Goal: Task Accomplishment & Management: Use online tool/utility

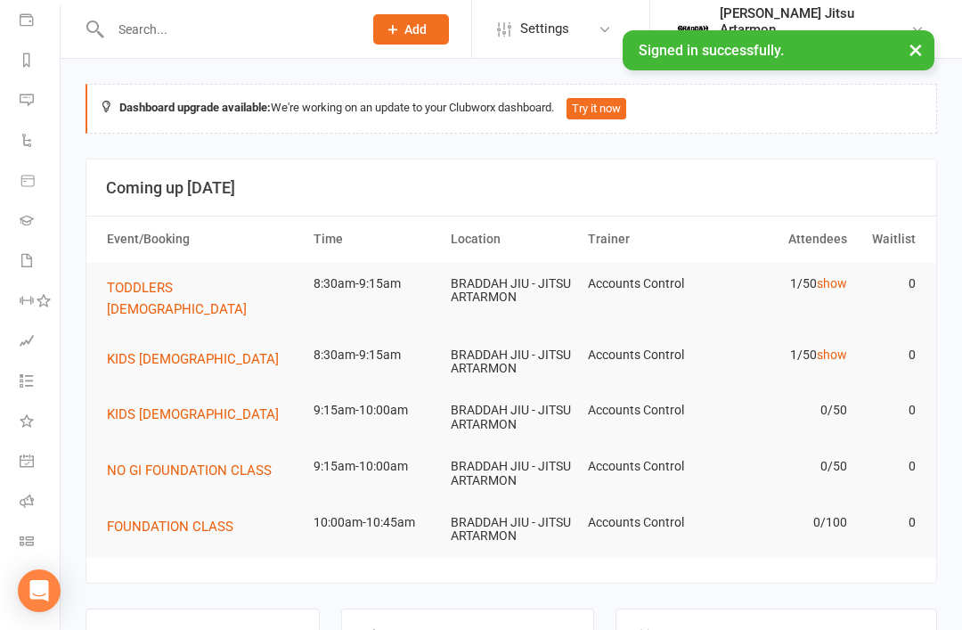
scroll to position [209, 2]
click at [33, 545] on icon at bounding box center [27, 541] width 14 height 14
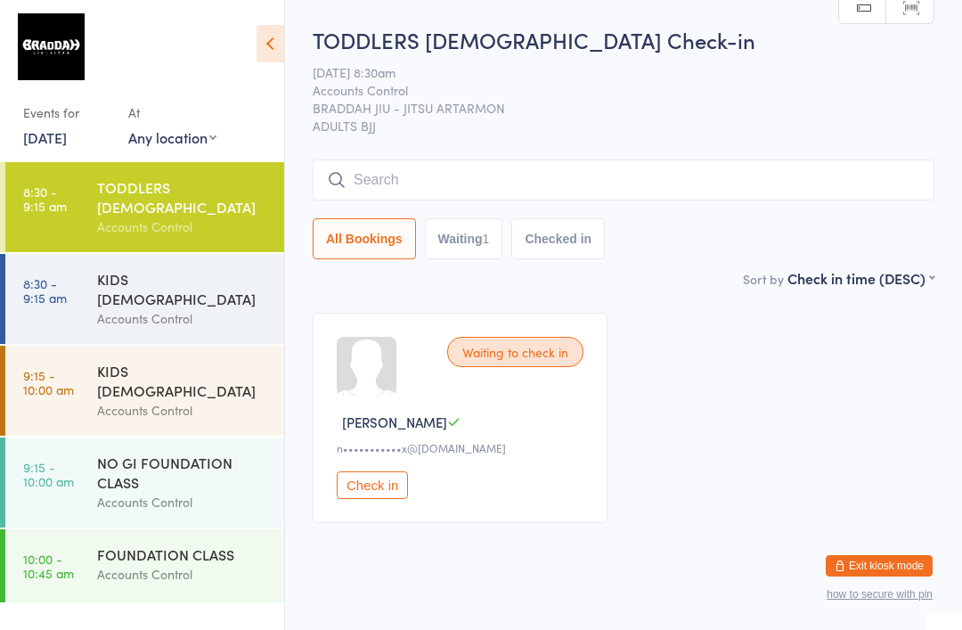
click at [177, 269] on div "KIDS [DEMOGRAPHIC_DATA]" at bounding box center [183, 288] width 172 height 39
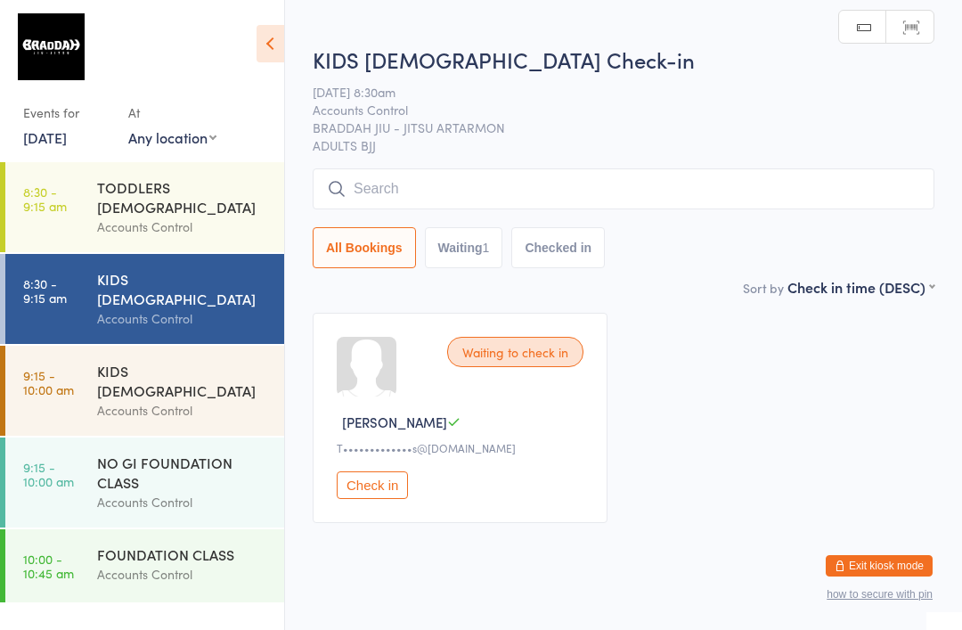
click at [146, 361] on div "KIDS [DEMOGRAPHIC_DATA]" at bounding box center [183, 380] width 172 height 39
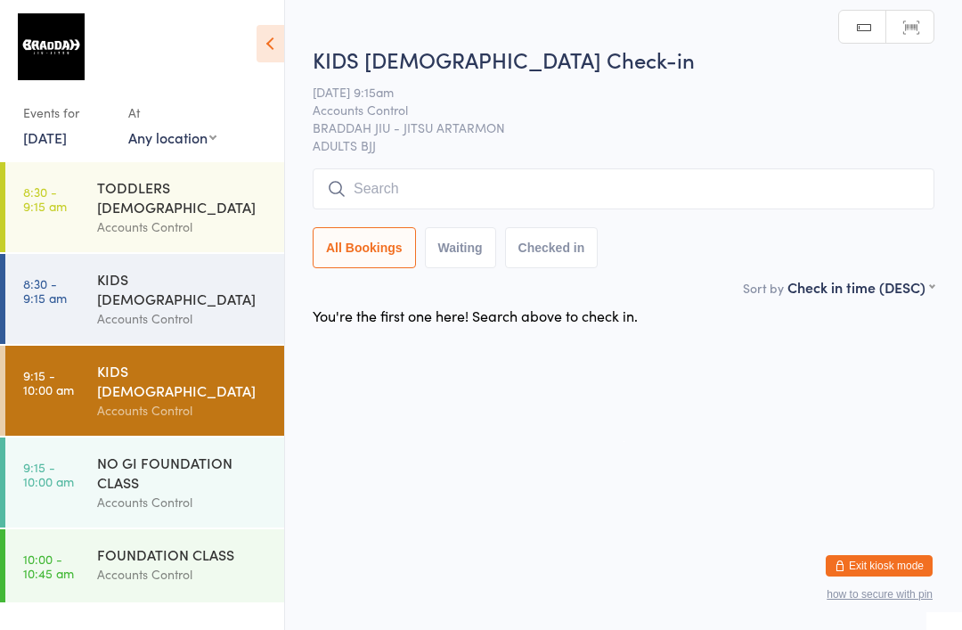
click at [156, 174] on div "TODDLERS [DEMOGRAPHIC_DATA] Accounts Control" at bounding box center [190, 207] width 187 height 90
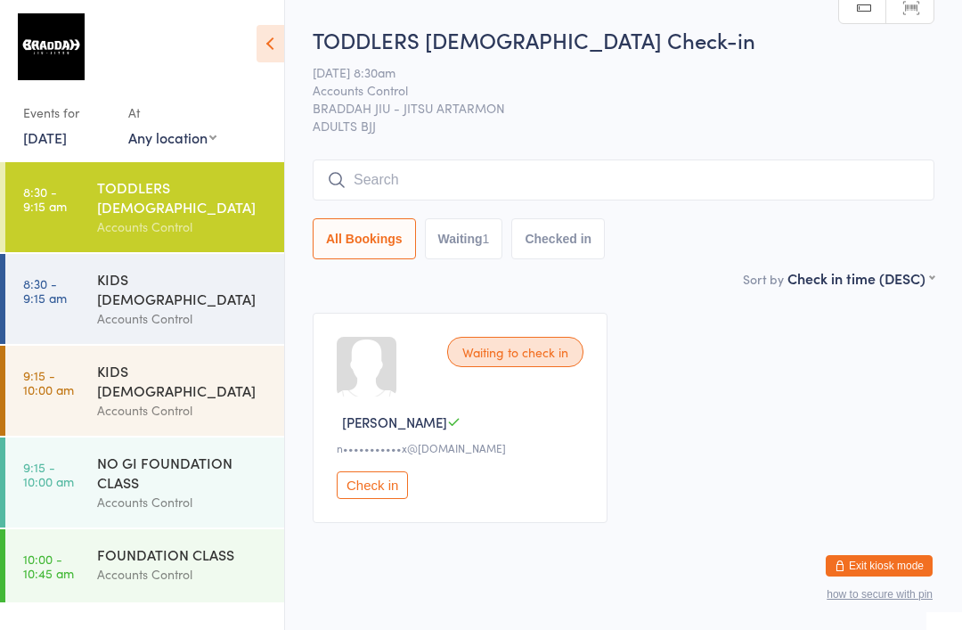
click at [722, 179] on input "search" at bounding box center [624, 179] width 622 height 41
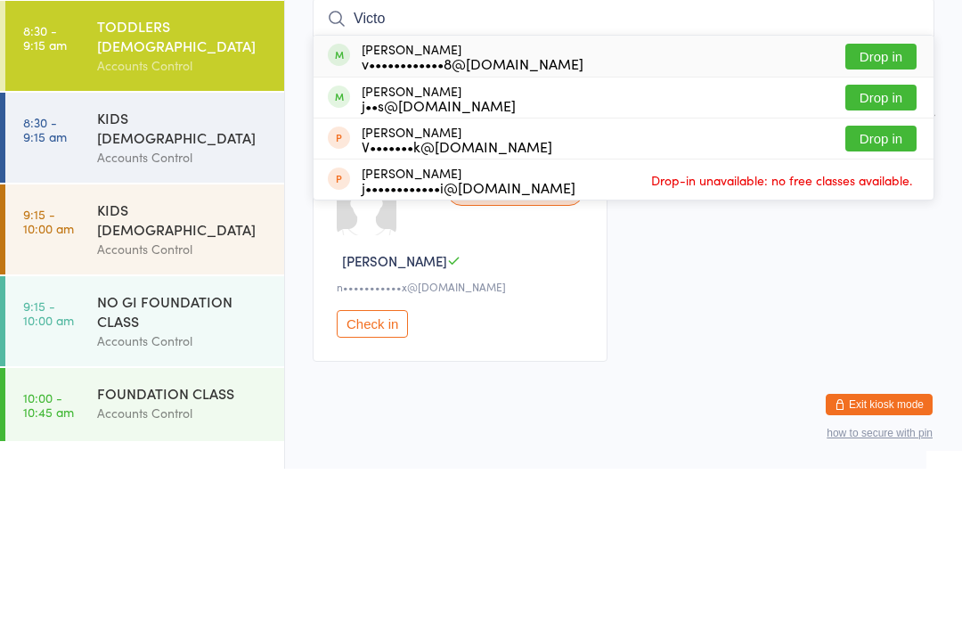
type input "Victo"
click at [886, 246] on button "Drop in" at bounding box center [880, 259] width 71 height 26
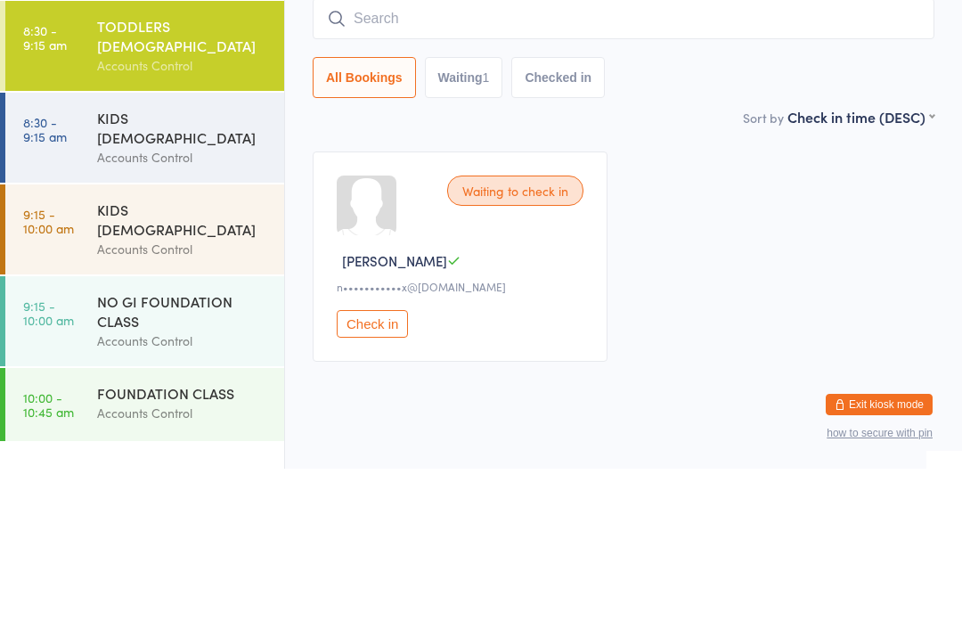
scroll to position [37, 0]
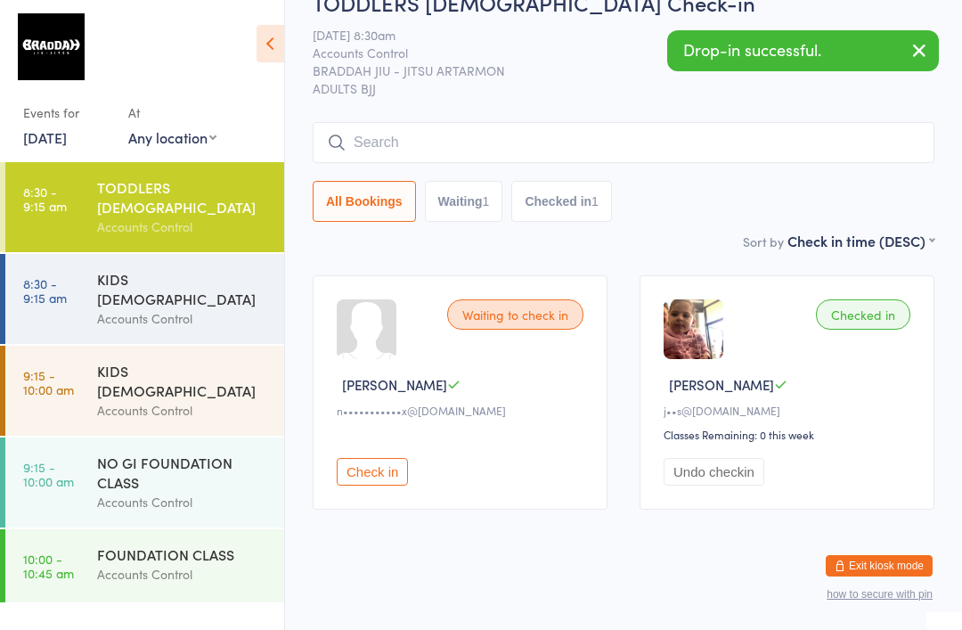
click at [570, 140] on input "search" at bounding box center [624, 142] width 622 height 41
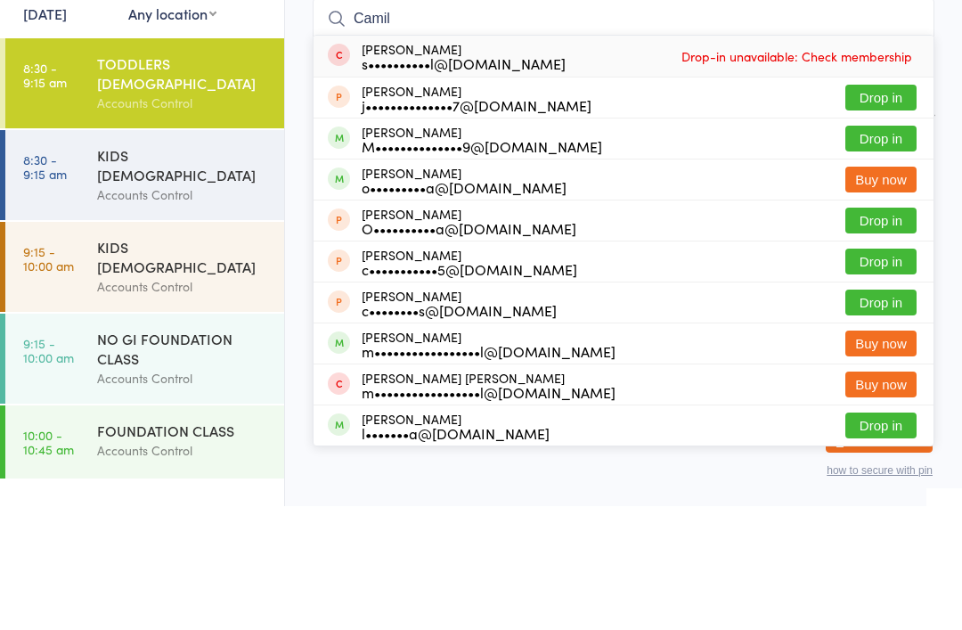
type input "Camil"
click at [894, 249] on button "Drop in" at bounding box center [880, 262] width 71 height 26
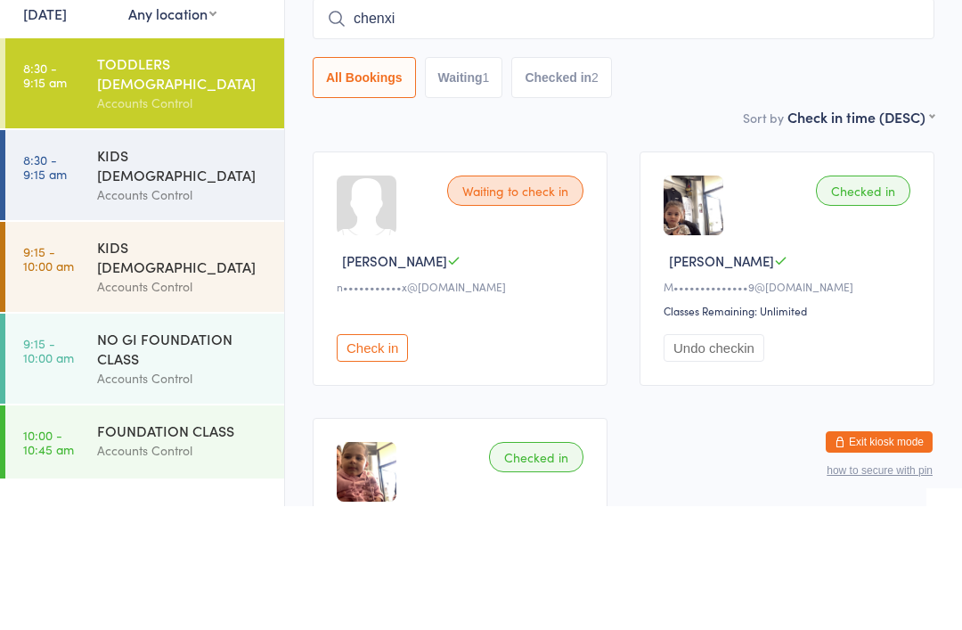
type input "chenxi"
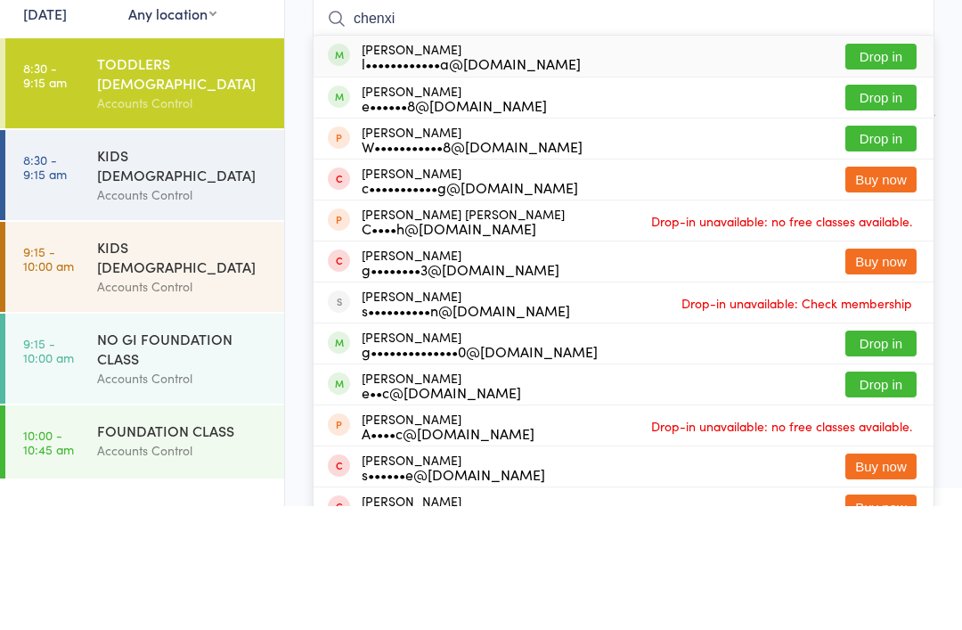
click at [605, 159] on div "Chenxi Xu l••••••••••••a@gmail.com Drop in" at bounding box center [624, 179] width 620 height 41
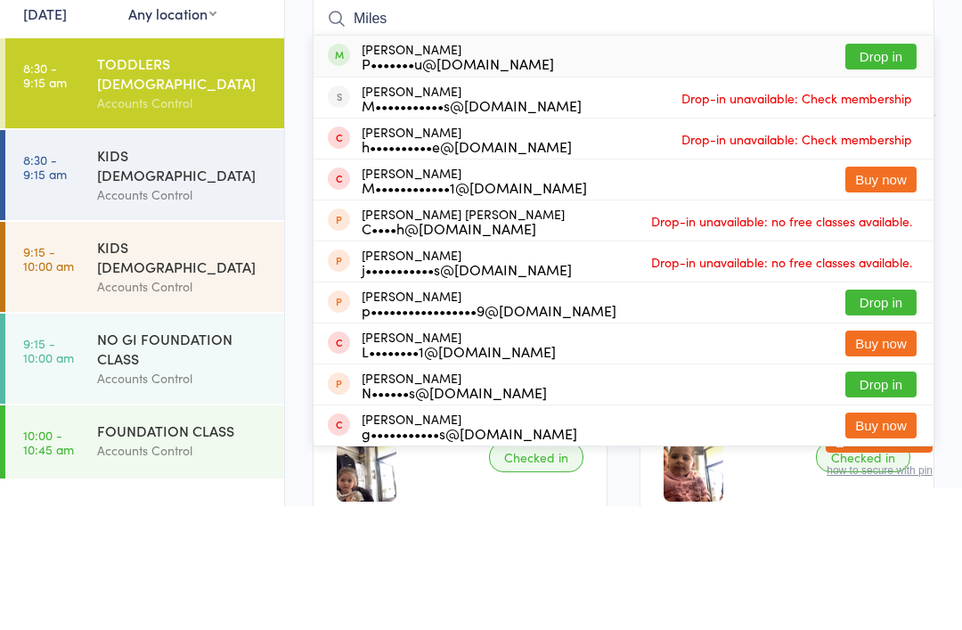
type input "Miles"
click at [631, 159] on div "Miles Du P•••••••u@gmail.com Drop in" at bounding box center [624, 179] width 620 height 41
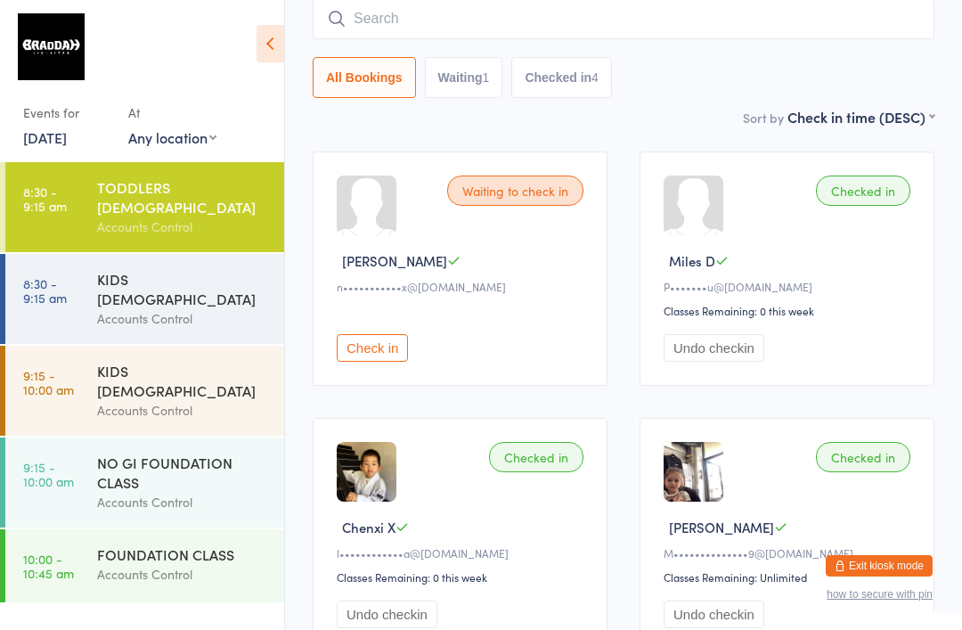
click at [392, 12] on input "search" at bounding box center [624, 18] width 622 height 41
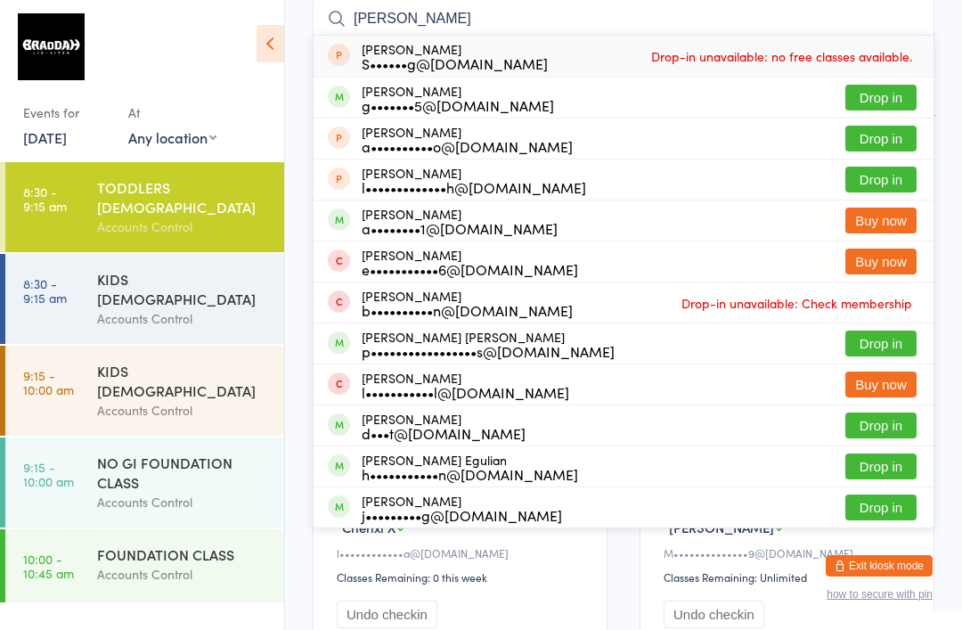
type input "Eliana"
click at [885, 96] on button "Drop in" at bounding box center [880, 98] width 71 height 26
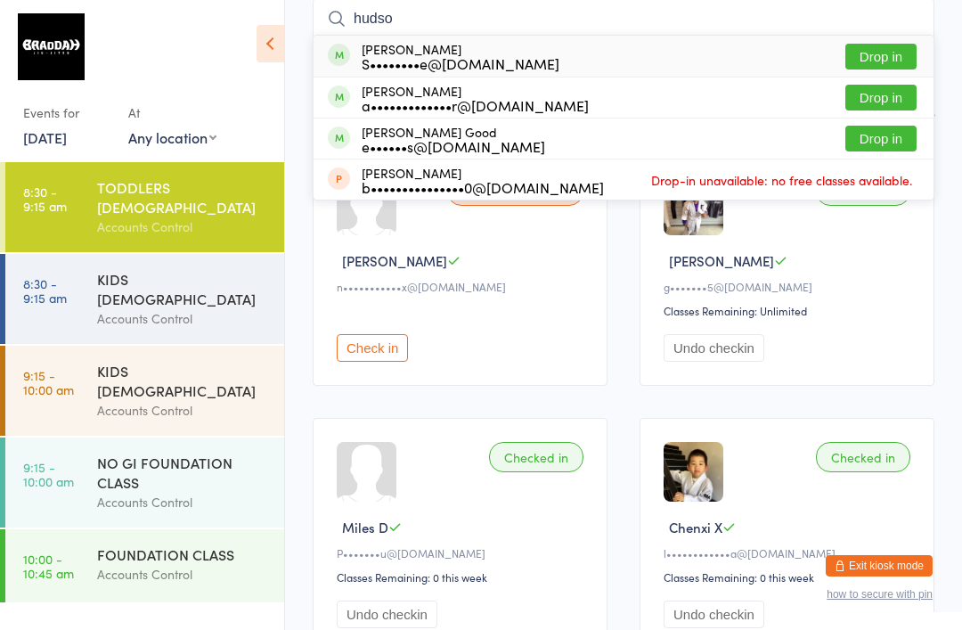
type input "hudso"
click at [875, 108] on button "Drop in" at bounding box center [880, 98] width 71 height 26
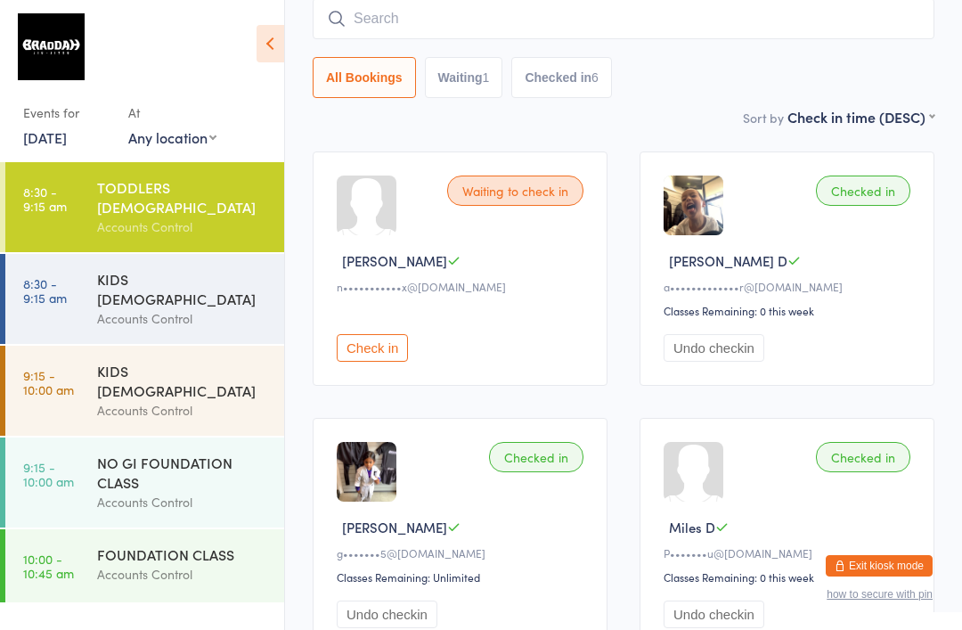
scroll to position [160, 0]
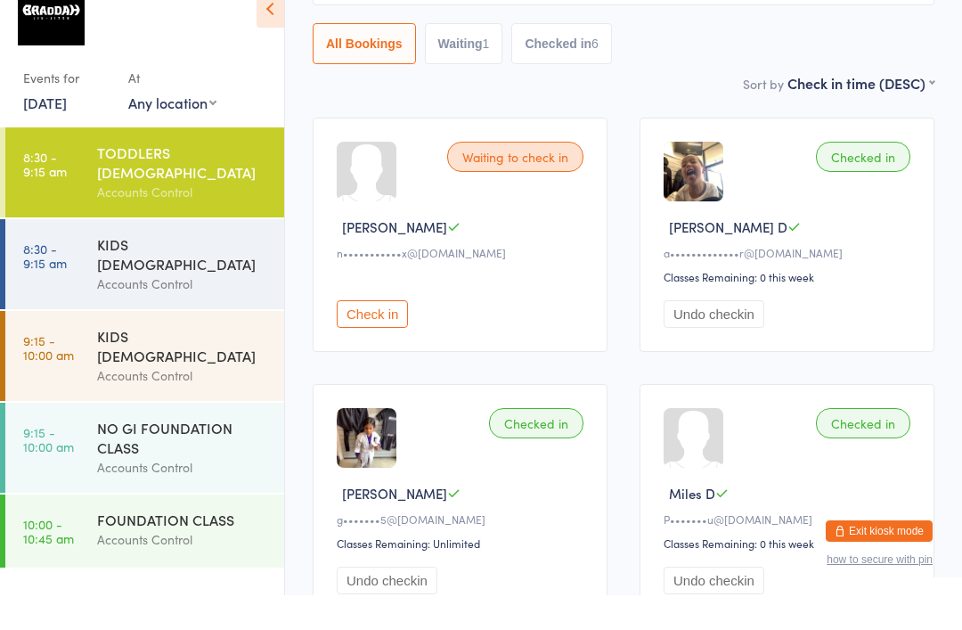
click at [133, 308] on div "Accounts Control" at bounding box center [183, 318] width 172 height 20
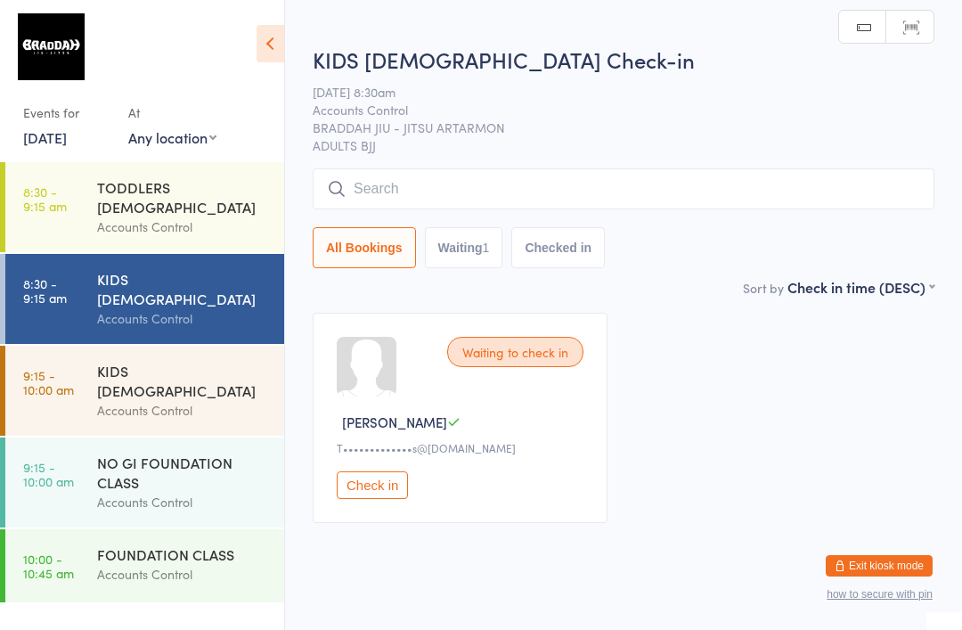
click at [405, 188] on input "search" at bounding box center [624, 188] width 622 height 41
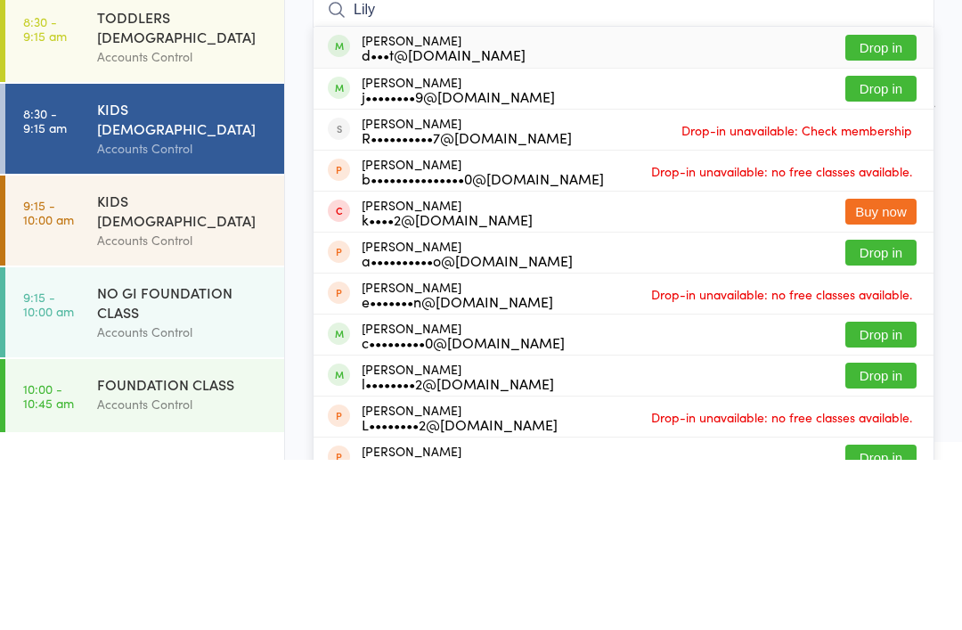
type input "Lily"
click at [907, 205] on button "Drop in" at bounding box center [880, 218] width 71 height 26
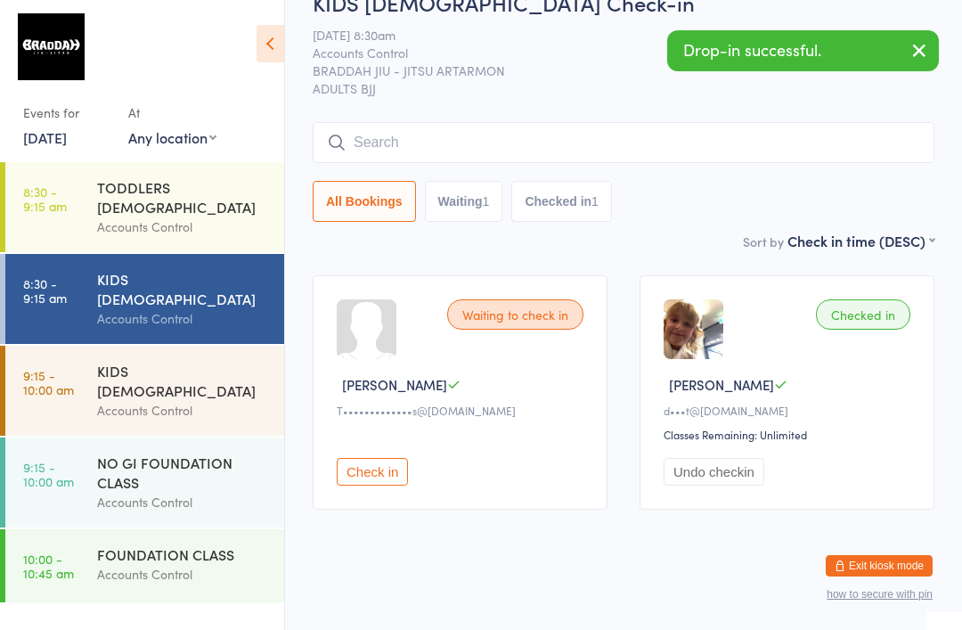
click at [386, 147] on input "search" at bounding box center [624, 142] width 622 height 41
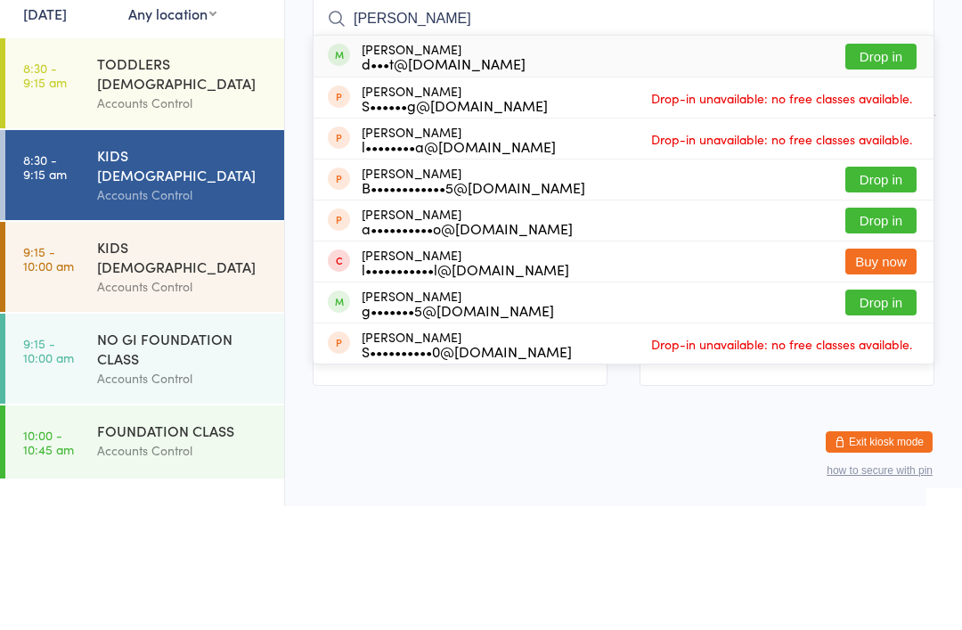
type input "Diana"
click at [897, 159] on div "Diana Thompson d•••t@iinet.net.au Drop in" at bounding box center [624, 179] width 620 height 41
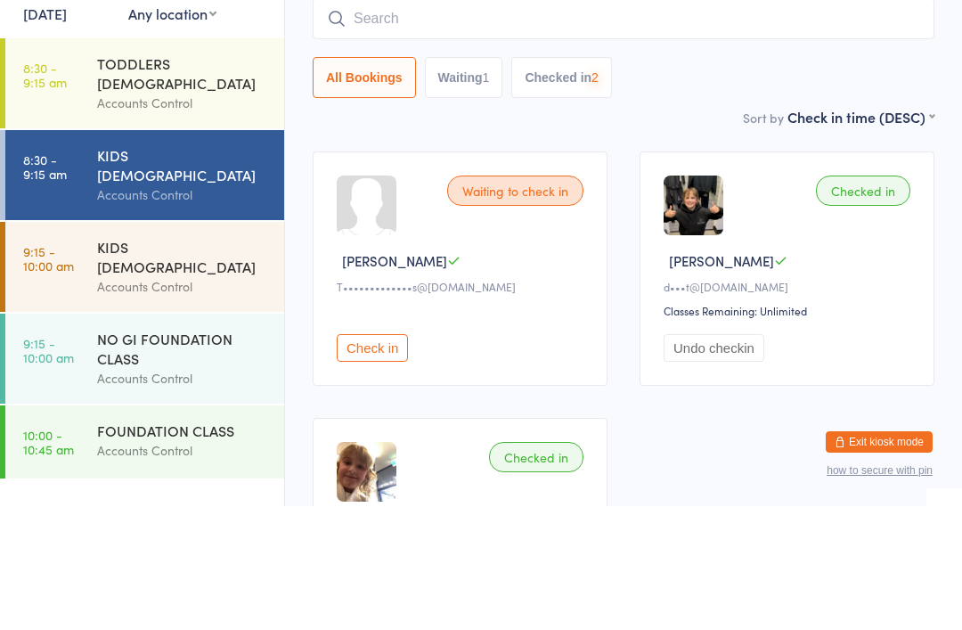
click at [124, 361] on div "KIDS [DEMOGRAPHIC_DATA]" at bounding box center [183, 380] width 172 height 39
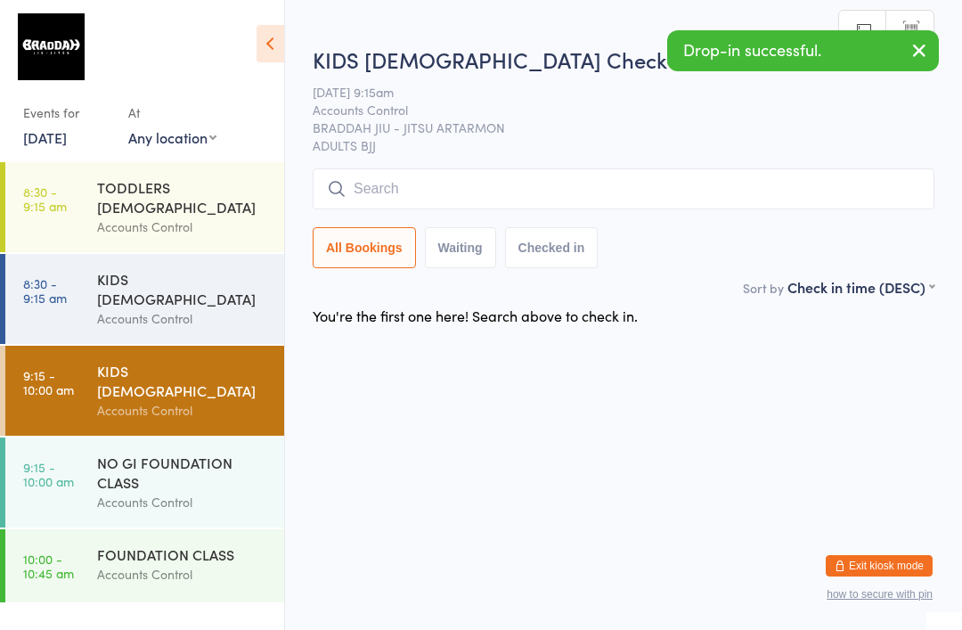
click at [387, 182] on input "search" at bounding box center [624, 188] width 622 height 41
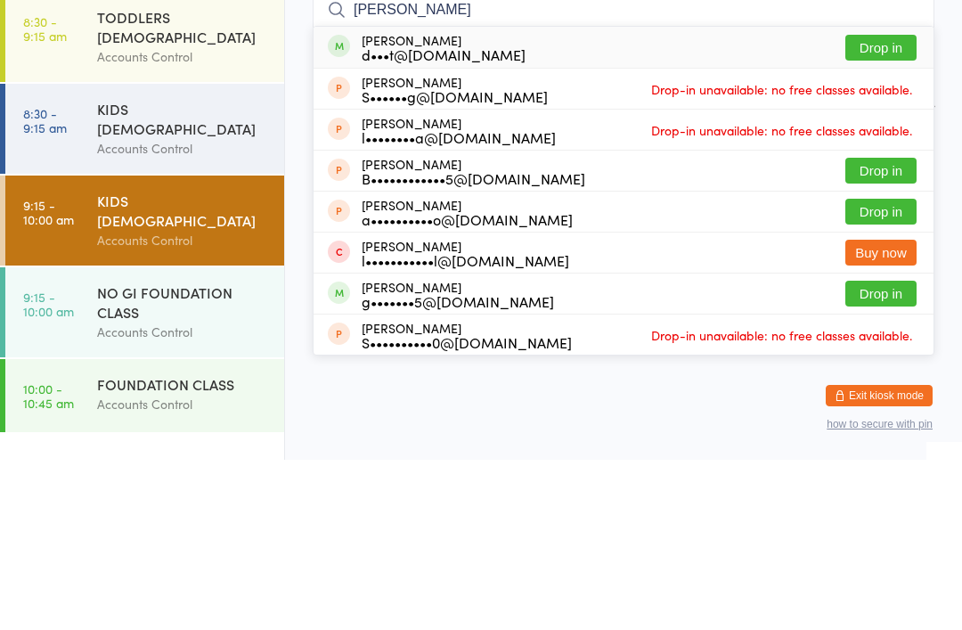
click at [881, 159] on input "Diana" at bounding box center [624, 179] width 622 height 41
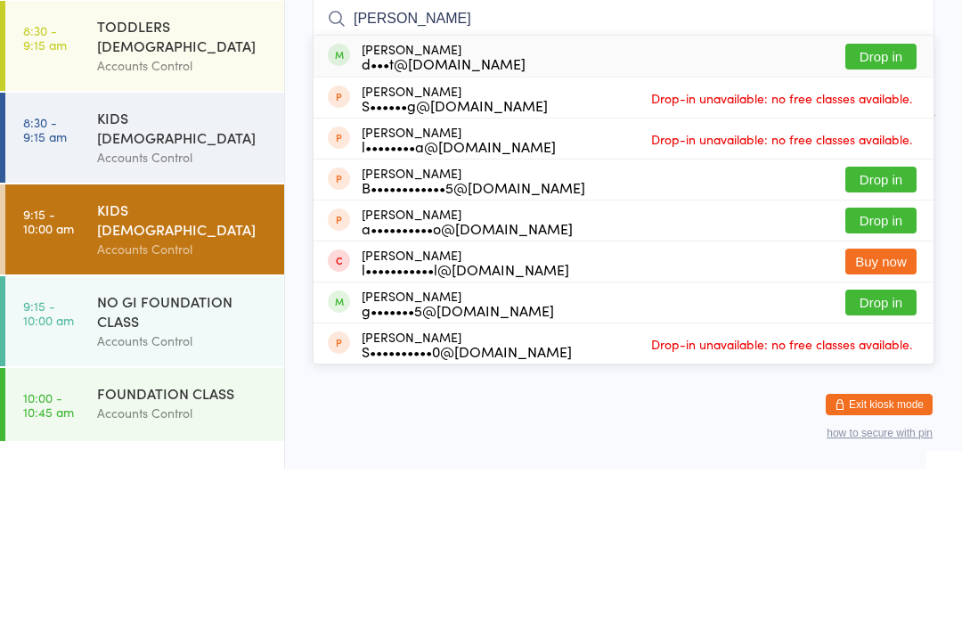
type input "Diana"
click at [887, 205] on button "Drop in" at bounding box center [880, 218] width 71 height 26
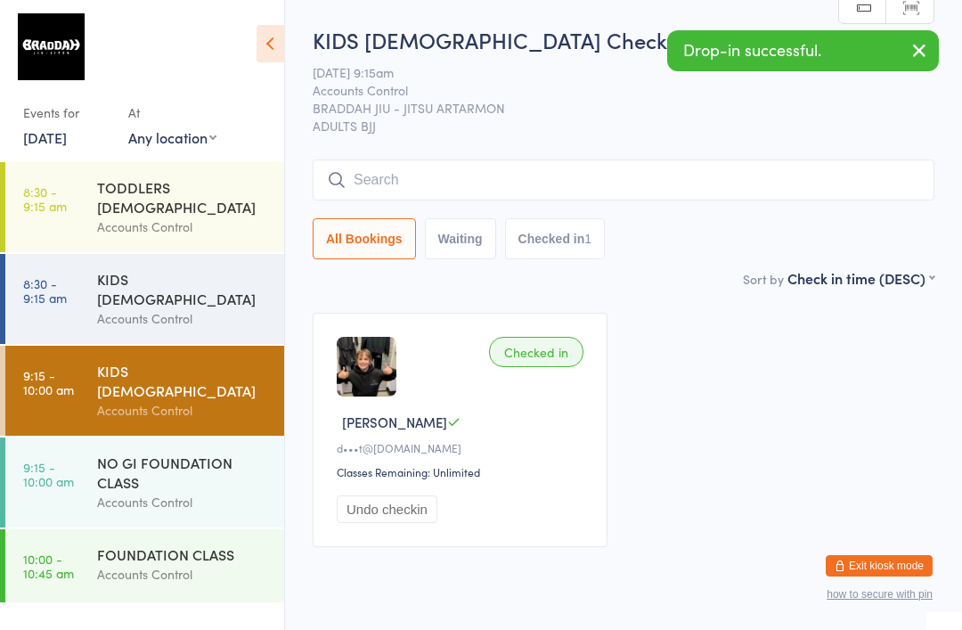
click at [112, 308] on div "Accounts Control" at bounding box center [183, 318] width 172 height 20
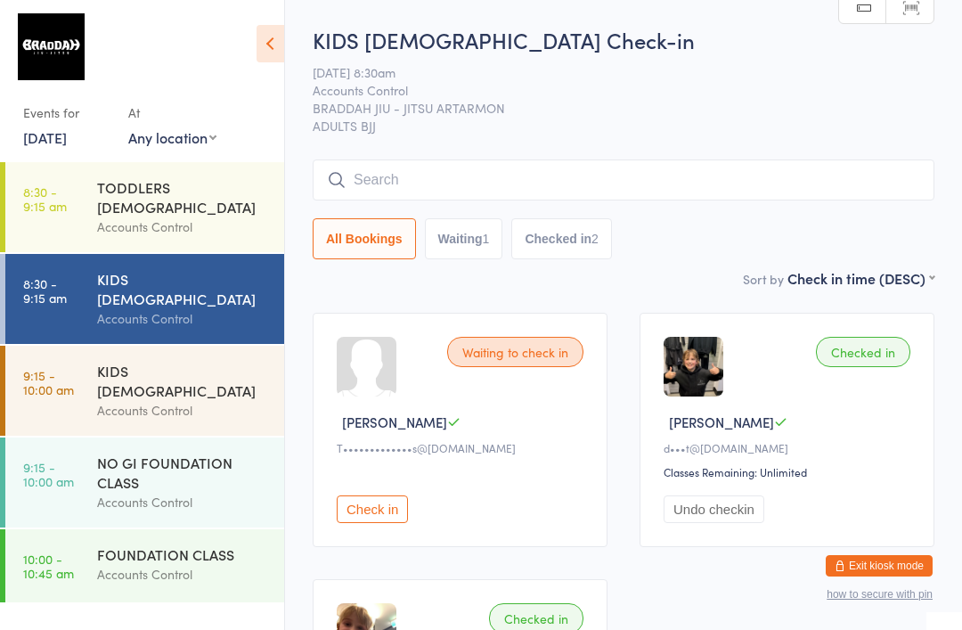
click at [559, 183] on input "search" at bounding box center [624, 179] width 622 height 41
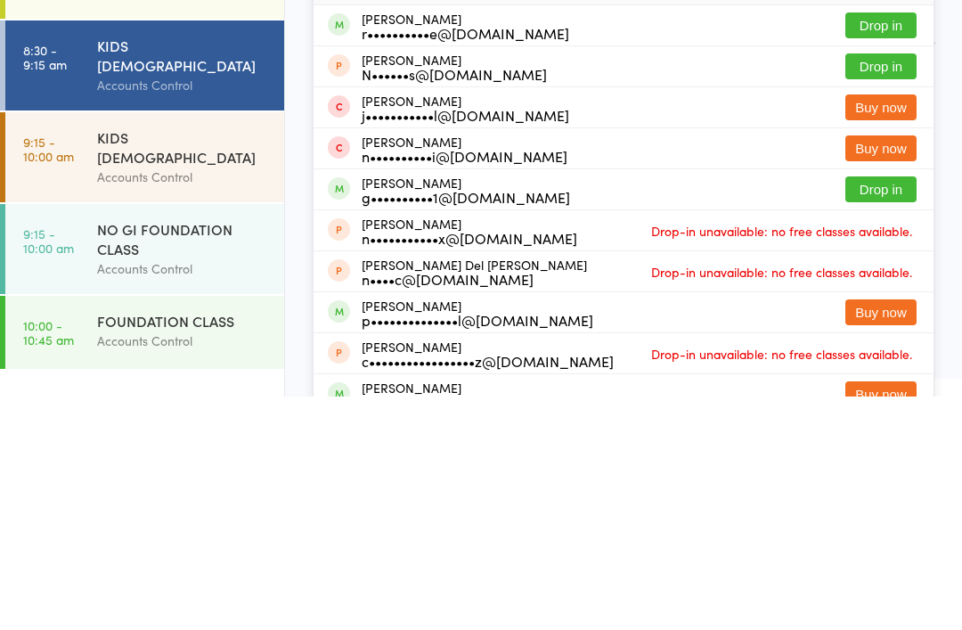
type input "Nicholas"
click at [891, 410] on button "Drop in" at bounding box center [880, 423] width 71 height 26
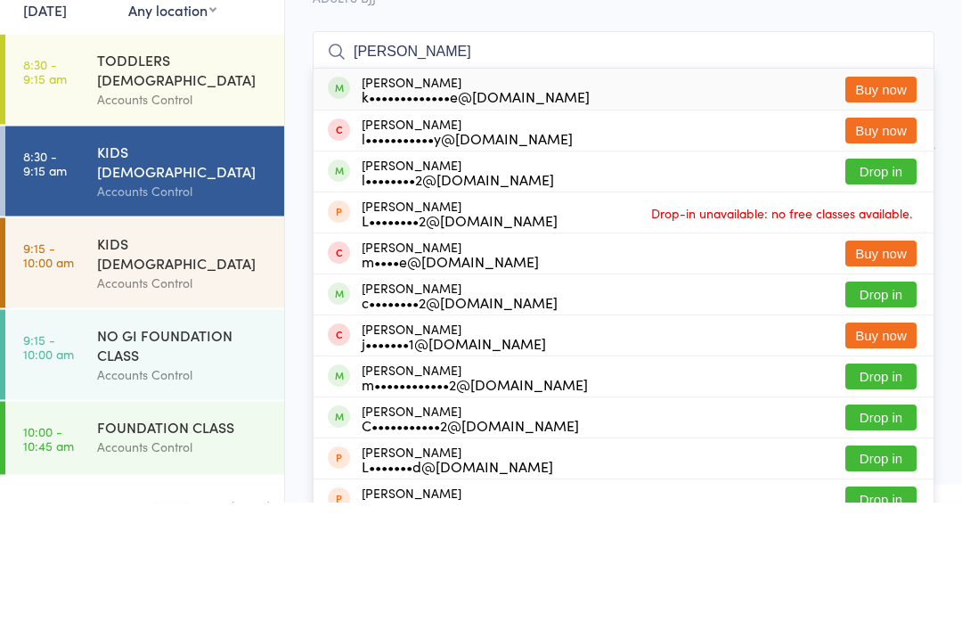
type input "liam mcc"
click at [695, 197] on div "Liam McCarthy k•••••••••••••e@gmail.com Buy now" at bounding box center [624, 217] width 620 height 41
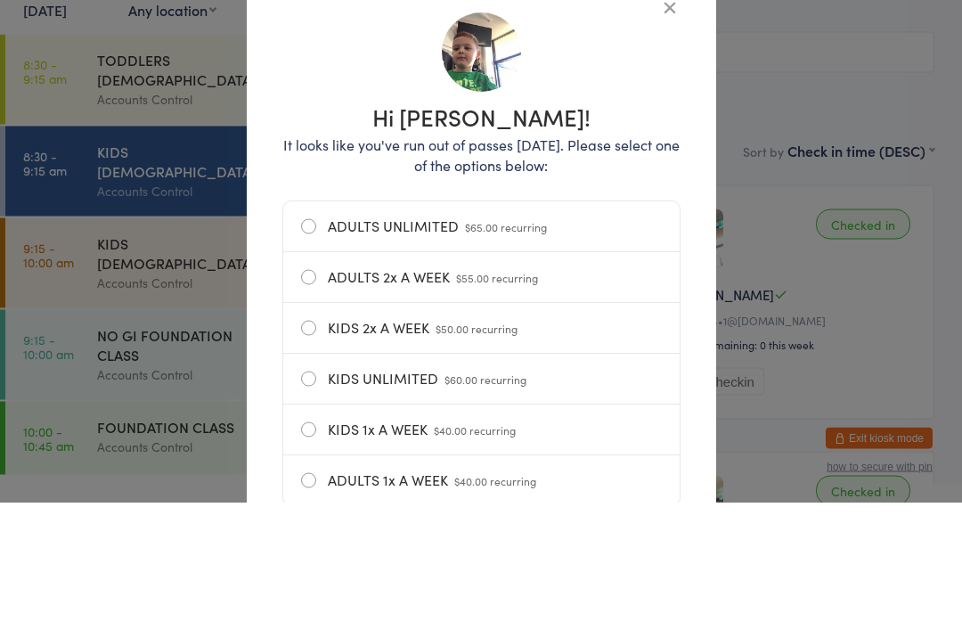
scroll to position [128, 0]
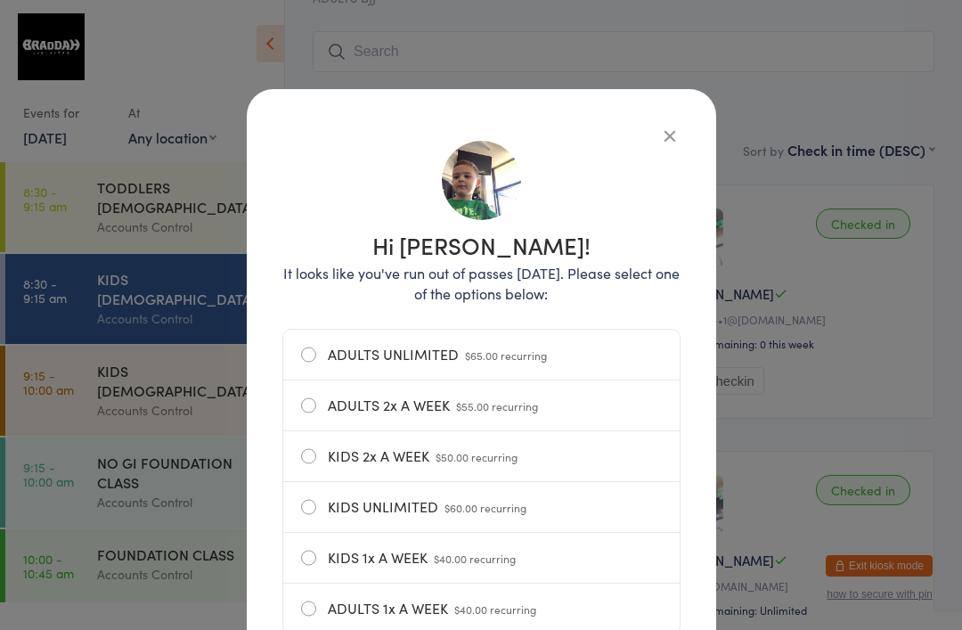
click at [673, 117] on div "Hi Liam! It looks like you've run out of passes today. Please select one of the…" at bounding box center [481, 405] width 469 height 633
click at [660, 133] on icon "button" at bounding box center [670, 136] width 20 height 20
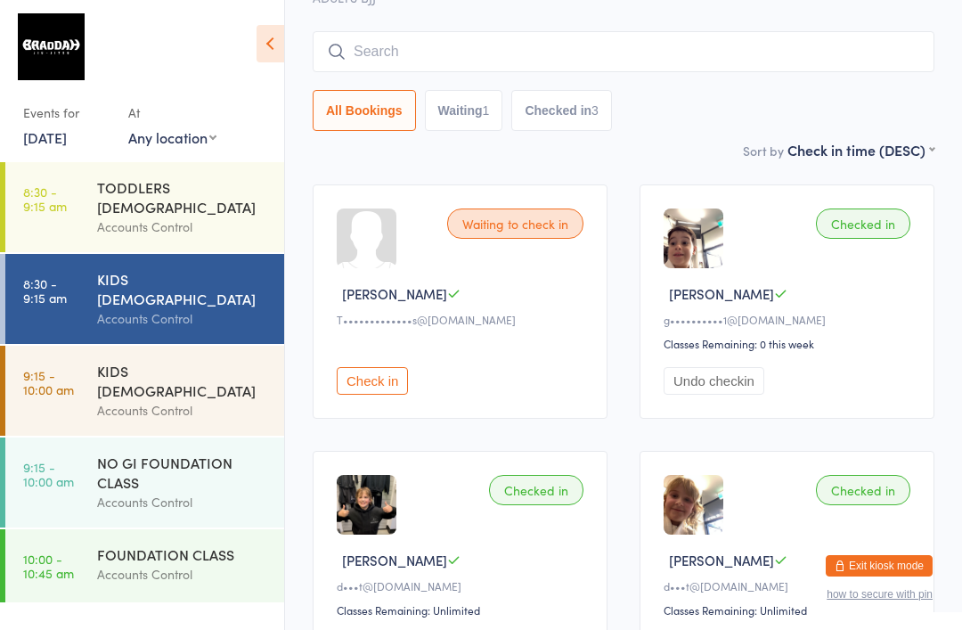
click at [264, 39] on icon at bounding box center [271, 43] width 28 height 37
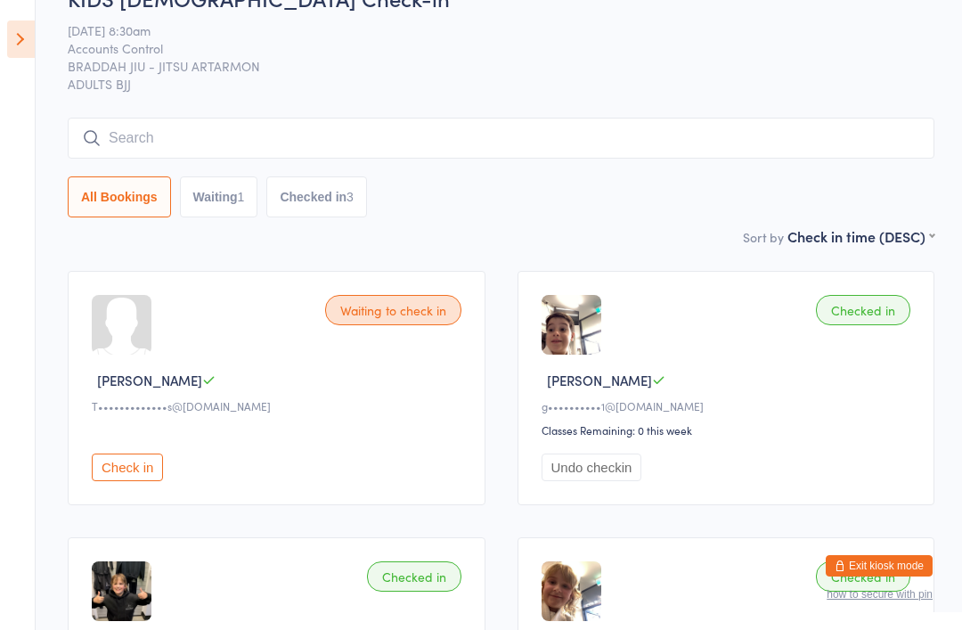
scroll to position [41, 0]
click at [742, 138] on input "search" at bounding box center [501, 138] width 867 height 41
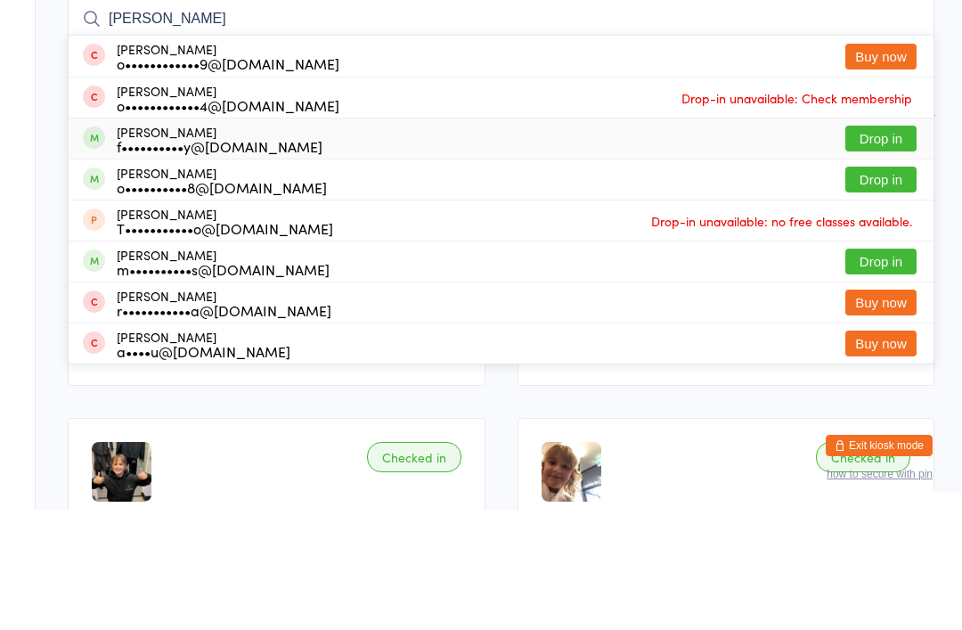
type input "[PERSON_NAME]"
click at [509, 239] on div "Oliver Fineff f••••••••••y@gmail.com Drop in" at bounding box center [501, 259] width 865 height 40
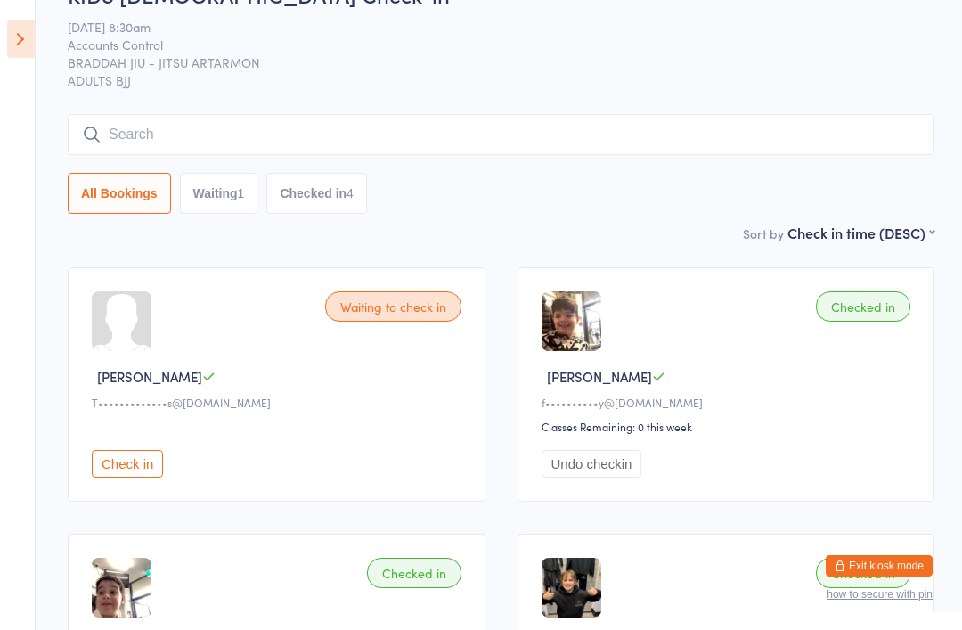
scroll to position [0, 0]
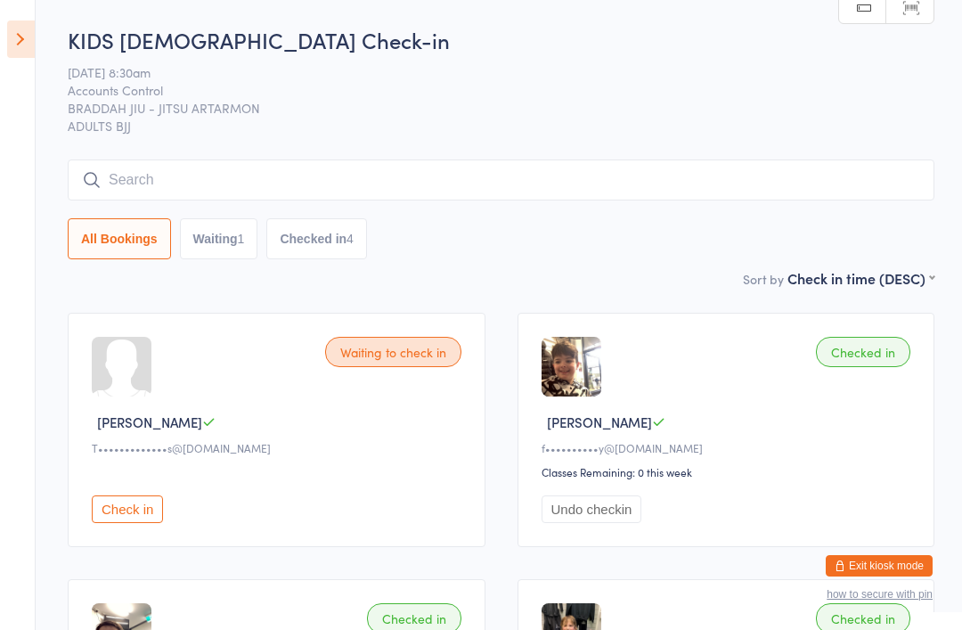
click at [115, 173] on input "search" at bounding box center [501, 179] width 867 height 41
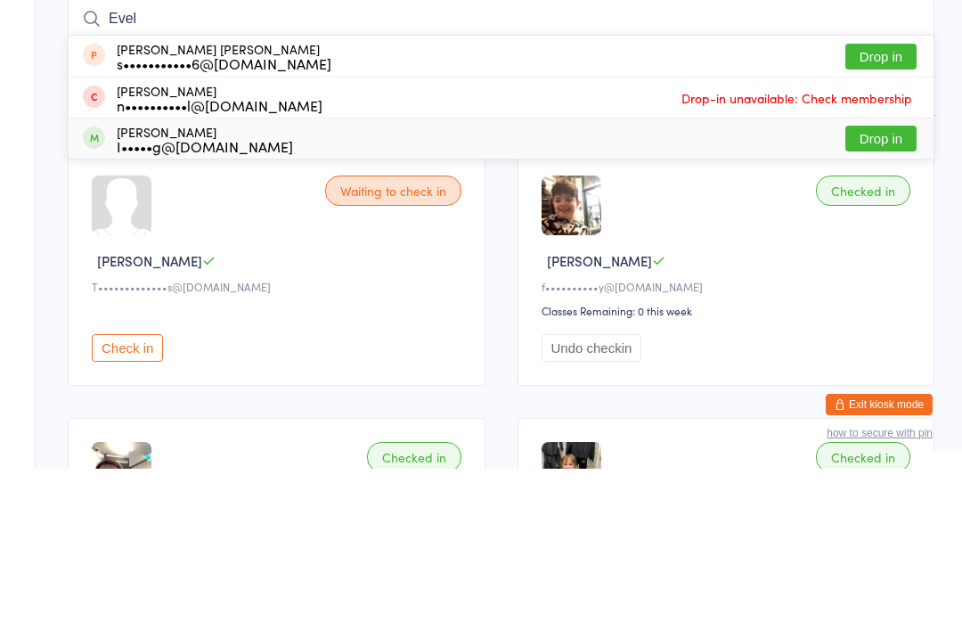
type input "Evel"
click at [222, 300] on div "I•••••g@[DOMAIN_NAME]" at bounding box center [205, 307] width 176 height 14
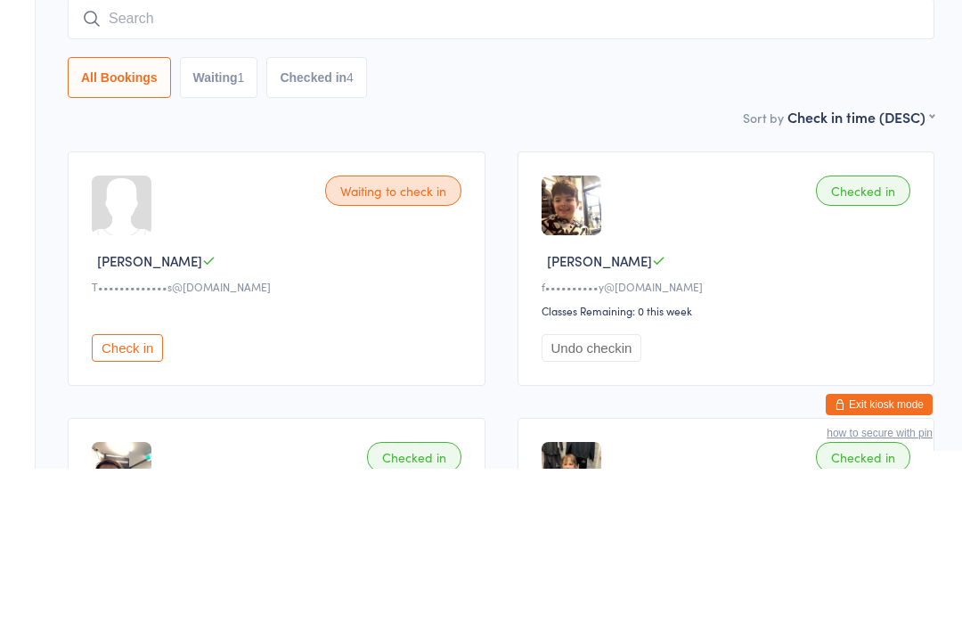
scroll to position [161, 0]
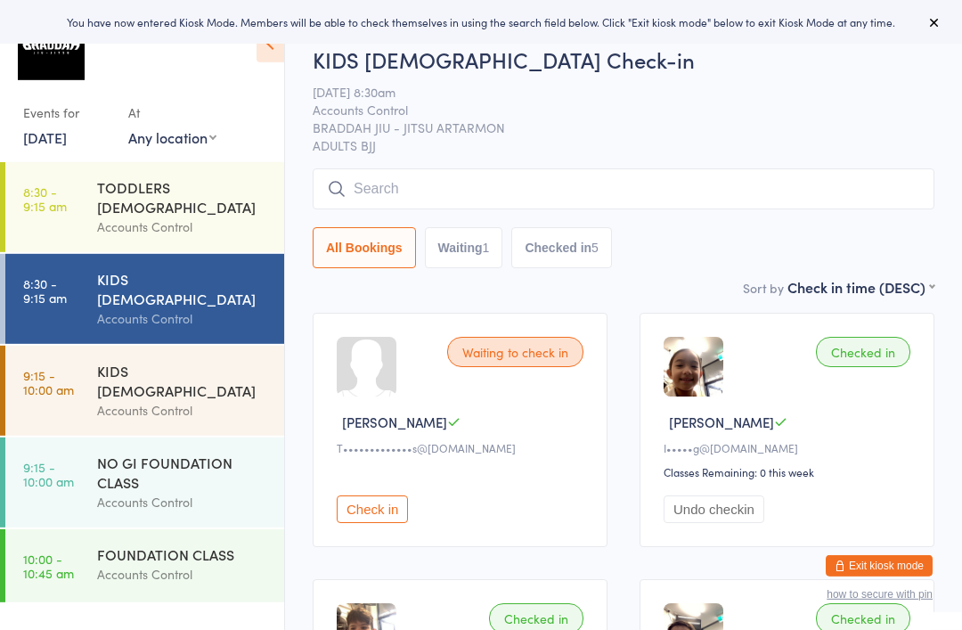
scroll to position [28, 0]
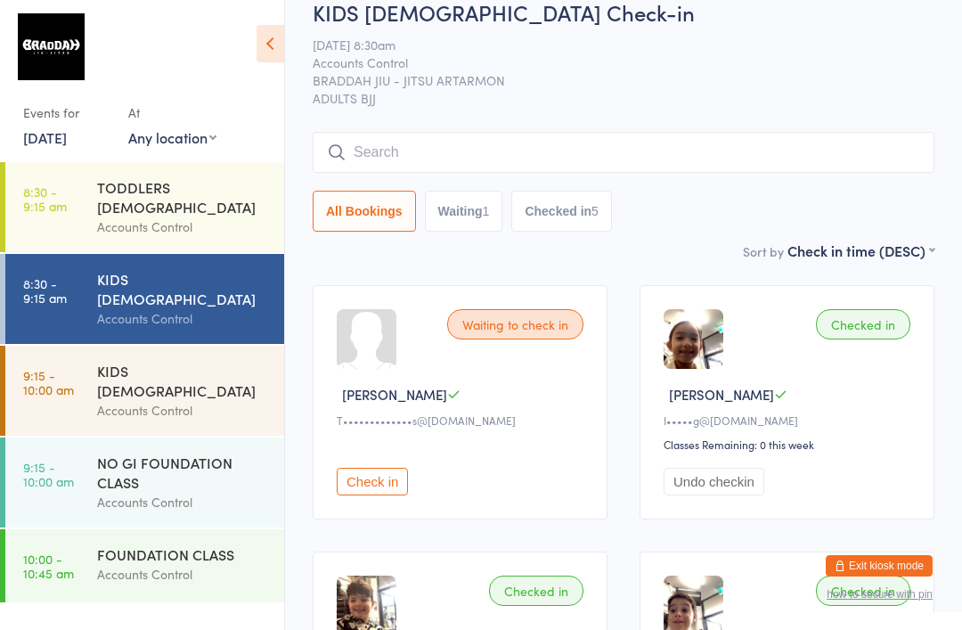
click at [673, 173] on input "search" at bounding box center [624, 152] width 622 height 41
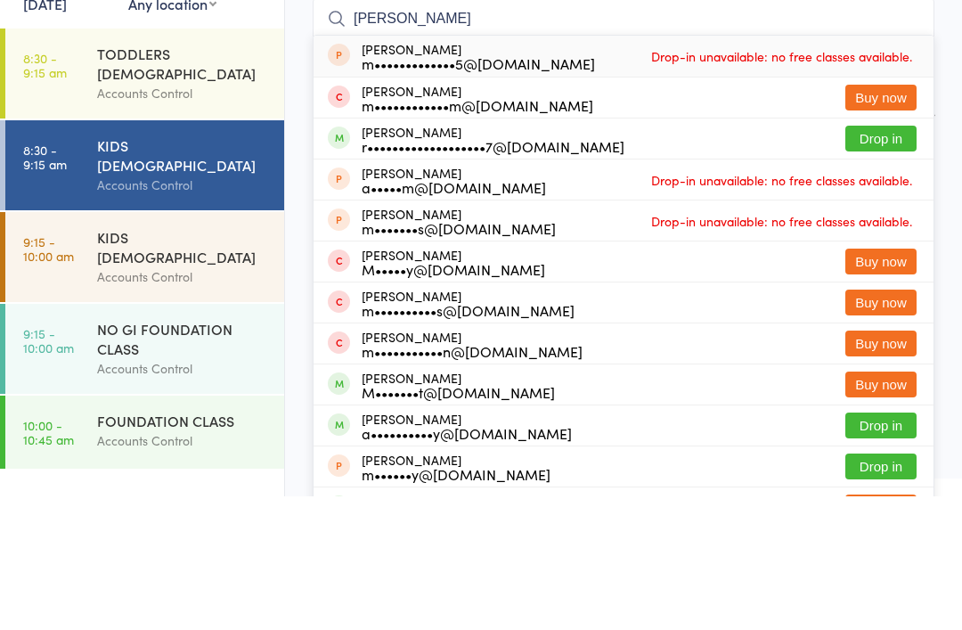
type input "[PERSON_NAME]"
click at [883, 259] on button "Drop in" at bounding box center [880, 272] width 71 height 26
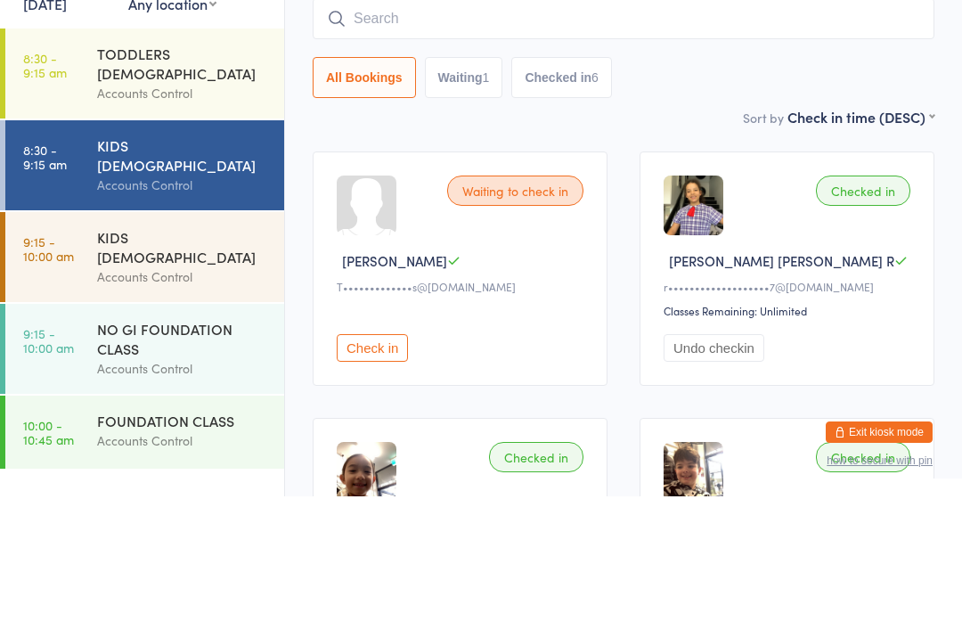
scroll to position [161, 0]
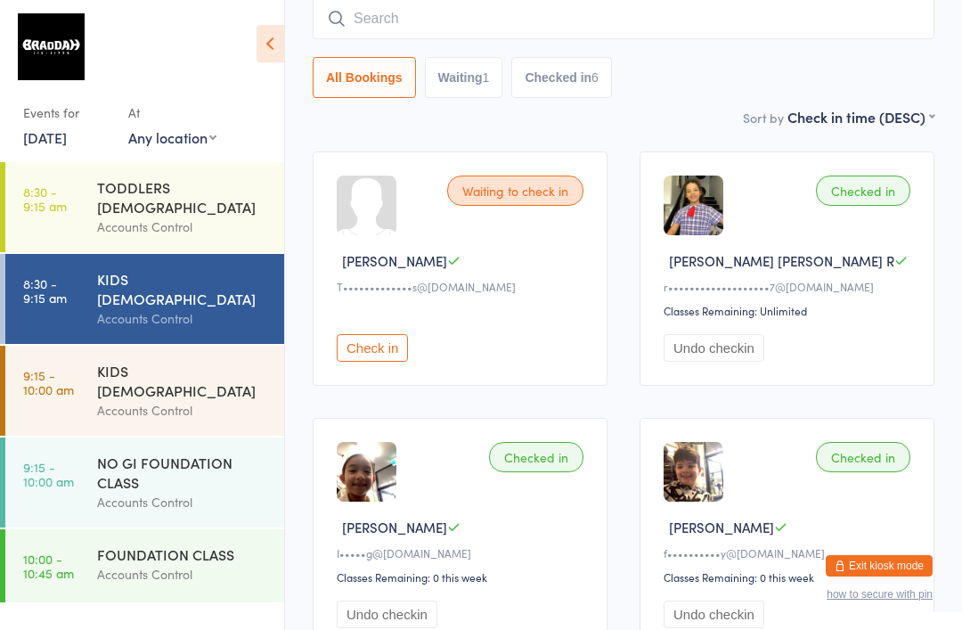
click at [395, 36] on input "search" at bounding box center [624, 18] width 622 height 41
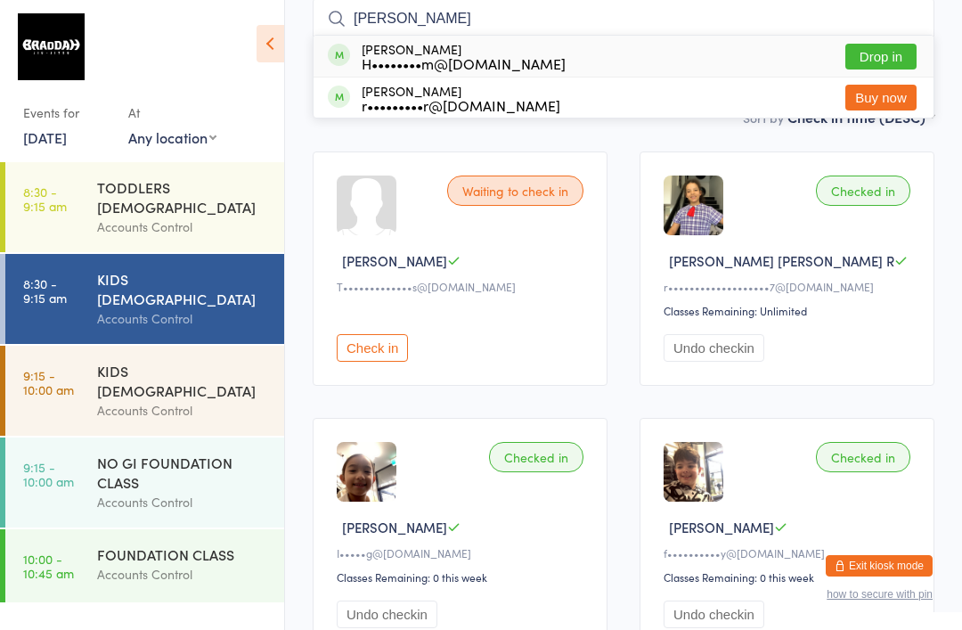
click at [885, 30] on input "[PERSON_NAME]" at bounding box center [624, 18] width 622 height 41
type input "[PERSON_NAME]"
click at [893, 44] on button "Drop in" at bounding box center [880, 57] width 71 height 26
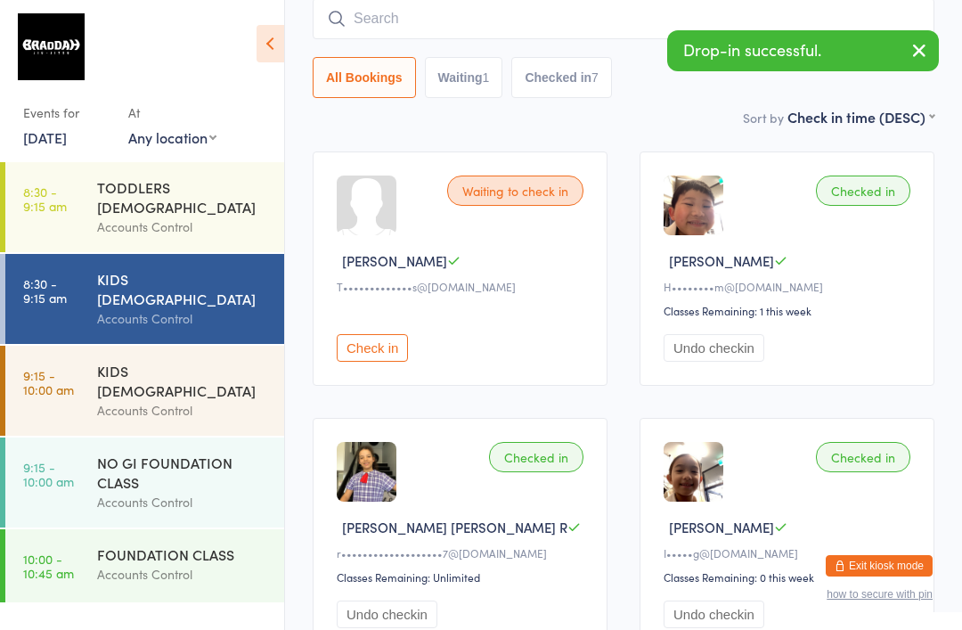
click at [845, 28] on input "search" at bounding box center [624, 18] width 622 height 41
click at [838, 29] on input "search" at bounding box center [624, 18] width 622 height 41
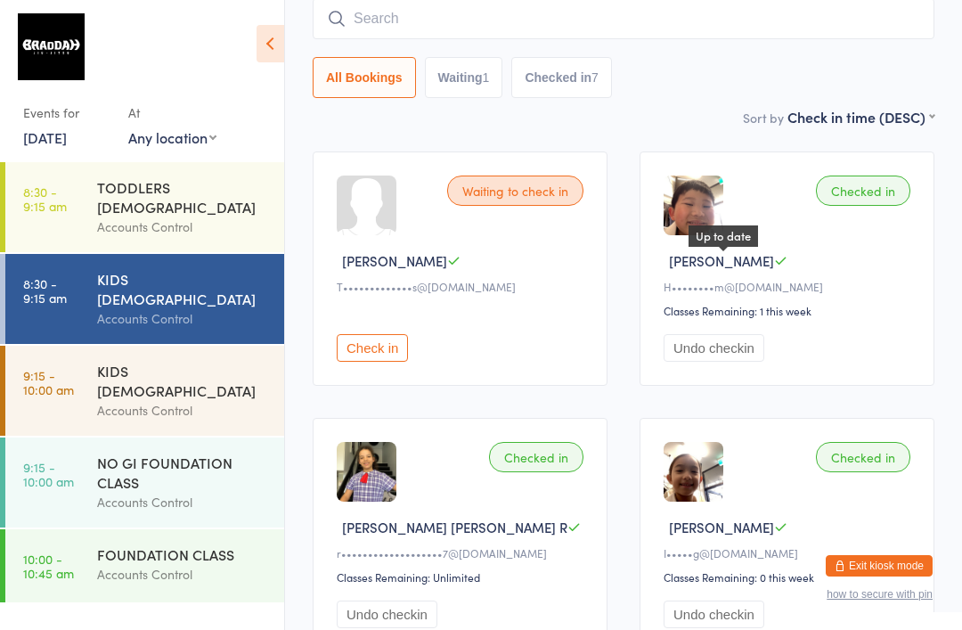
click at [774, 263] on icon at bounding box center [780, 260] width 13 height 13
click at [792, 277] on div "Checked in Noah Y Up to date H••••••••m@[DOMAIN_NAME] Classes Remaining: 1 this…" at bounding box center [787, 268] width 295 height 234
click at [452, 10] on input "search" at bounding box center [624, 18] width 622 height 41
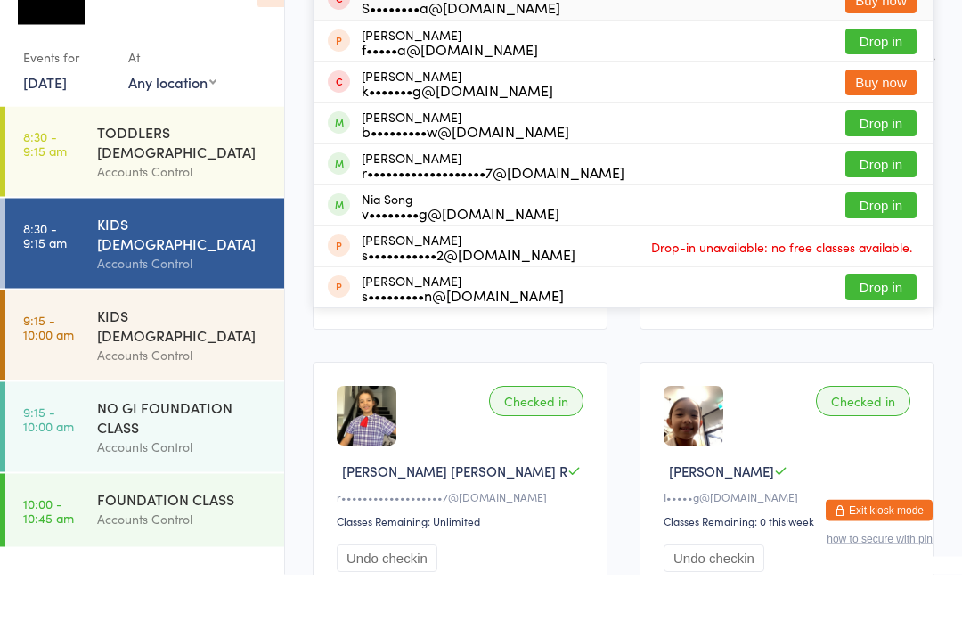
type input "[PERSON_NAME]"
click at [879, 208] on button "Drop in" at bounding box center [880, 221] width 71 height 26
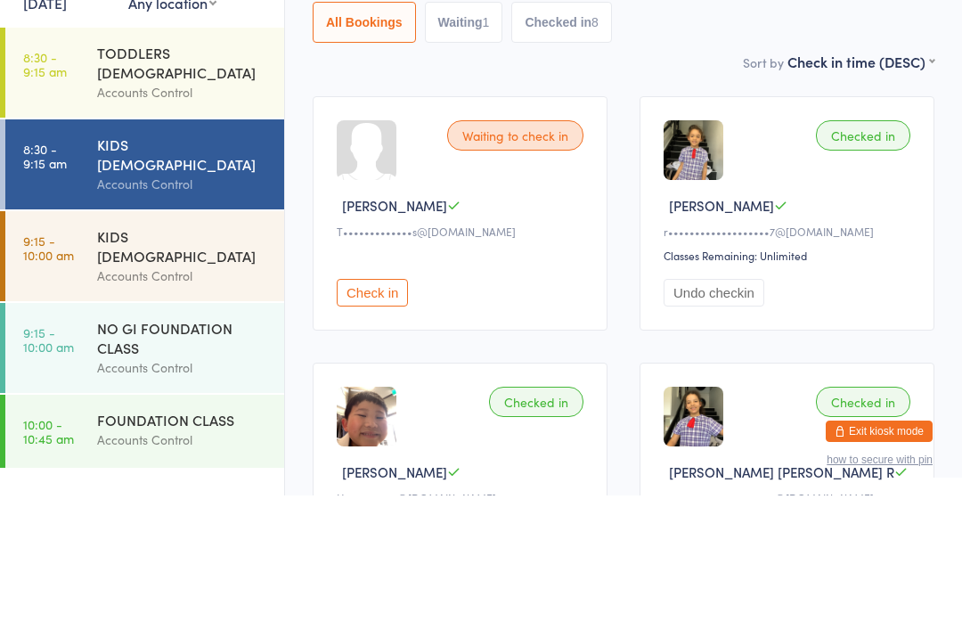
scroll to position [80, 0]
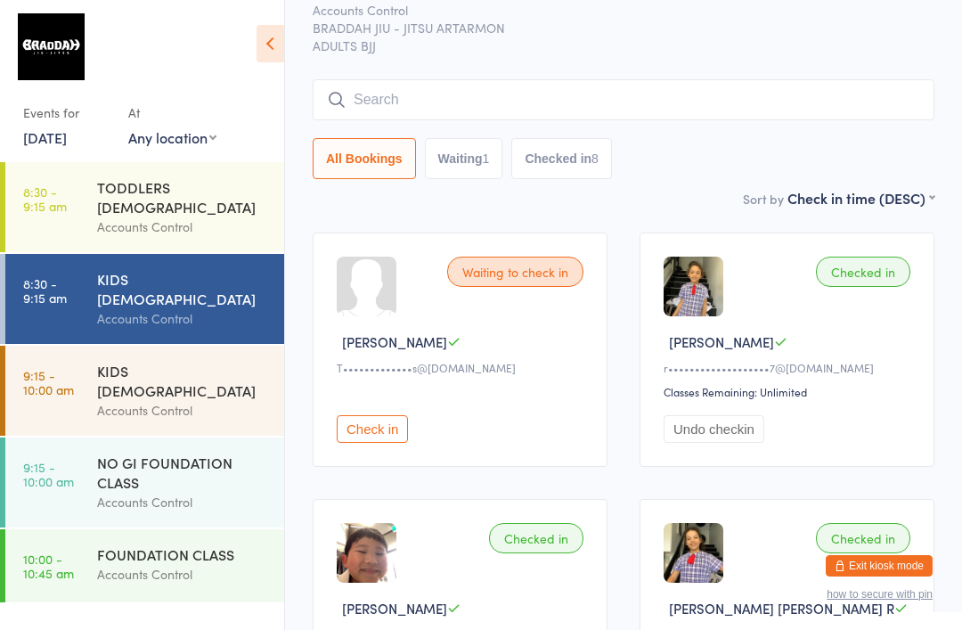
click at [469, 97] on input "search" at bounding box center [624, 99] width 622 height 41
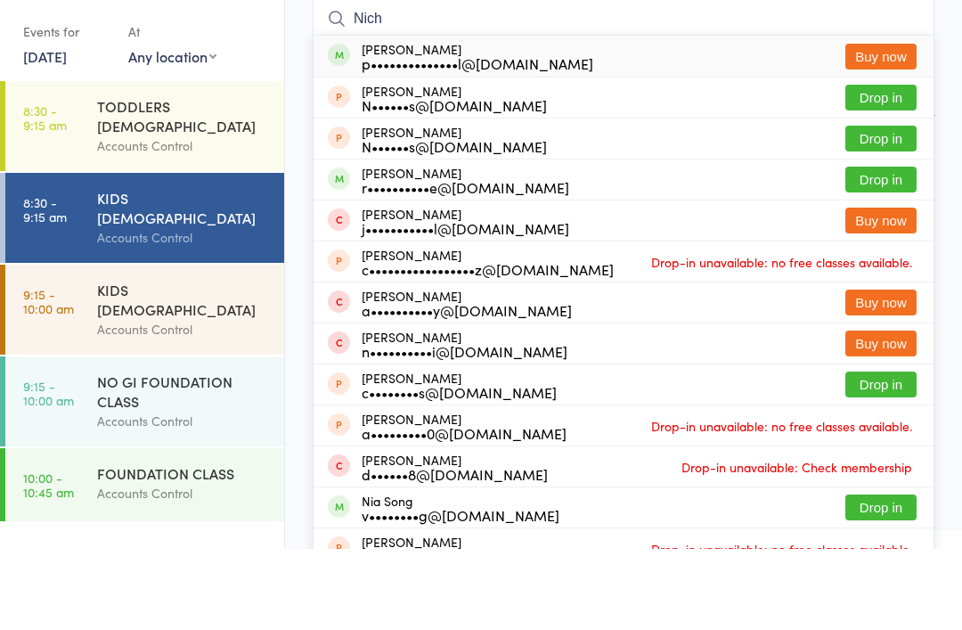
type input "Nich"
click at [880, 248] on button "Drop in" at bounding box center [880, 261] width 71 height 26
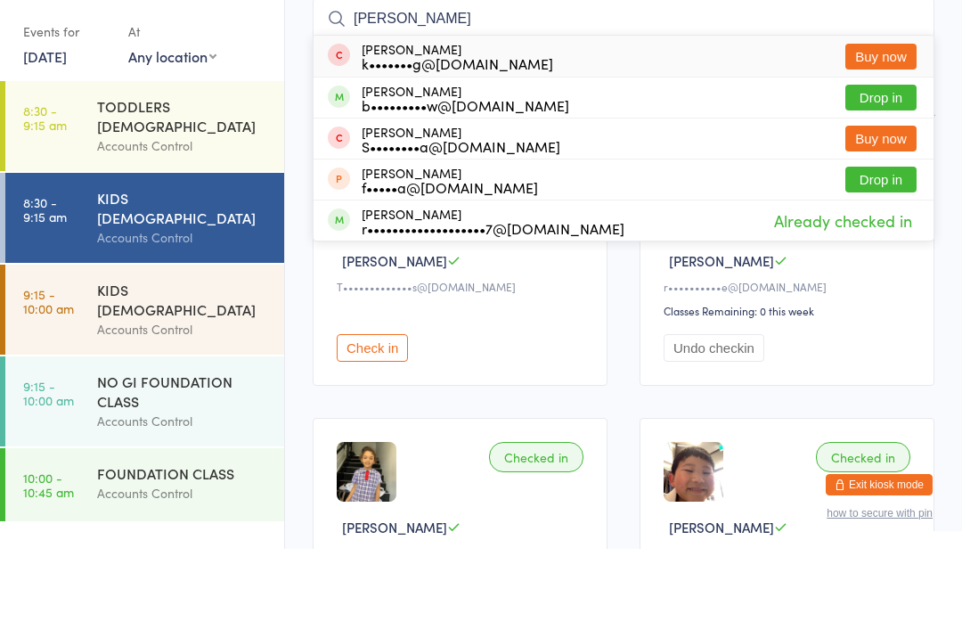
type input "[PERSON_NAME]"
click at [890, 166] on button "Drop in" at bounding box center [880, 179] width 71 height 26
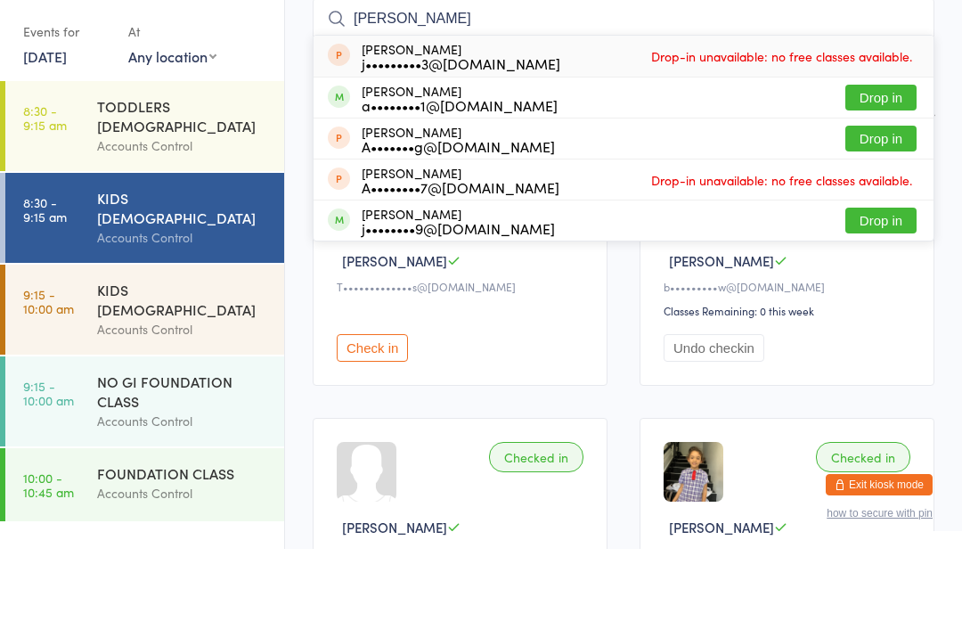
type input "[PERSON_NAME]"
click at [885, 166] on button "Drop in" at bounding box center [880, 179] width 71 height 26
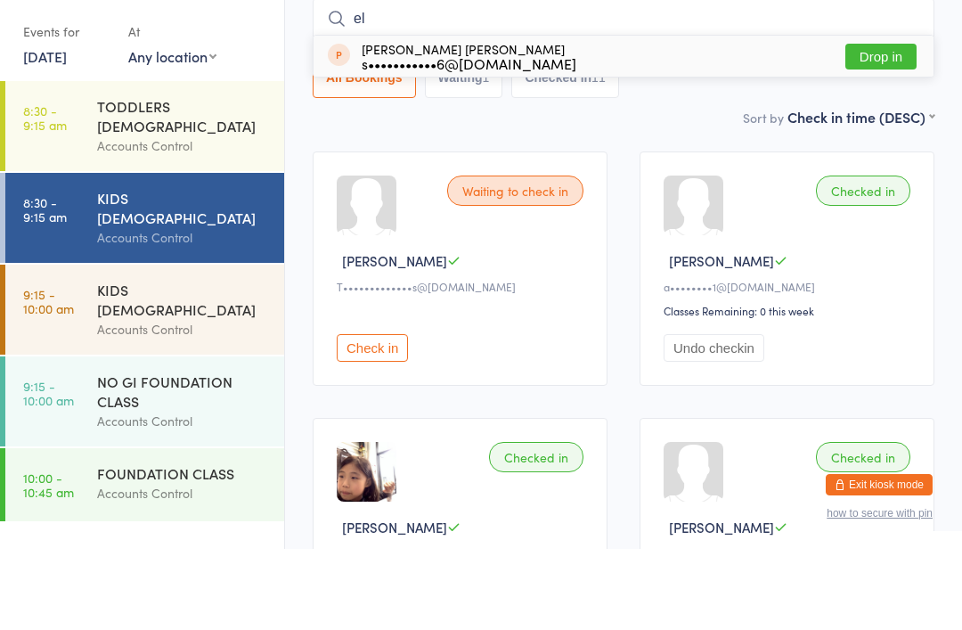
type input "[PERSON_NAME]"
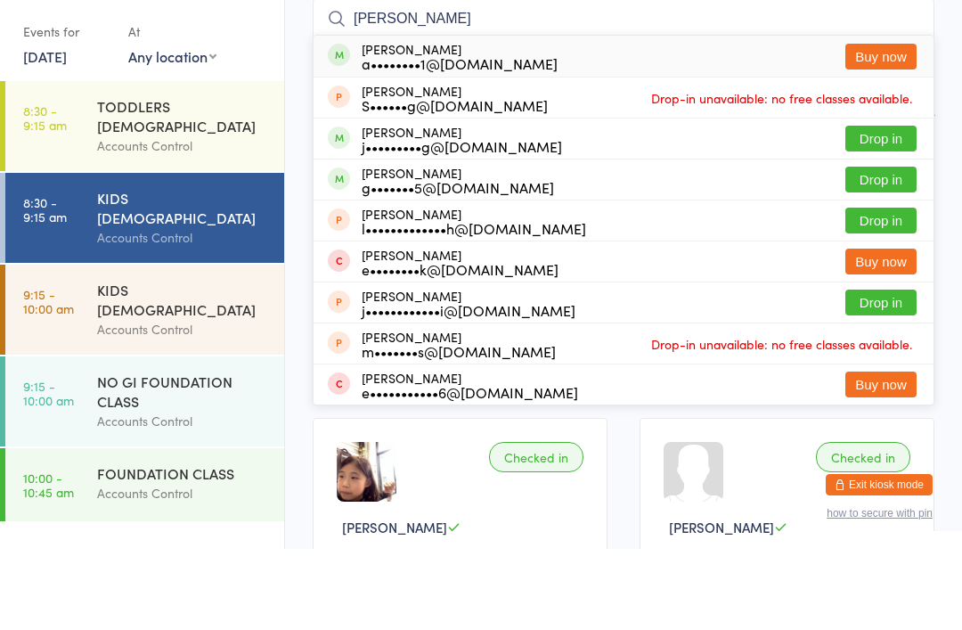
click at [173, 177] on div "TODDLERS [DEMOGRAPHIC_DATA]" at bounding box center [183, 196] width 172 height 39
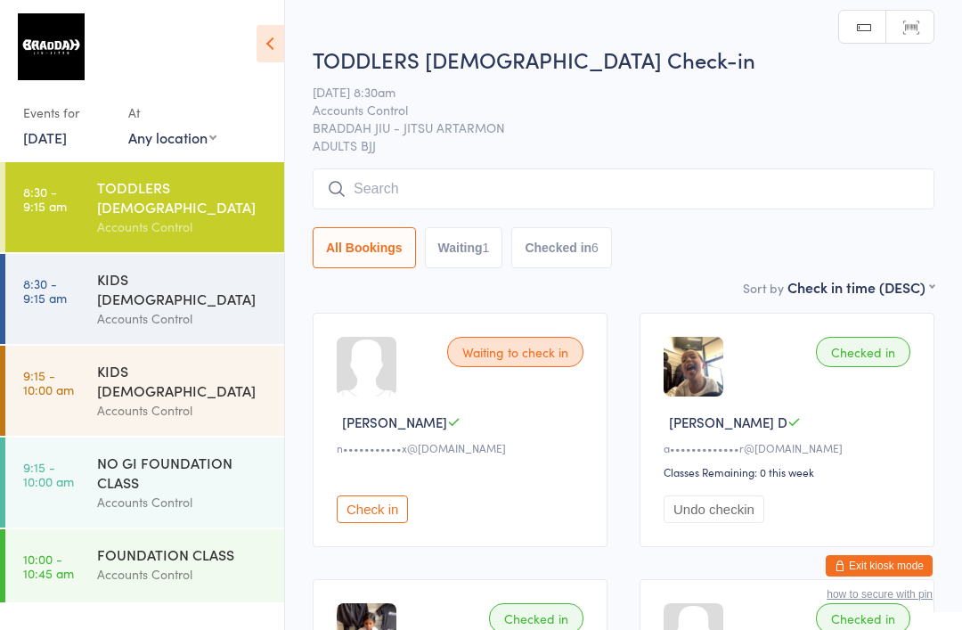
click at [599, 204] on input "search" at bounding box center [624, 188] width 622 height 41
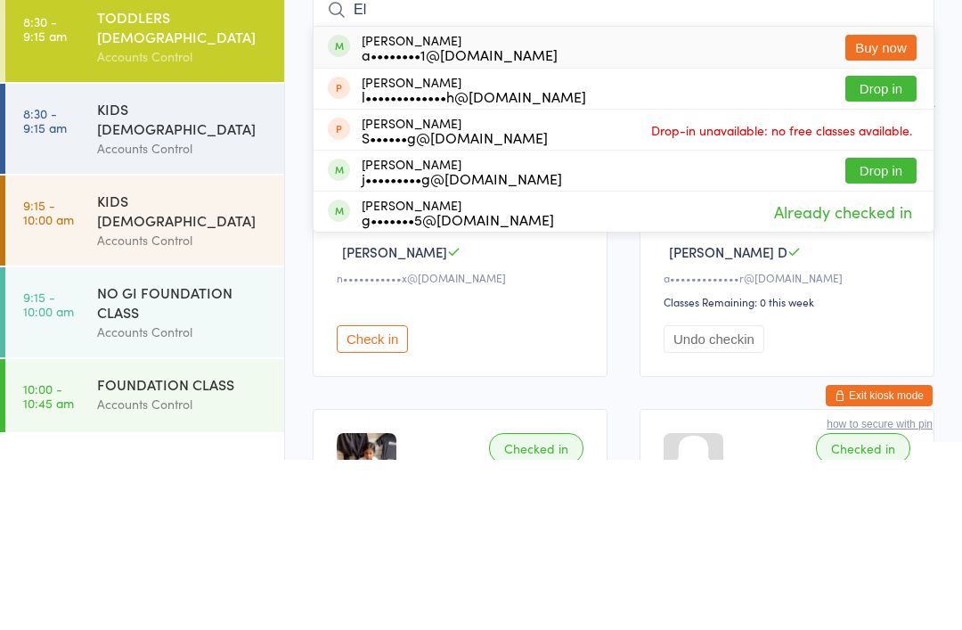
type input "E"
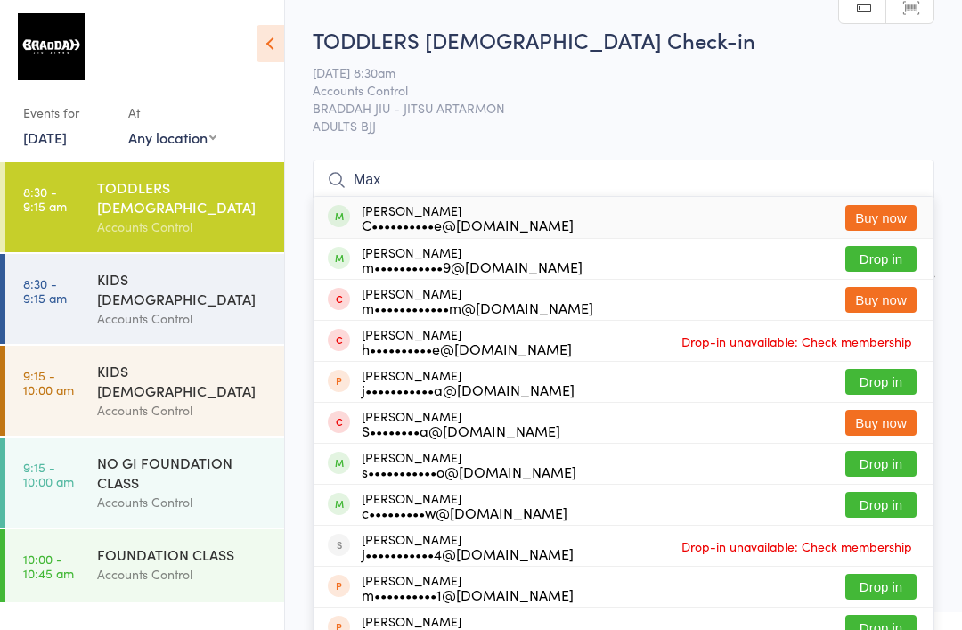
type input "Max"
click at [553, 216] on div "[PERSON_NAME] C••••••••••e@[DOMAIN_NAME] Buy now" at bounding box center [624, 217] width 620 height 41
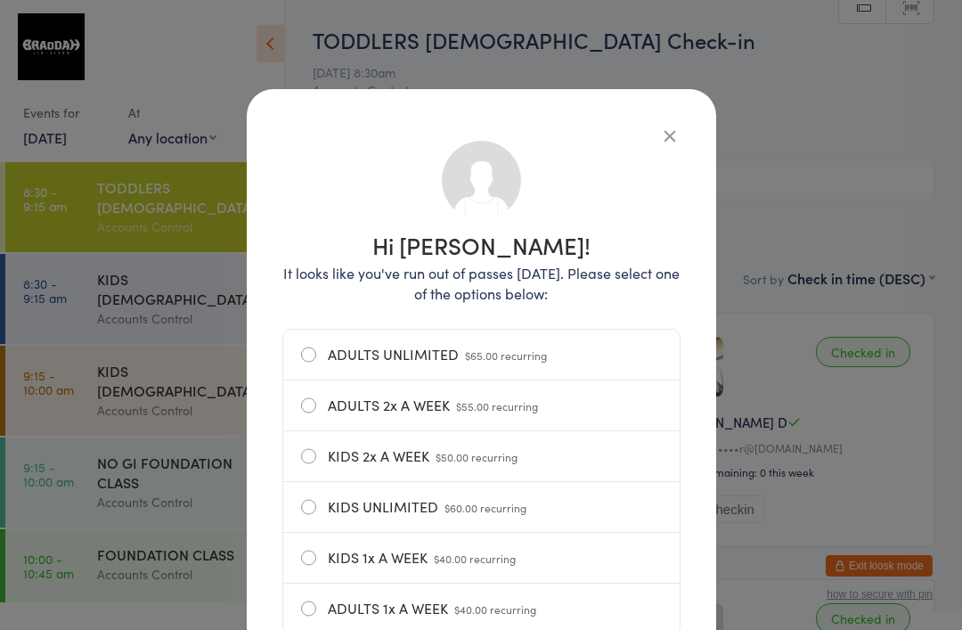
click at [660, 135] on icon "button" at bounding box center [670, 136] width 20 height 20
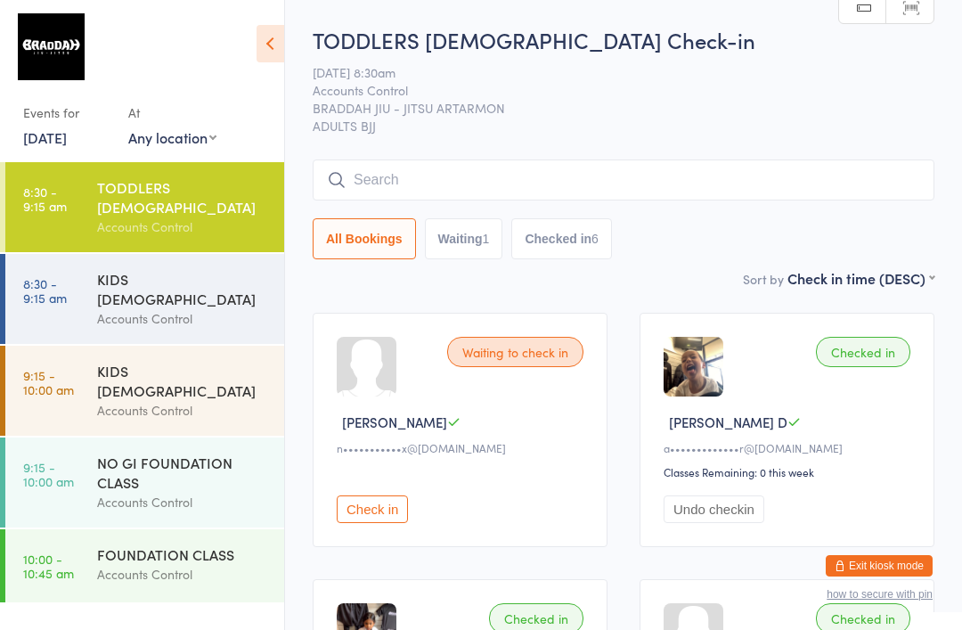
click at [722, 183] on input "search" at bounding box center [624, 179] width 622 height 41
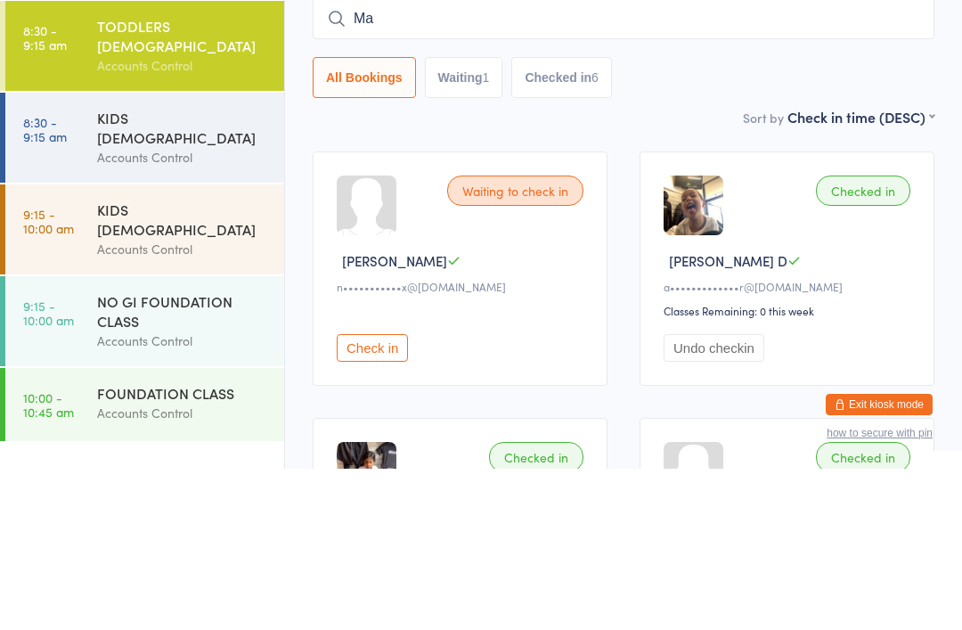
type input "Max"
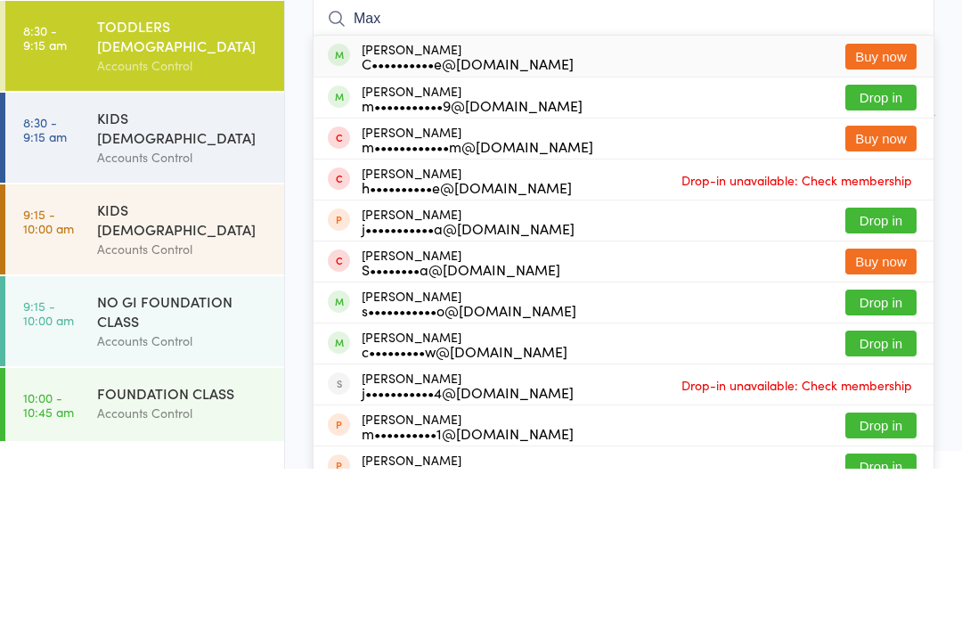
click at [63, 254] on link "8:30 - 9:15 am KIDS [DEMOGRAPHIC_DATA] Accounts Control" at bounding box center [144, 299] width 279 height 90
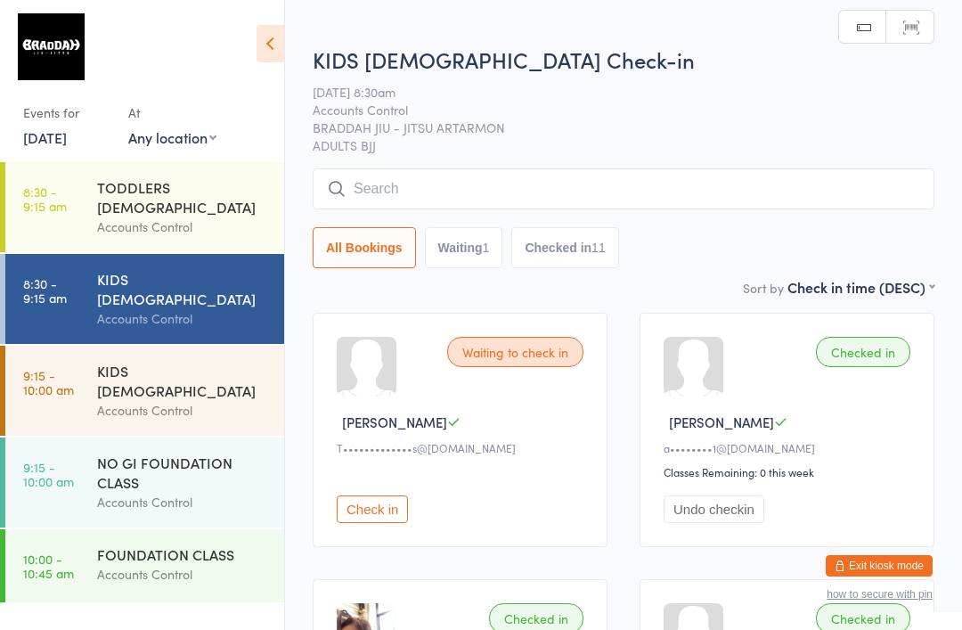
click at [525, 183] on input "search" at bounding box center [624, 188] width 622 height 41
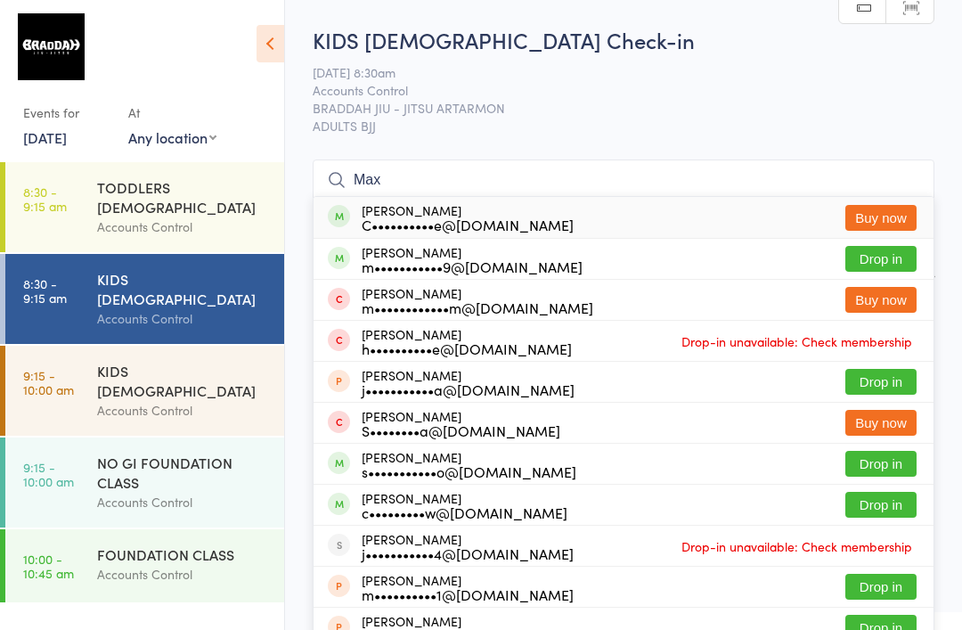
click at [860, 194] on input "Max" at bounding box center [624, 179] width 622 height 41
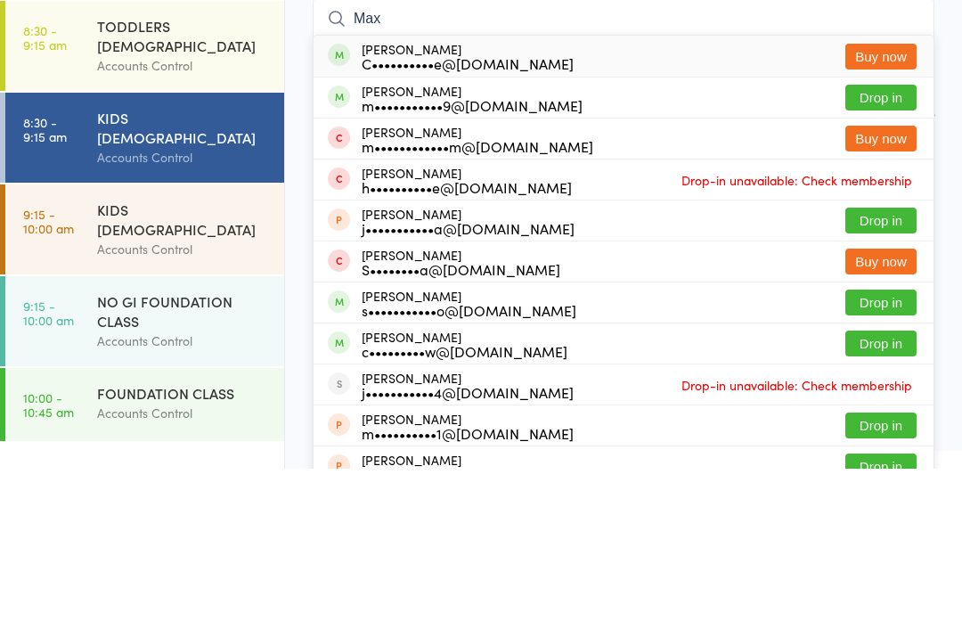
type input "Max"
click at [882, 205] on button "Buy now" at bounding box center [880, 218] width 71 height 26
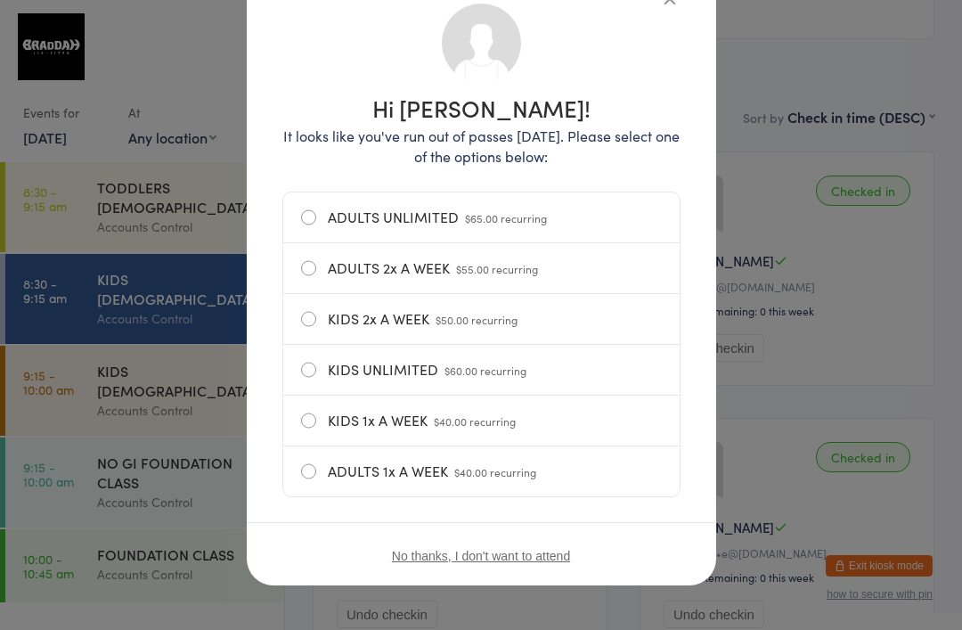
scroll to position [143, 0]
click at [754, 355] on div "Hi [PERSON_NAME]! It looks like you've run out of passes [DATE]. Please select …" at bounding box center [481, 315] width 962 height 630
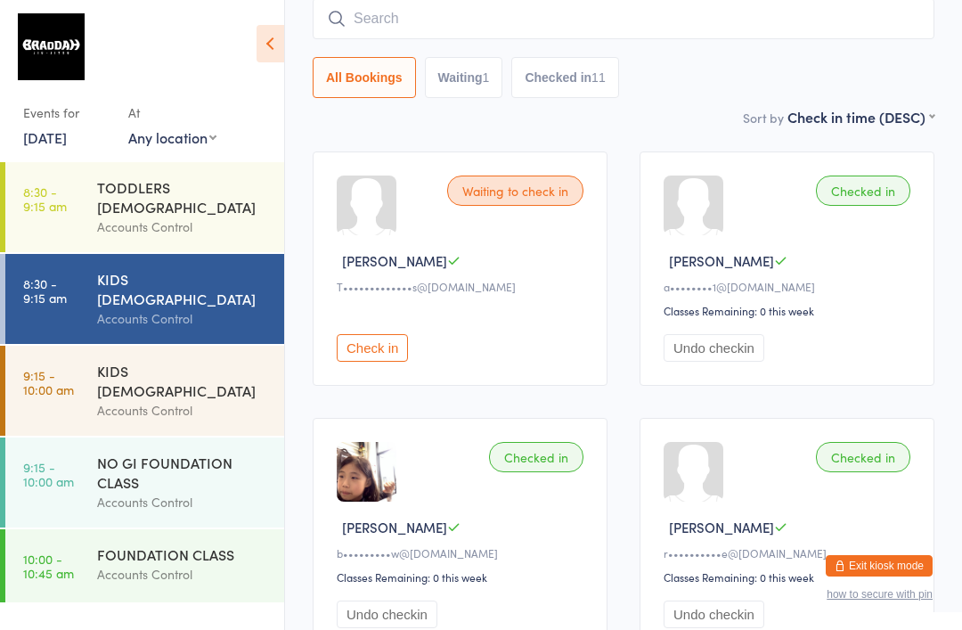
click at [212, 94] on div "Events for [DATE] [DATE] [DATE] Sun Mon Tue Wed Thu Fri Sat 36 31 01 02 03 04 0…" at bounding box center [142, 84] width 284 height 168
click at [448, 12] on input "search" at bounding box center [624, 18] width 622 height 41
type input "Max"
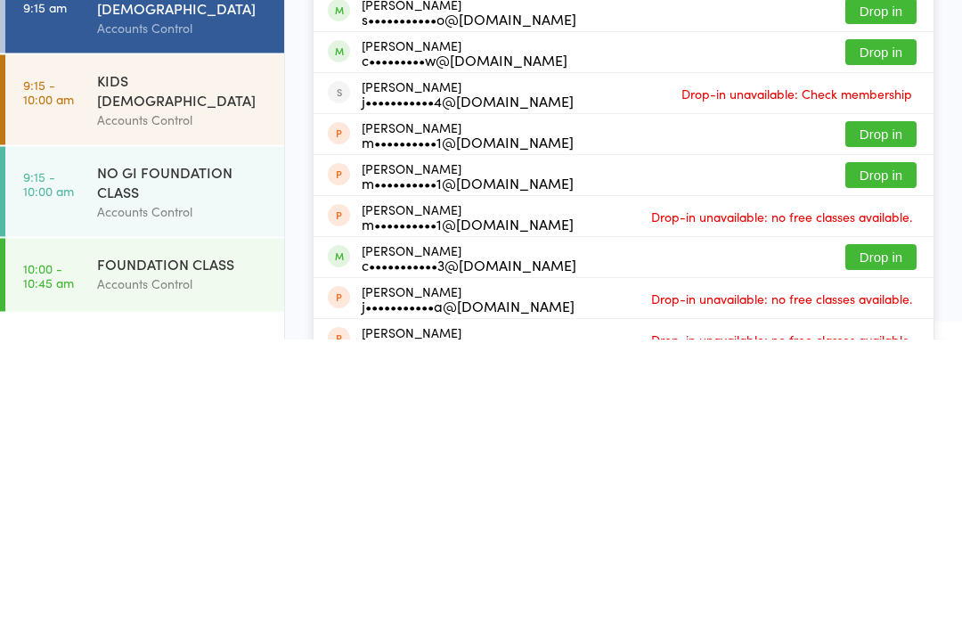
click at [232, 453] on div "NO GI FOUNDATION CLASS" at bounding box center [183, 472] width 172 height 39
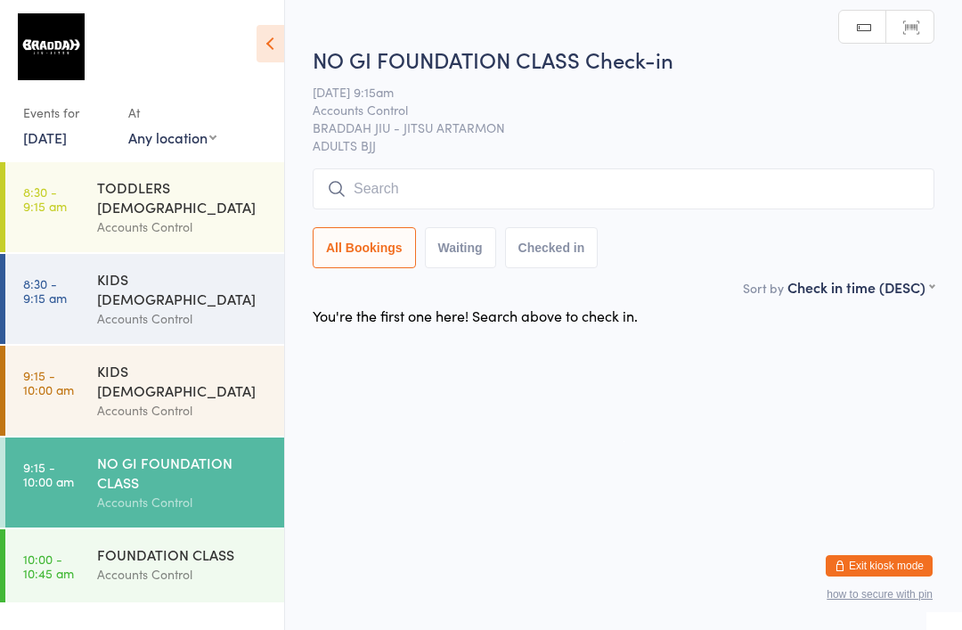
click at [705, 200] on input "search" at bounding box center [624, 188] width 622 height 41
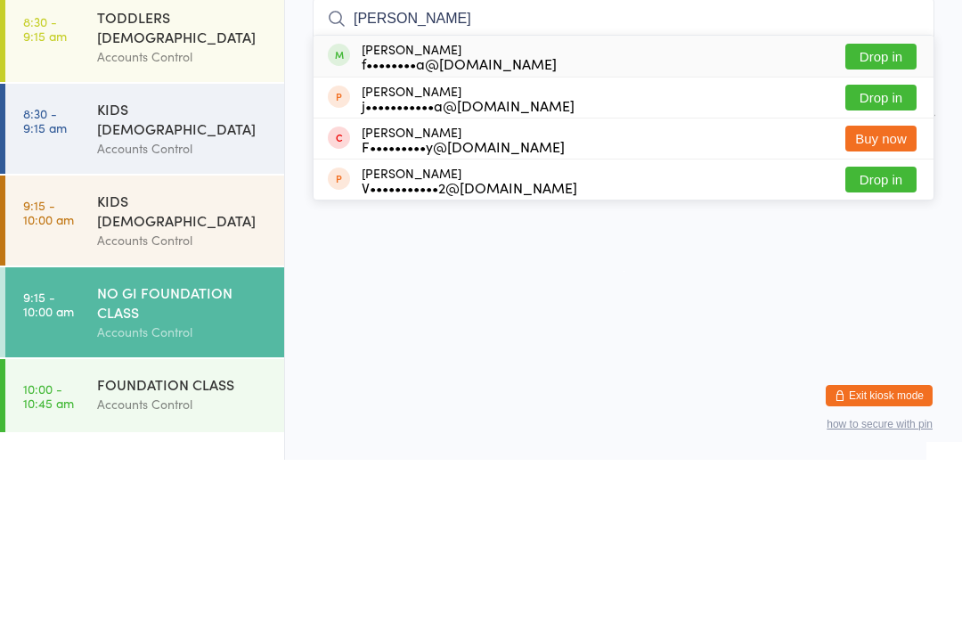
type input "[PERSON_NAME]"
click at [895, 214] on button "Drop in" at bounding box center [880, 227] width 71 height 26
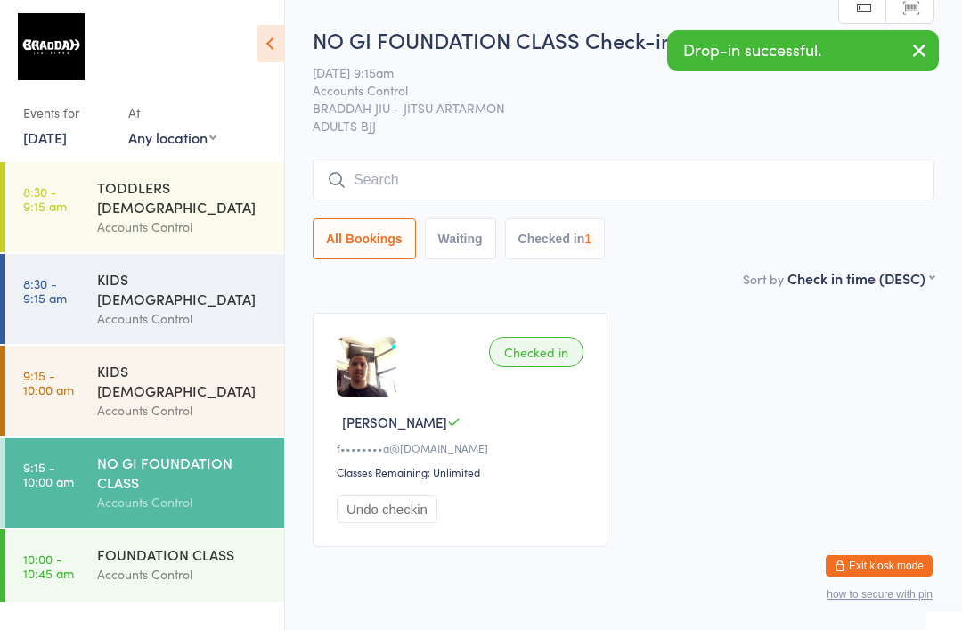
click at [159, 544] on div "FOUNDATION CLASS" at bounding box center [183, 554] width 172 height 20
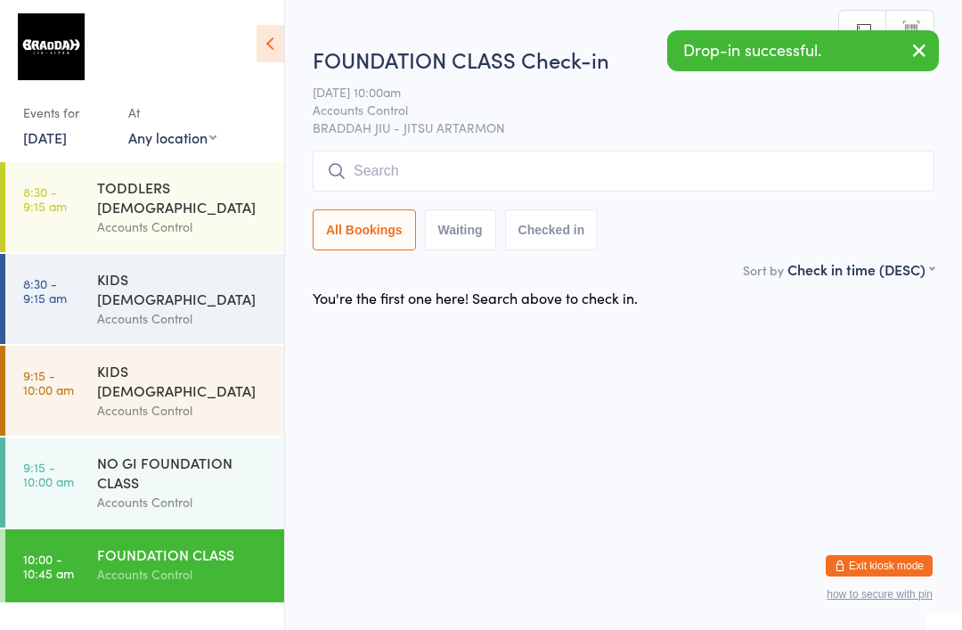
click at [546, 175] on input "search" at bounding box center [624, 171] width 622 height 41
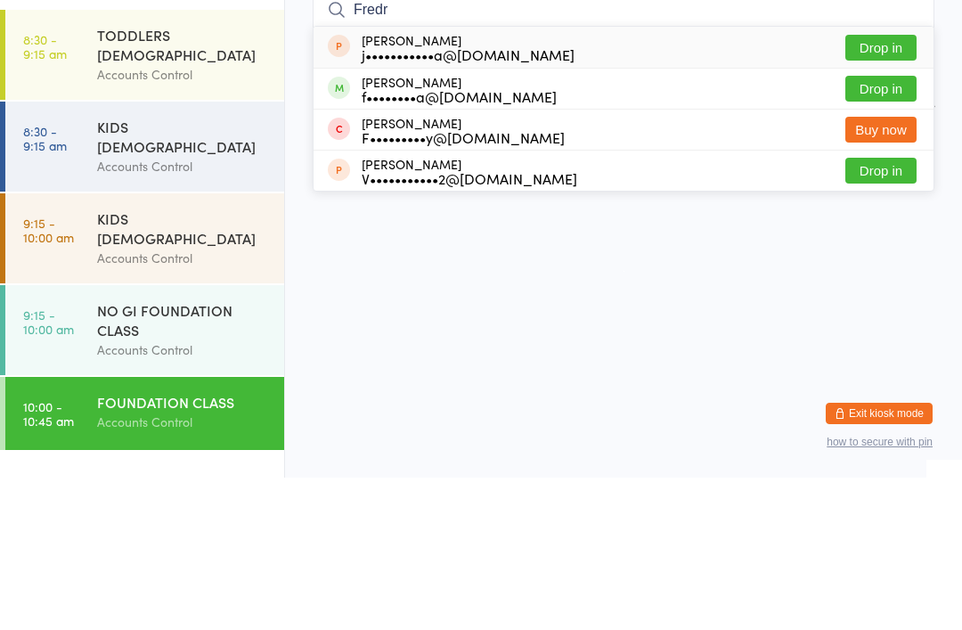
type input "Fredr"
click at [873, 228] on button "Drop in" at bounding box center [880, 241] width 71 height 26
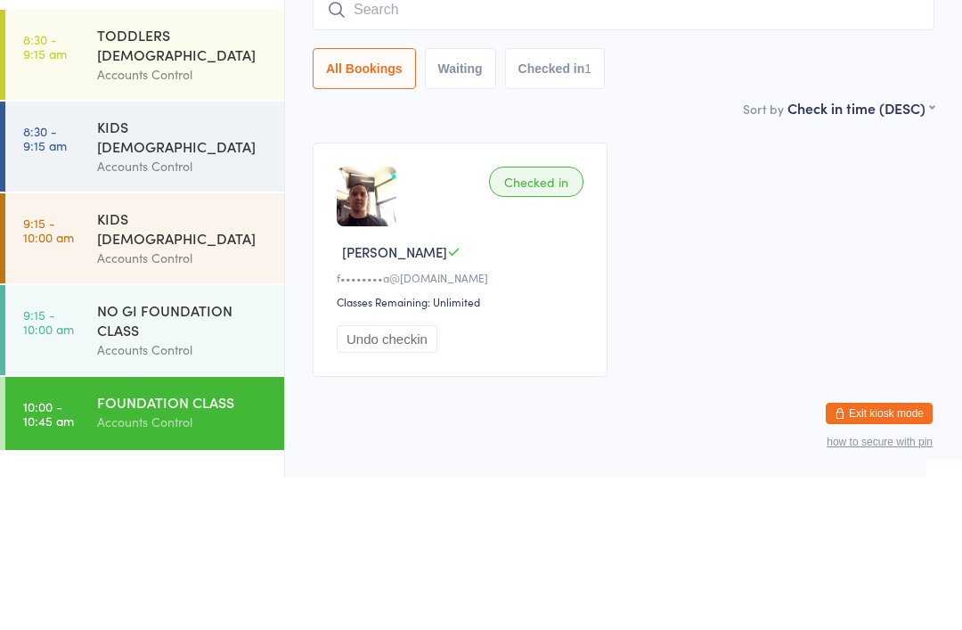
click at [208, 269] on div "KIDS [DEMOGRAPHIC_DATA]" at bounding box center [183, 288] width 172 height 39
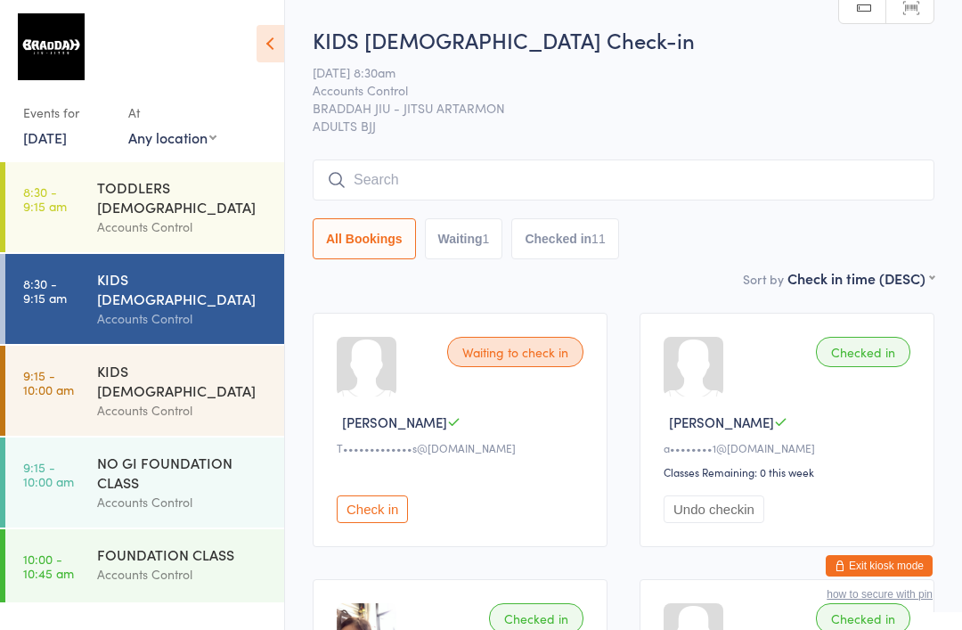
click at [177, 216] on div "Accounts Control" at bounding box center [183, 226] width 172 height 20
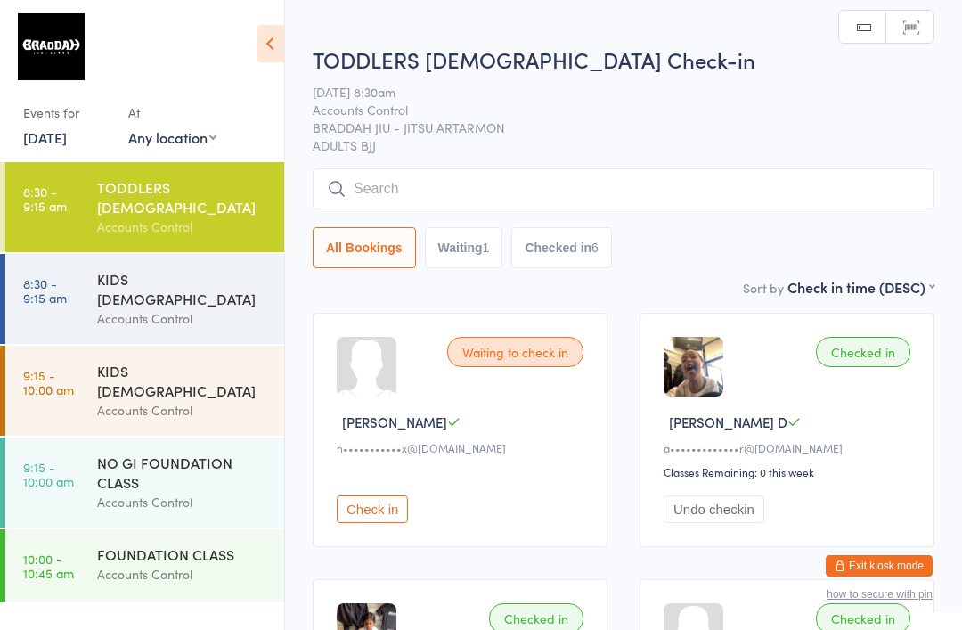
click at [397, 190] on input "search" at bounding box center [624, 188] width 622 height 41
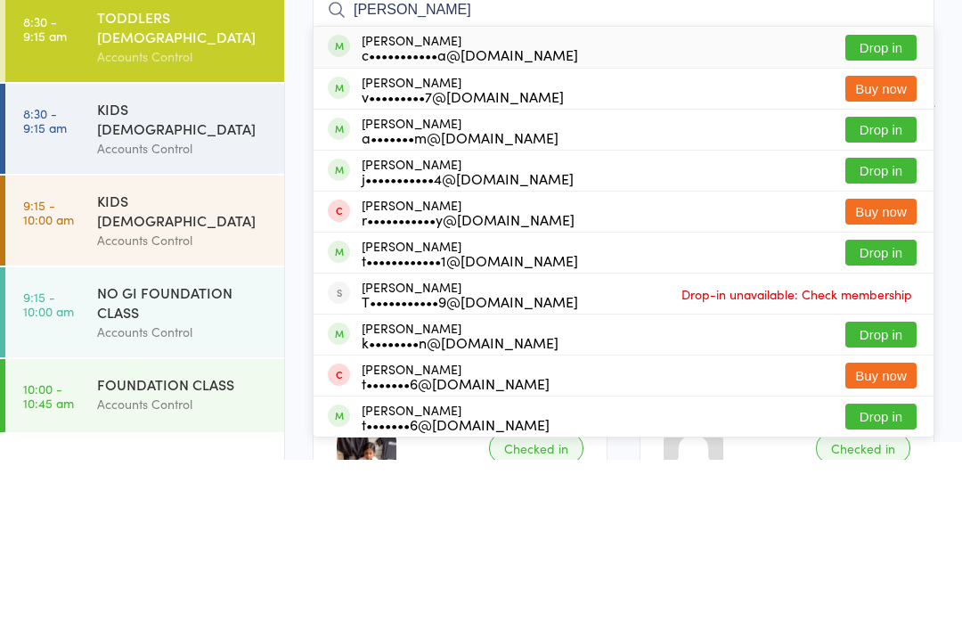
type input "[PERSON_NAME]"
click at [873, 205] on button "Drop in" at bounding box center [880, 218] width 71 height 26
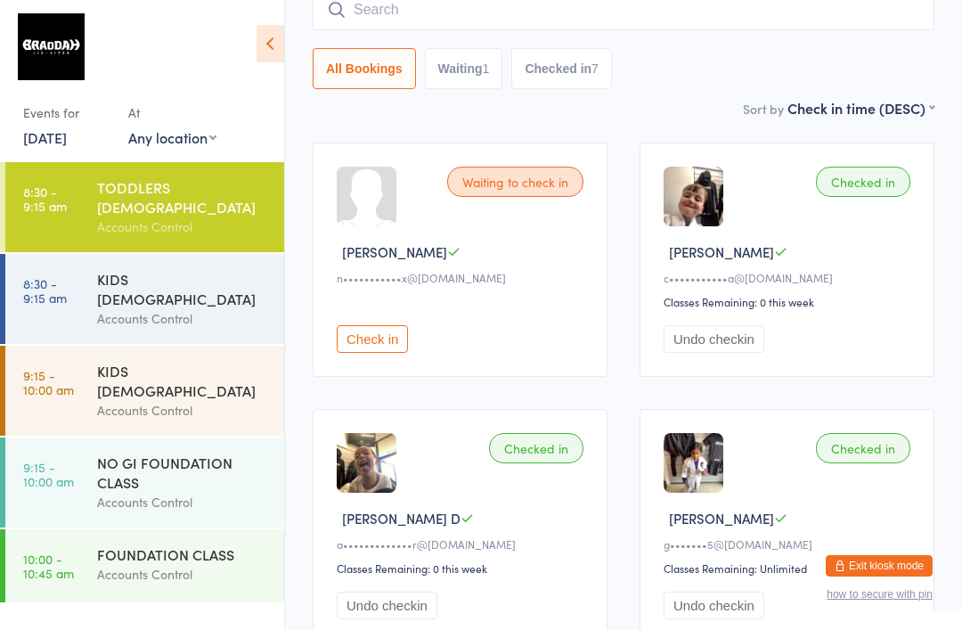
click at [133, 453] on div "NO GI FOUNDATION CLASS" at bounding box center [183, 472] width 172 height 39
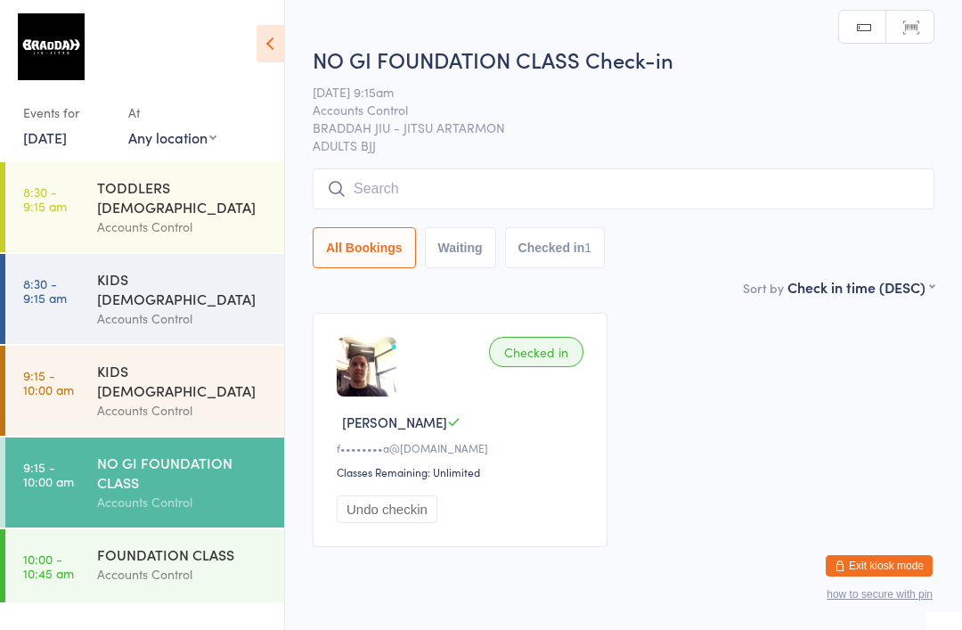
click at [379, 170] on input "search" at bounding box center [624, 188] width 622 height 41
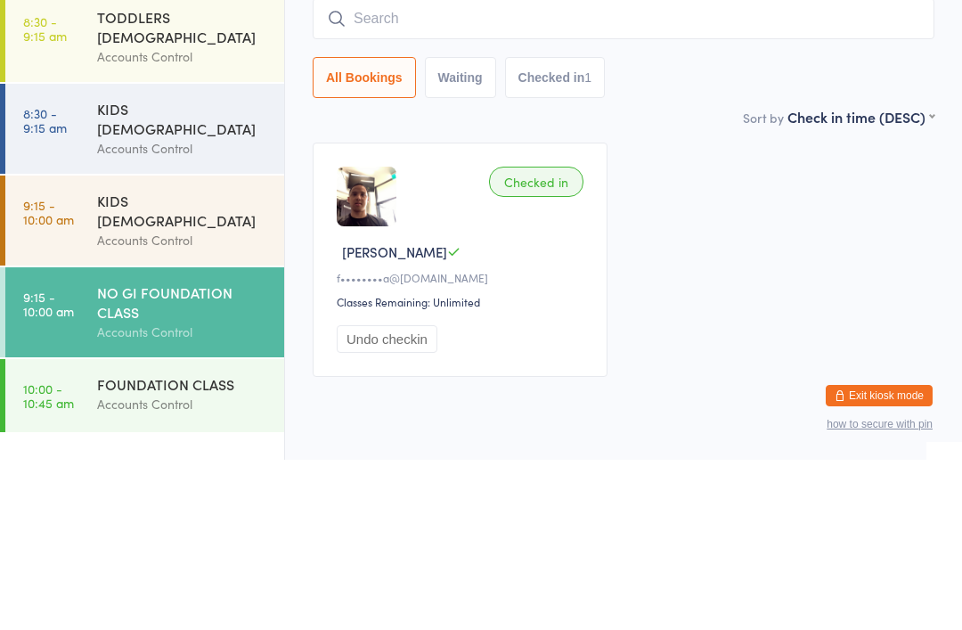
type input "C"
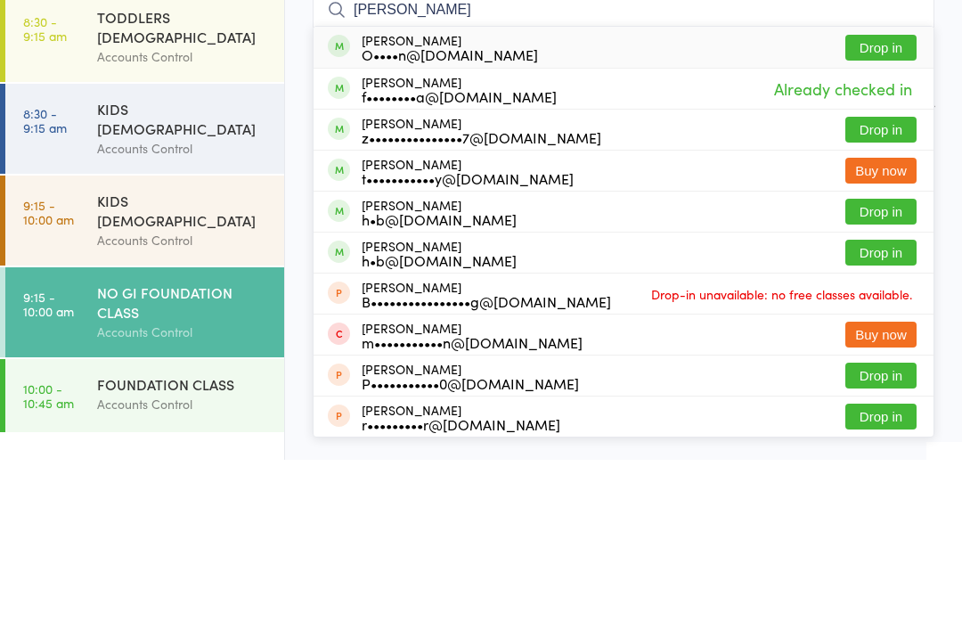
type input "[PERSON_NAME]"
click at [883, 205] on button "Drop in" at bounding box center [880, 218] width 71 height 26
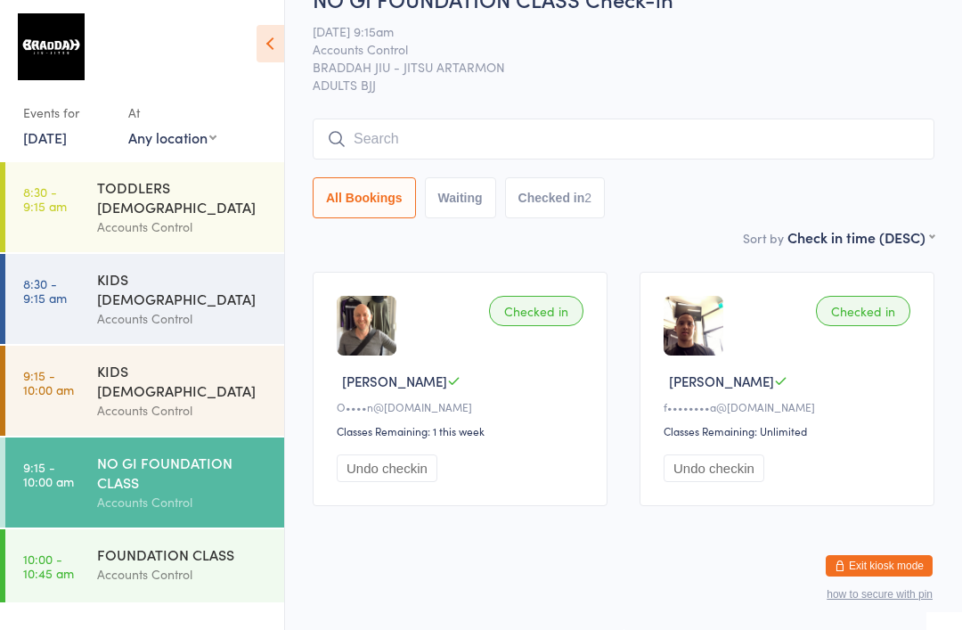
click at [623, 89] on div "NO GI FOUNDATION CLASS Check-in [DATE] 9:15am Accounts Control BRADDAH JIU - JI…" at bounding box center [624, 105] width 622 height 243
click at [606, 118] on input "search" at bounding box center [624, 138] width 622 height 41
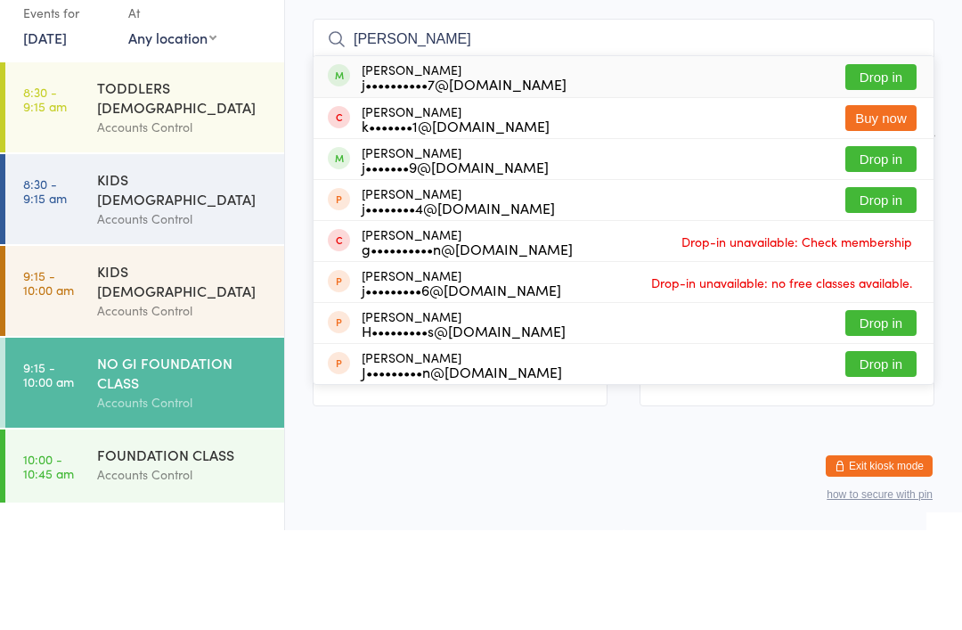
type input "[PERSON_NAME]"
click at [882, 164] on button "Drop in" at bounding box center [880, 177] width 71 height 26
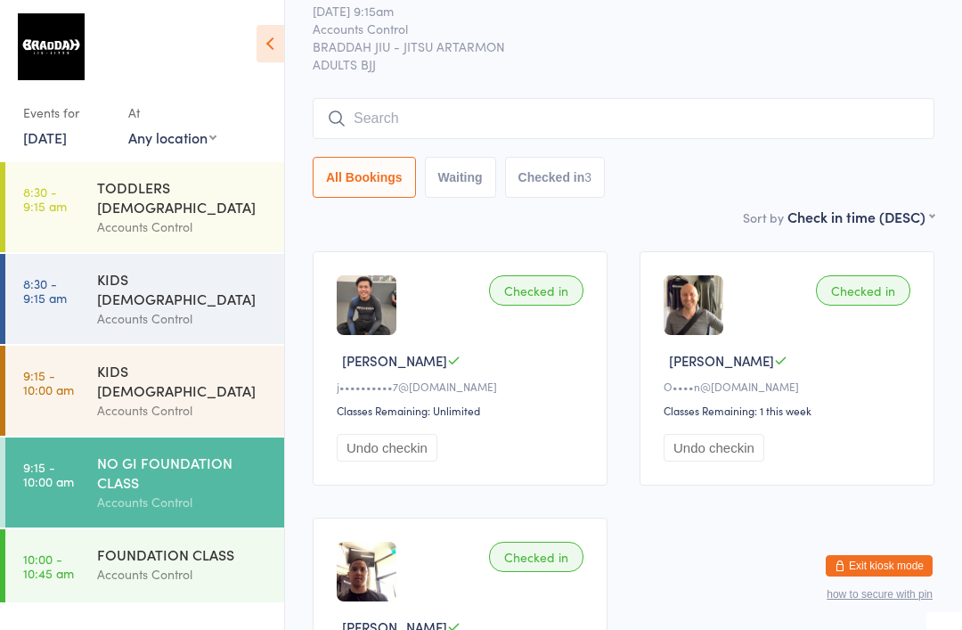
click at [514, 114] on input "search" at bounding box center [624, 118] width 622 height 41
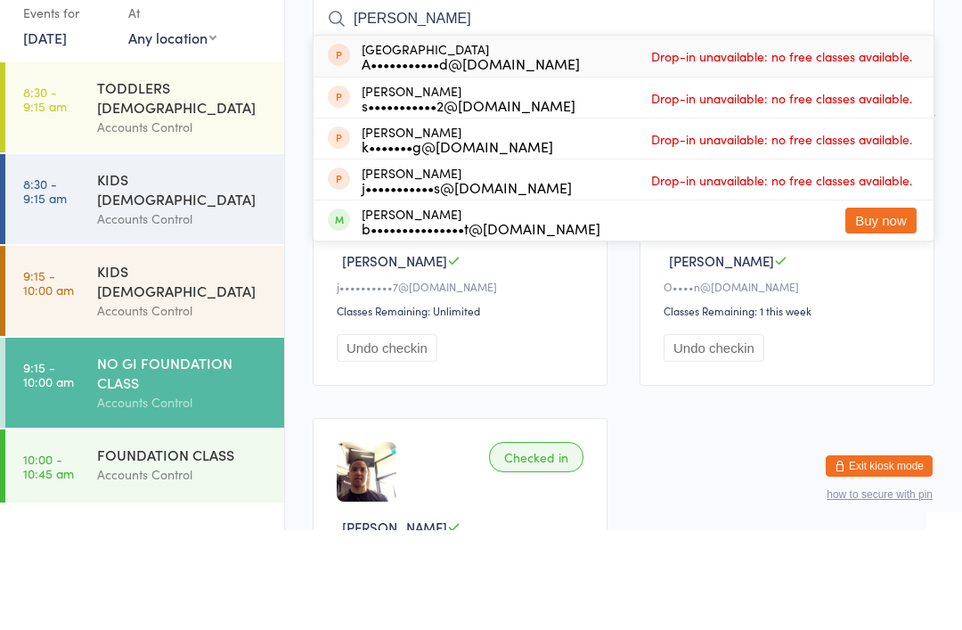
type input "[PERSON_NAME]"
click at [606, 135] on div "Gil Center A•••••••••••d@[DOMAIN_NAME] Drop-in unavailable: no free classes ava…" at bounding box center [624, 155] width 620 height 41
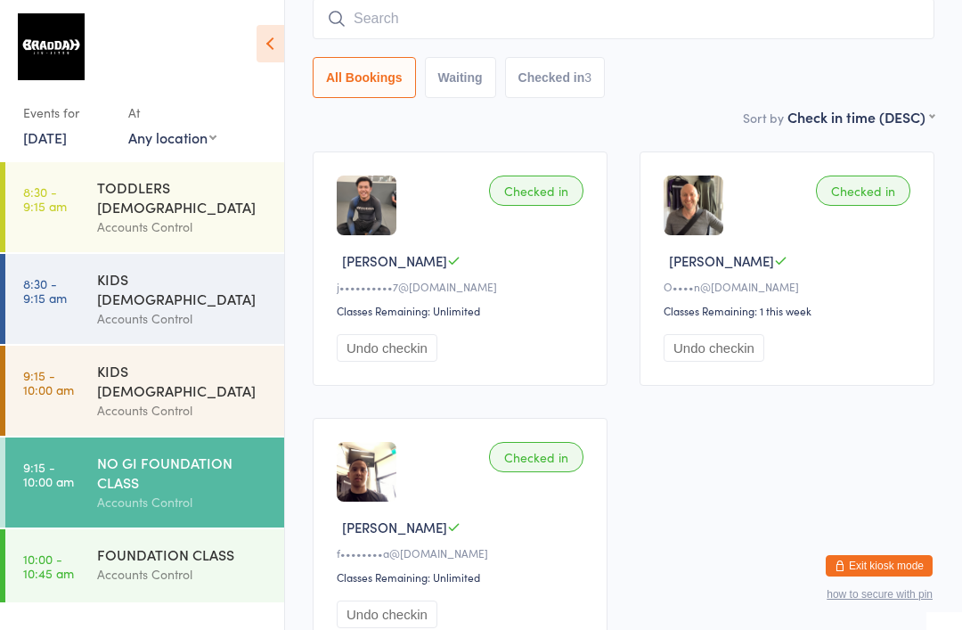
click at [653, 33] on input "search" at bounding box center [624, 18] width 622 height 41
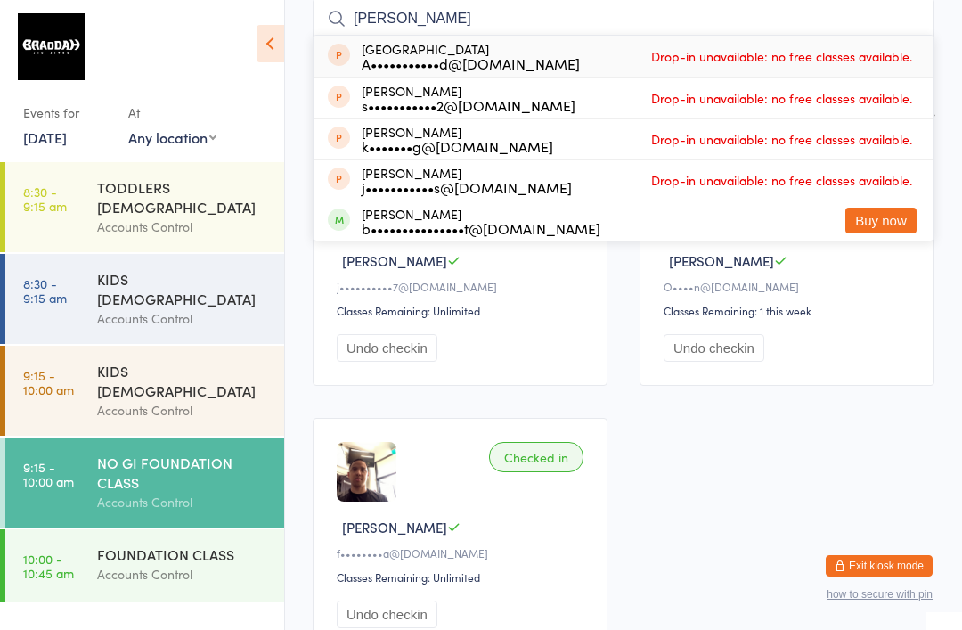
type input "[PERSON_NAME]"
click at [545, 50] on div "Gil Center A•••••••••••d@[DOMAIN_NAME] Drop-in unavailable: no free classes ava…" at bounding box center [624, 56] width 620 height 41
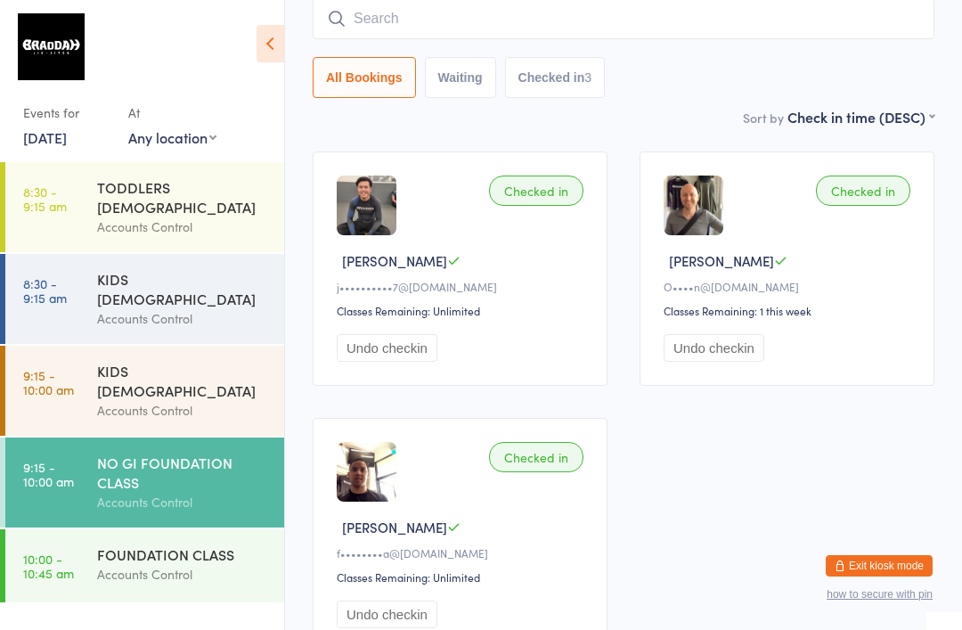
click at [568, 29] on input "search" at bounding box center [624, 18] width 622 height 41
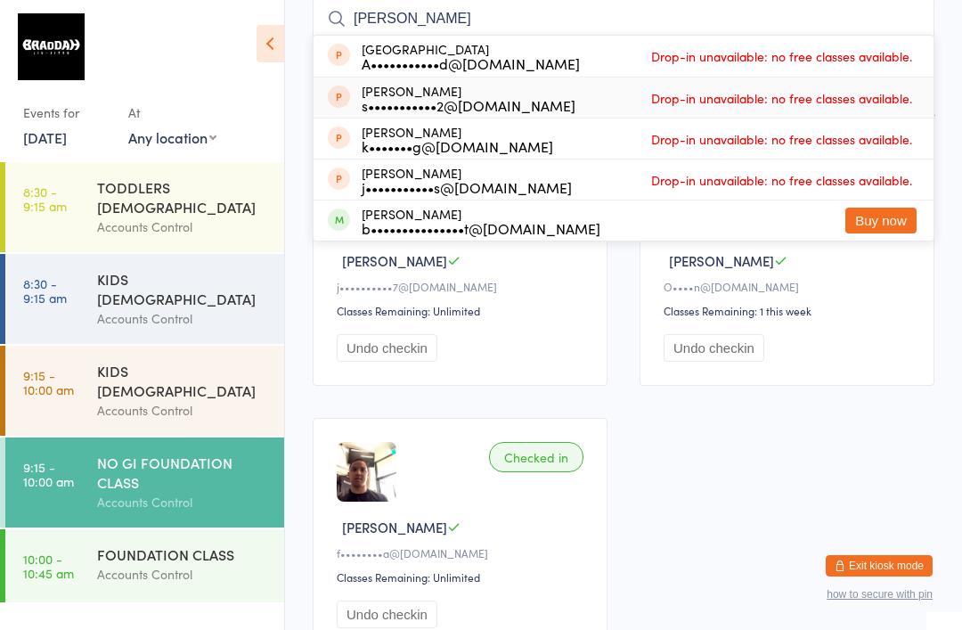
type input "[PERSON_NAME]"
click at [314, 118] on div "[PERSON_NAME] s•••••••••••2@[DOMAIN_NAME] Drop-in unavailable: no free classes …" at bounding box center [624, 97] width 620 height 40
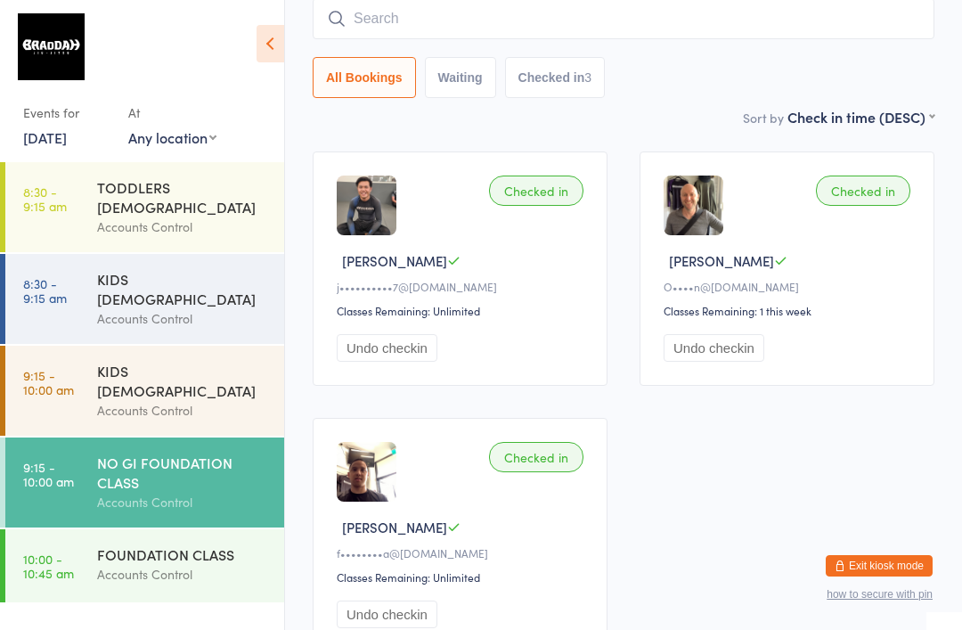
click at [840, 18] on input "search" at bounding box center [624, 18] width 622 height 41
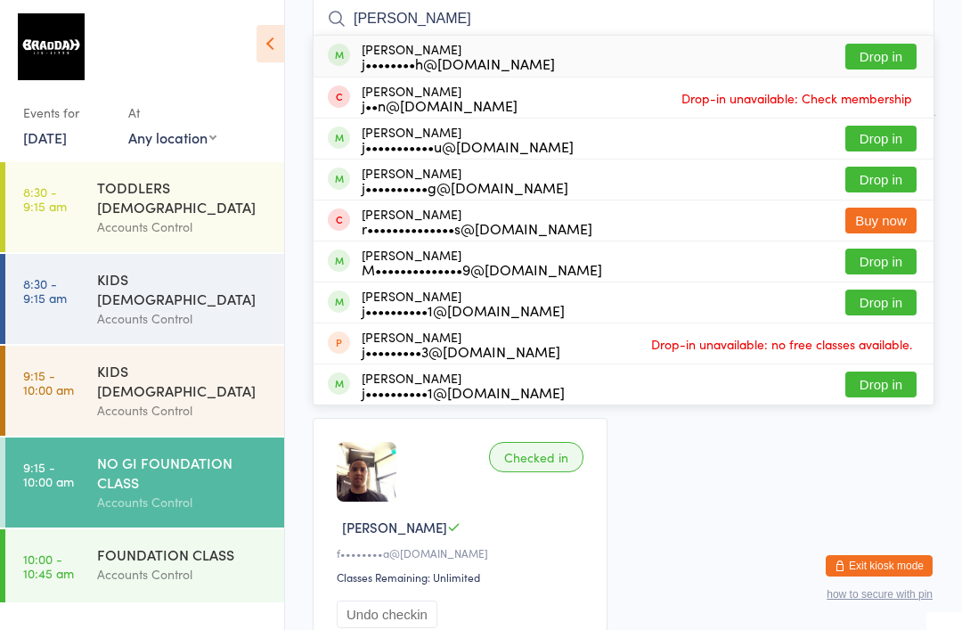
type input "[PERSON_NAME]"
click at [888, 61] on button "Drop in" at bounding box center [880, 57] width 71 height 26
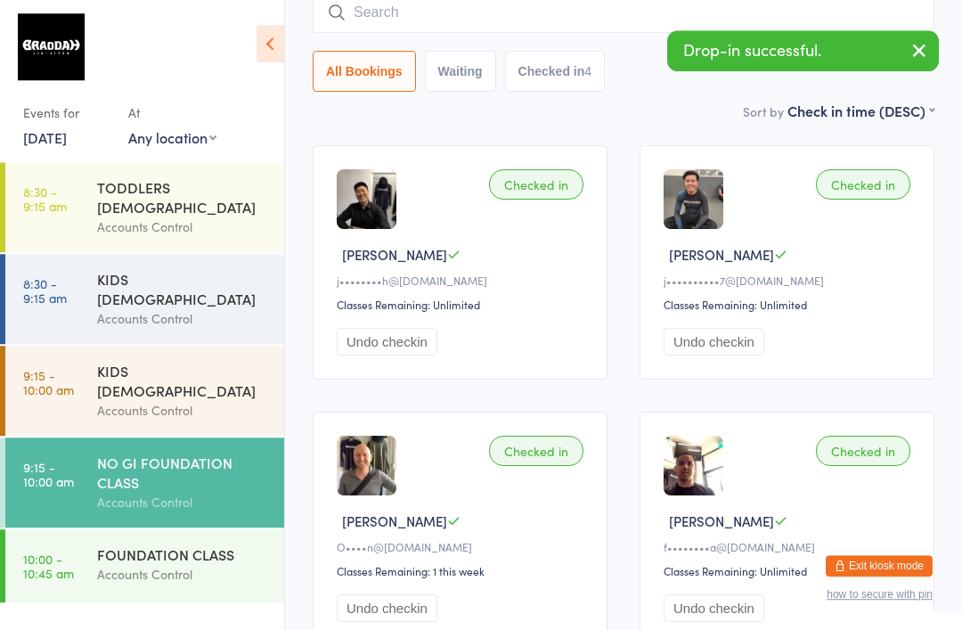
scroll to position [170, 0]
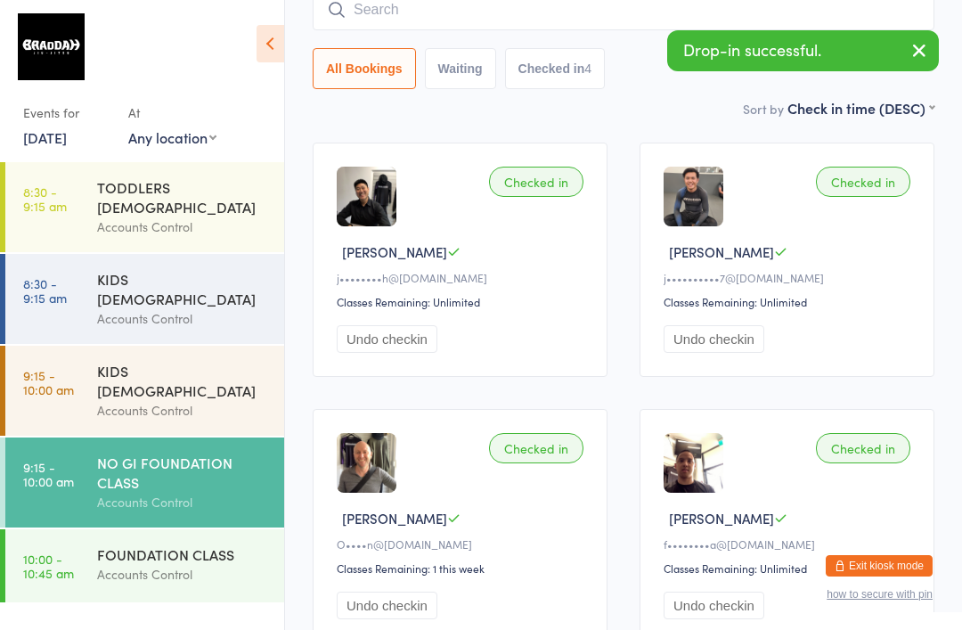
click at [391, 351] on button "Undo checkin" at bounding box center [387, 339] width 101 height 28
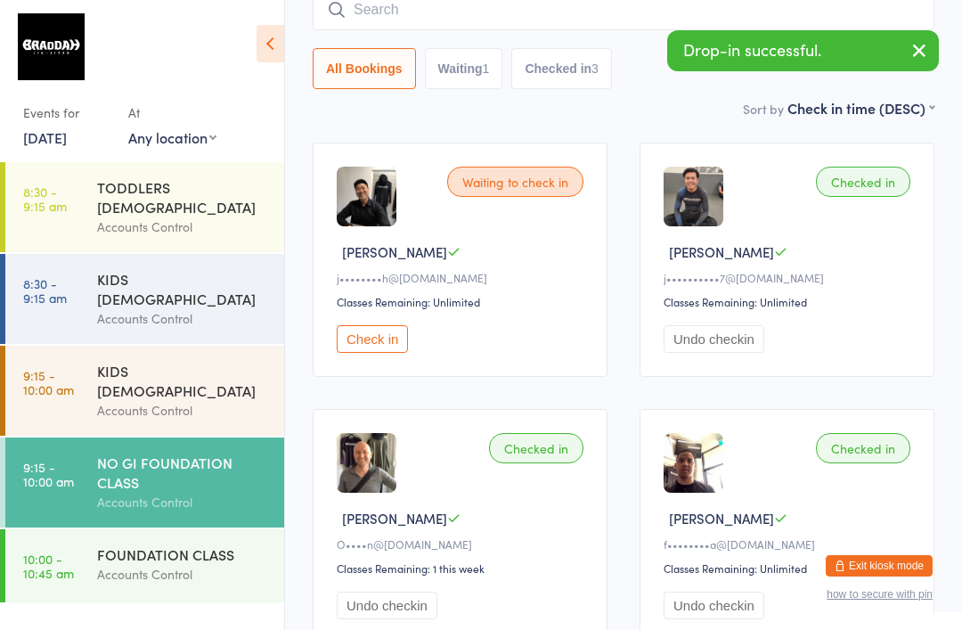
click at [520, 20] on input "search" at bounding box center [624, 9] width 622 height 41
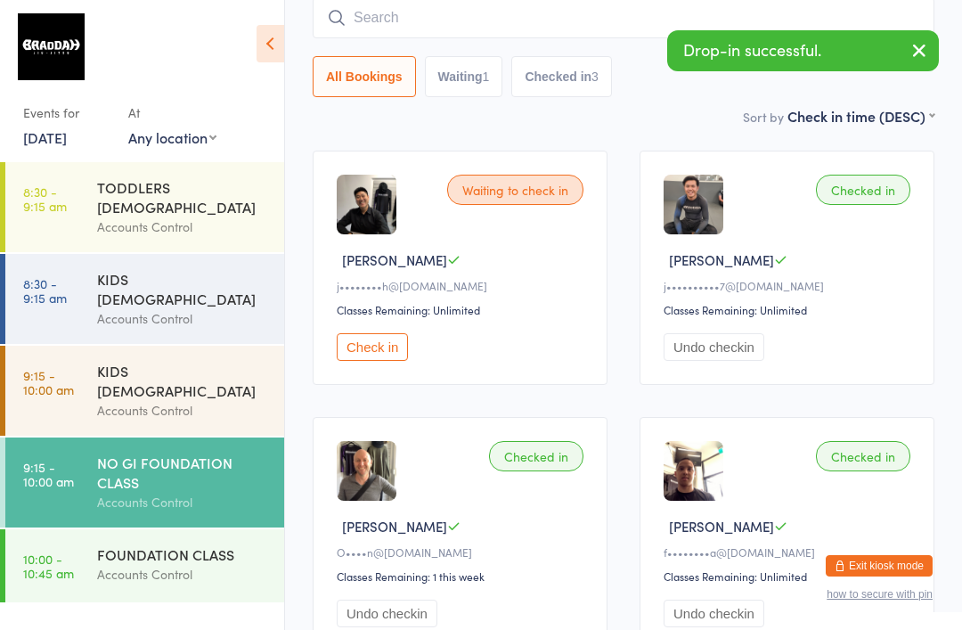
scroll to position [161, 0]
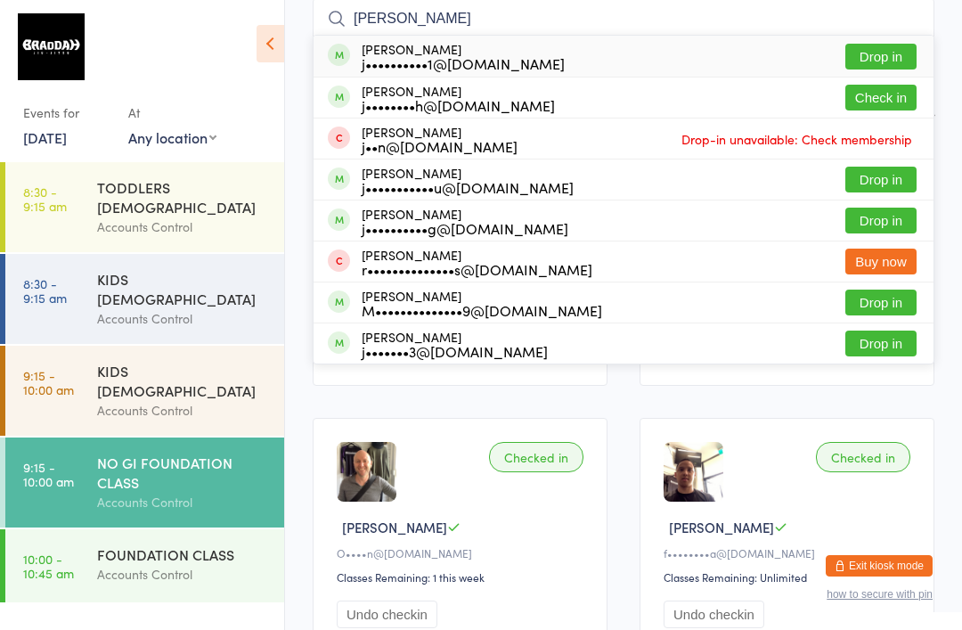
type input "[PERSON_NAME]"
click at [895, 60] on button "Drop in" at bounding box center [880, 57] width 71 height 26
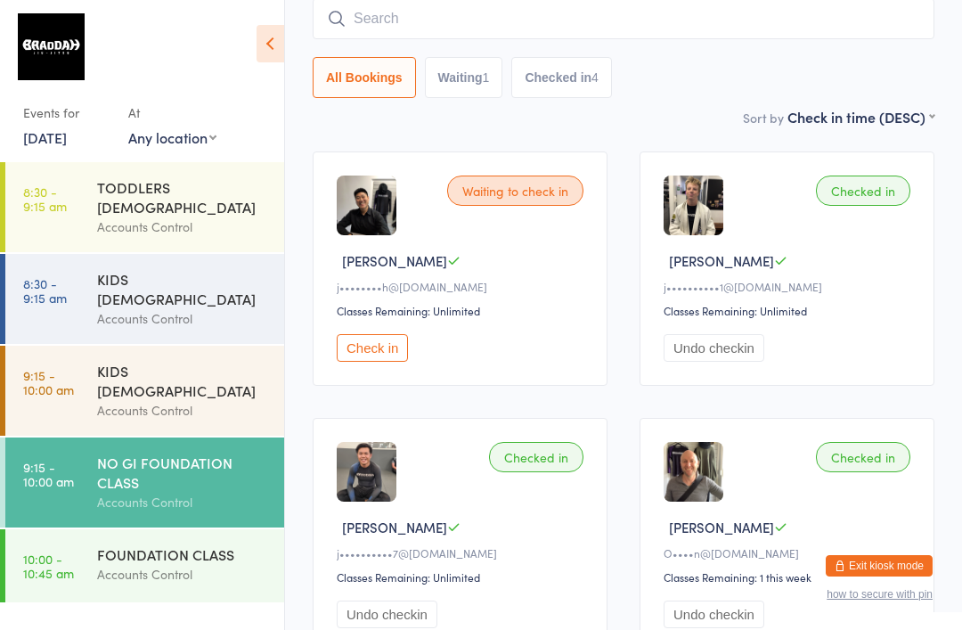
click at [867, 12] on input "search" at bounding box center [624, 18] width 622 height 41
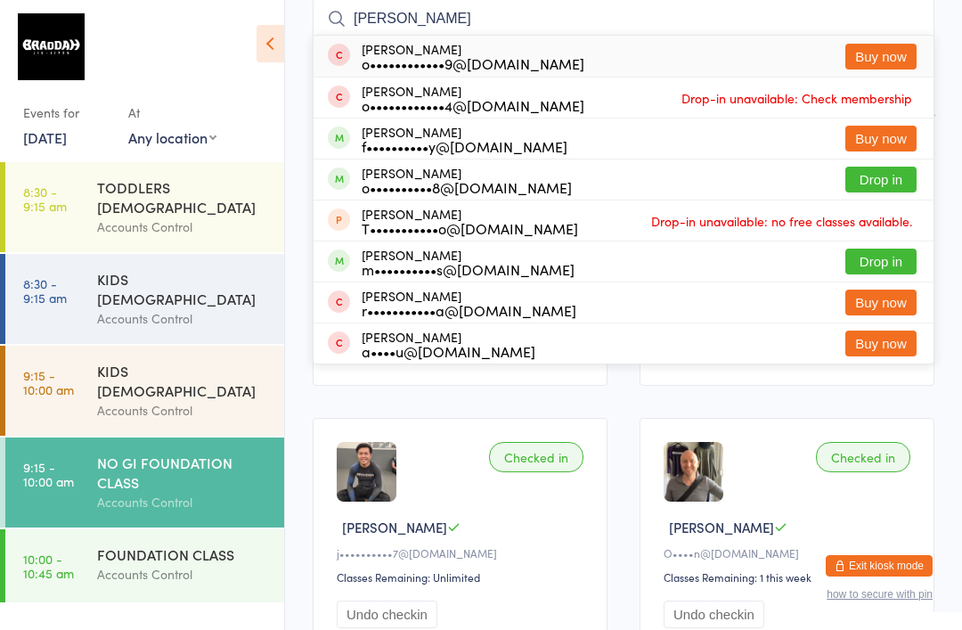
type input "[PERSON_NAME]"
click at [890, 250] on button "Drop in" at bounding box center [880, 262] width 71 height 26
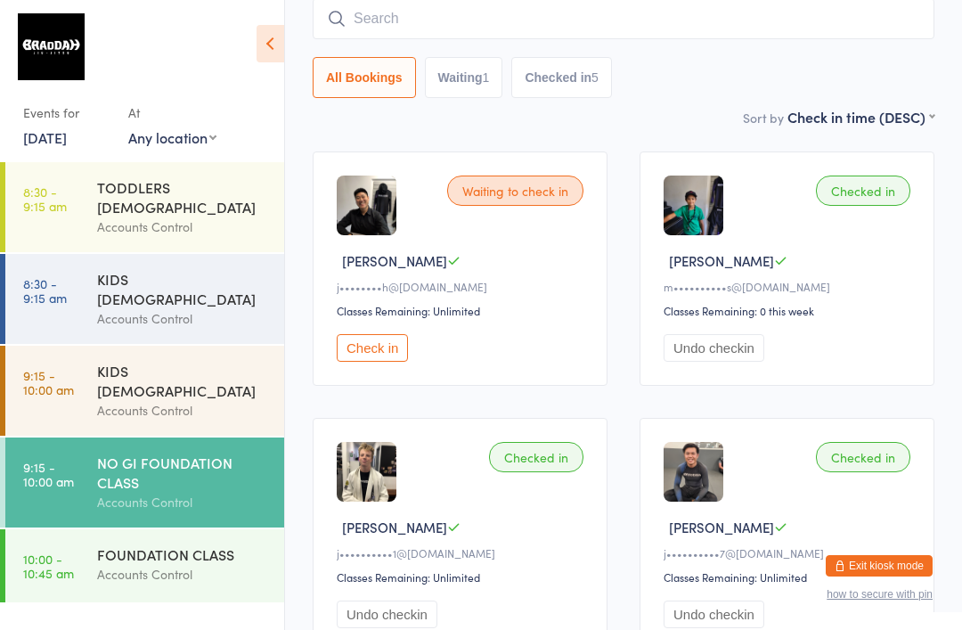
click at [526, 25] on input "search" at bounding box center [624, 18] width 622 height 41
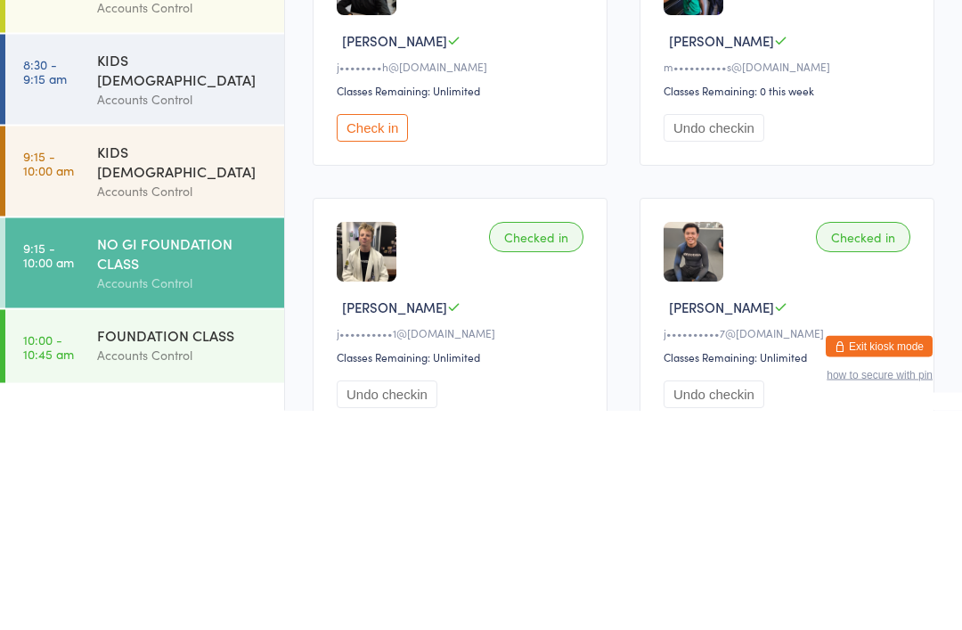
scroll to position [20, 0]
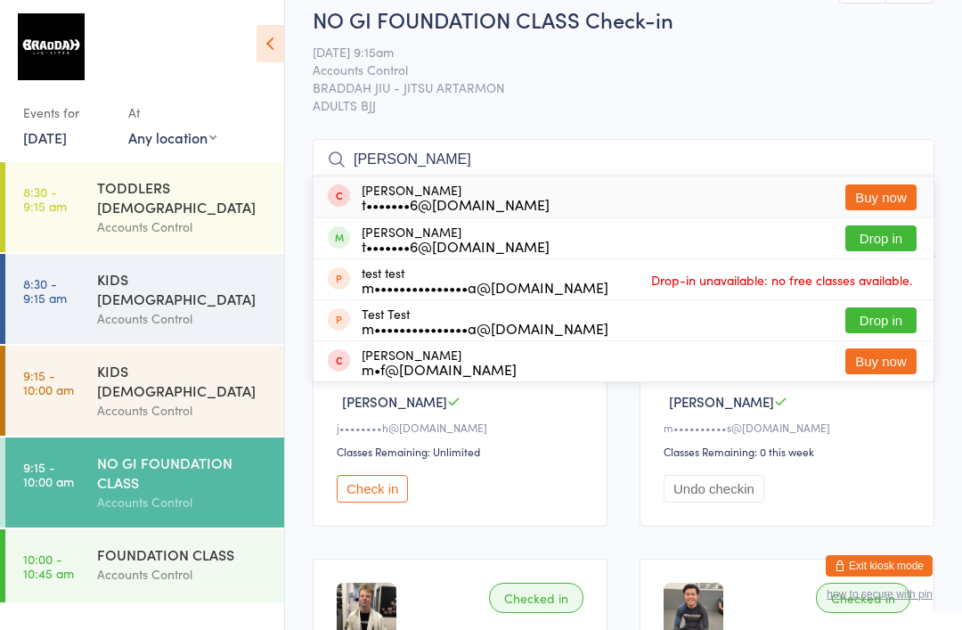
type input "[PERSON_NAME]"
click at [886, 242] on button "Drop in" at bounding box center [880, 238] width 71 height 26
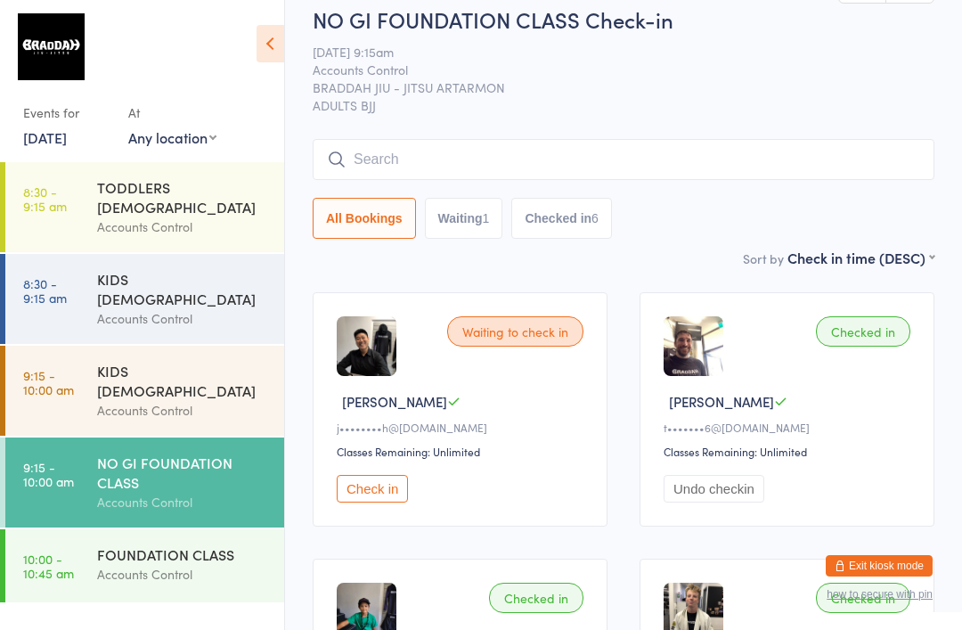
click at [525, 161] on input "search" at bounding box center [624, 159] width 622 height 41
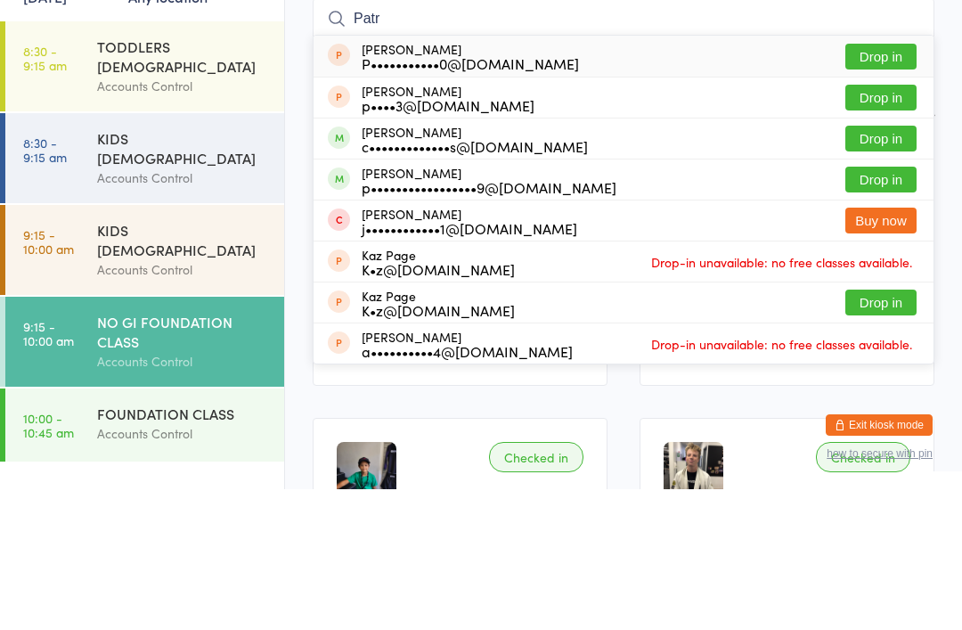
type input "Patr"
click at [886, 307] on button "Drop in" at bounding box center [880, 320] width 71 height 26
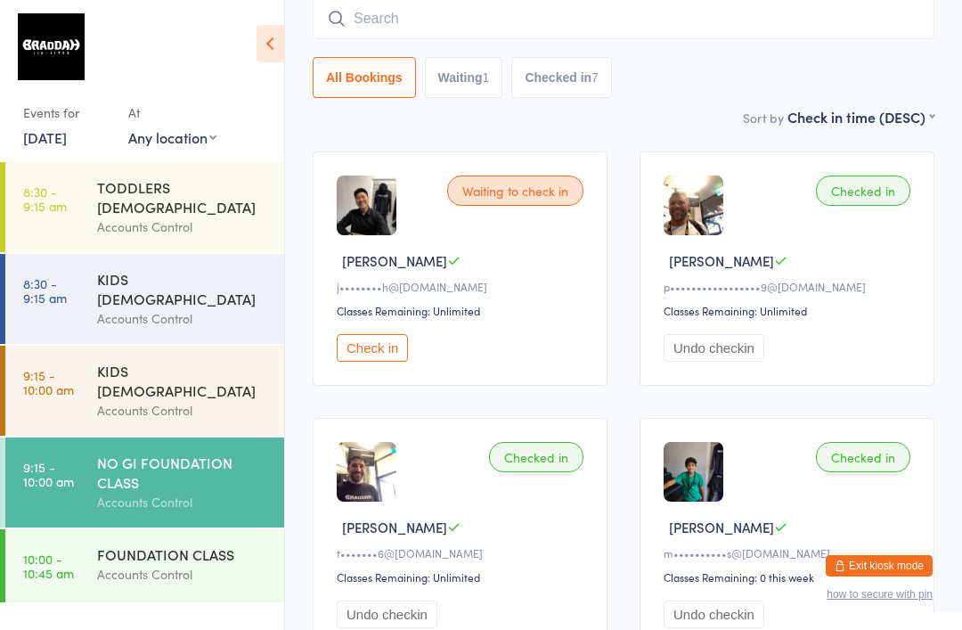
click at [151, 346] on div "KIDS [DEMOGRAPHIC_DATA] Accounts Control" at bounding box center [190, 391] width 187 height 90
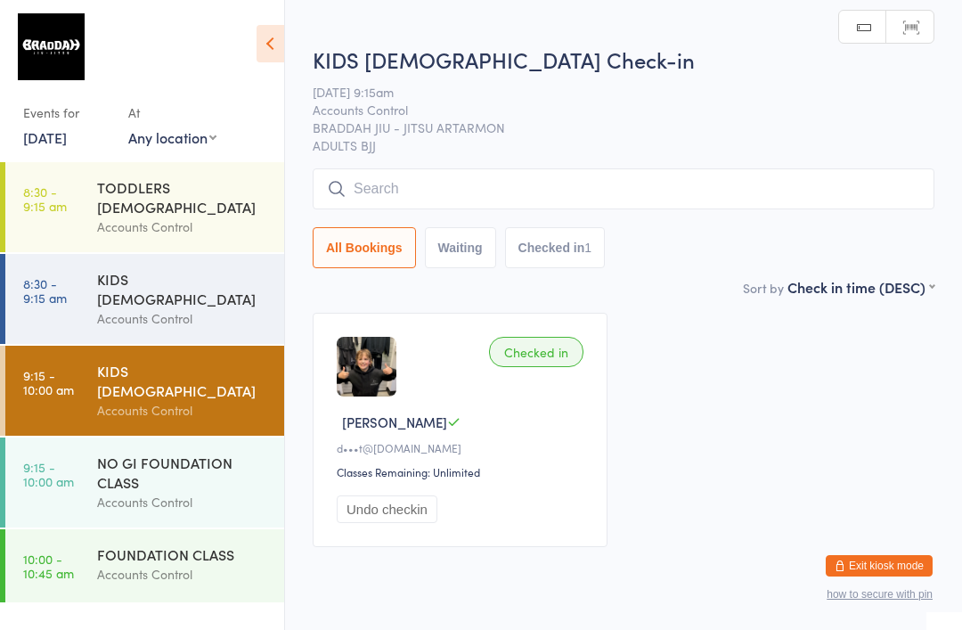
click at [661, 175] on input "search" at bounding box center [624, 188] width 622 height 41
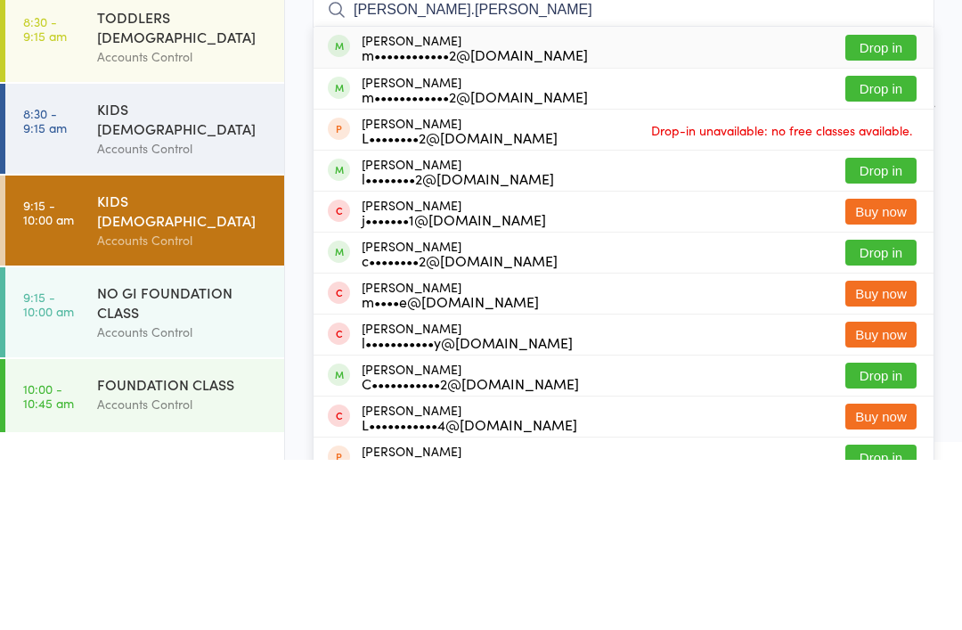
type input "[PERSON_NAME].[PERSON_NAME]"
click at [881, 205] on button "Drop in" at bounding box center [880, 218] width 71 height 26
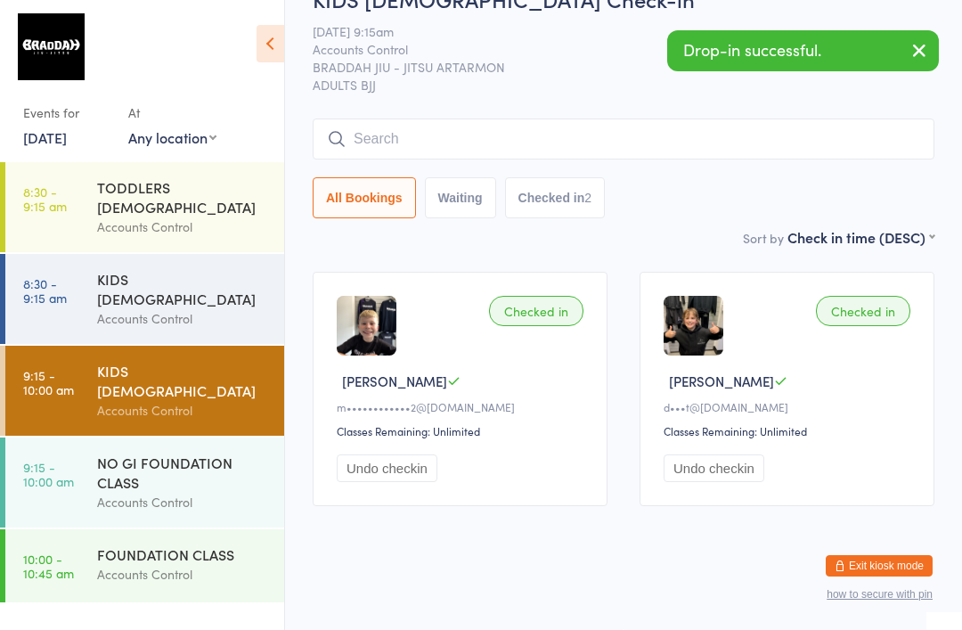
click at [389, 130] on input "search" at bounding box center [624, 138] width 622 height 41
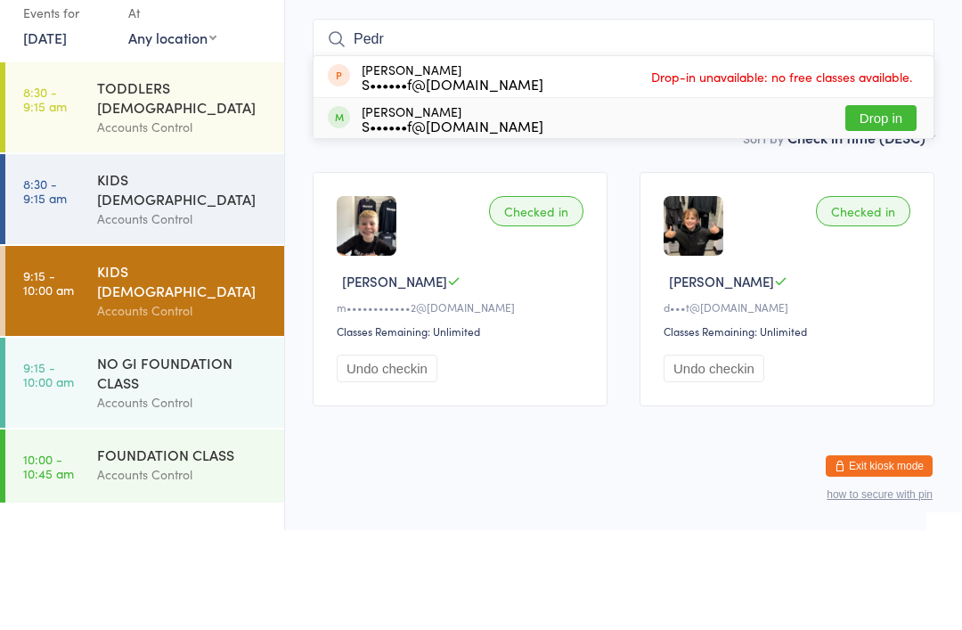
type input "Pedr"
click at [397, 218] on div "S••••••f@[DOMAIN_NAME]" at bounding box center [453, 225] width 182 height 14
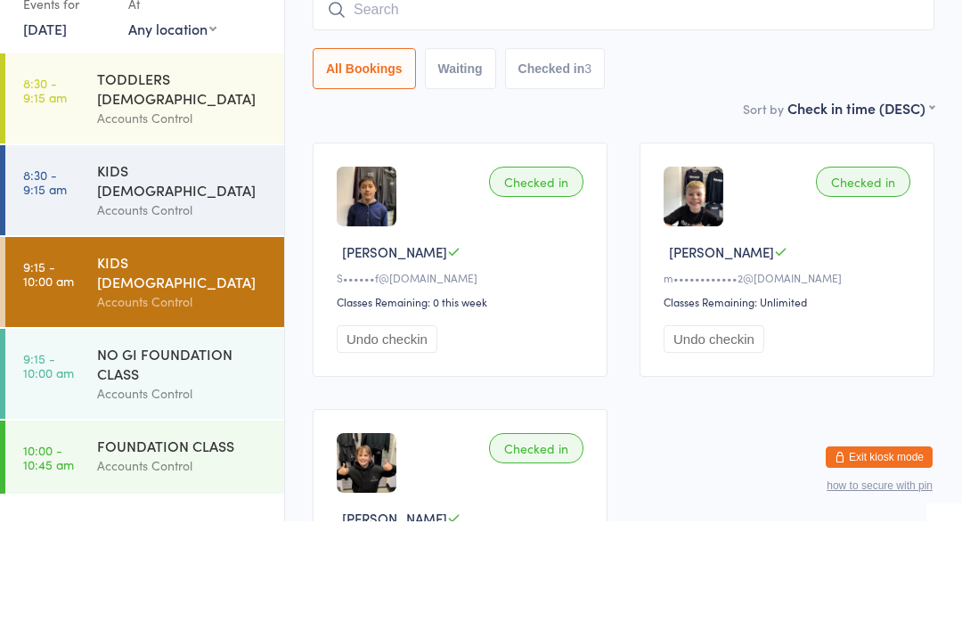
click at [549, 275] on div "Checked in" at bounding box center [536, 290] width 94 height 30
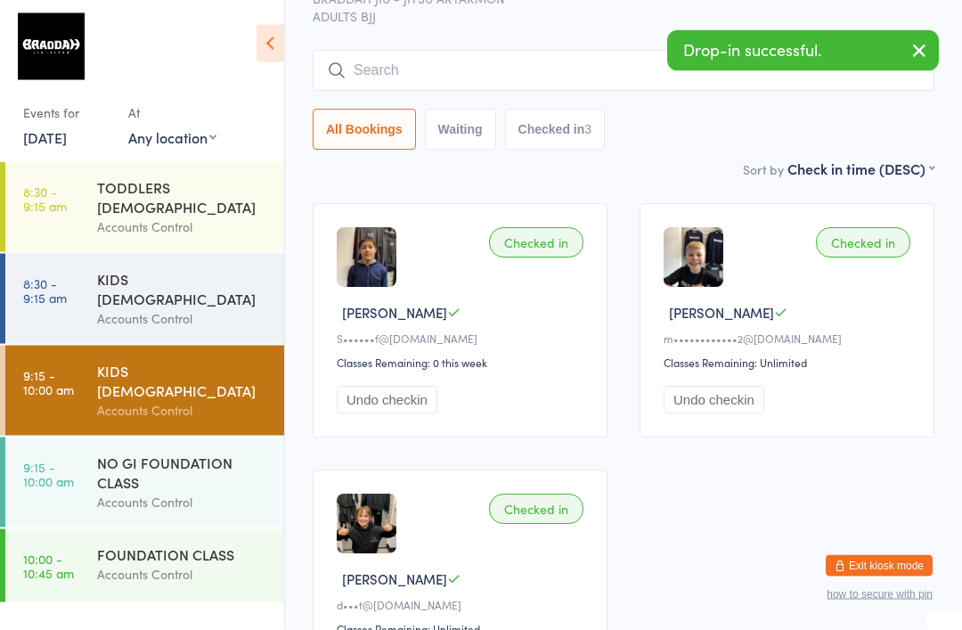
scroll to position [84, 0]
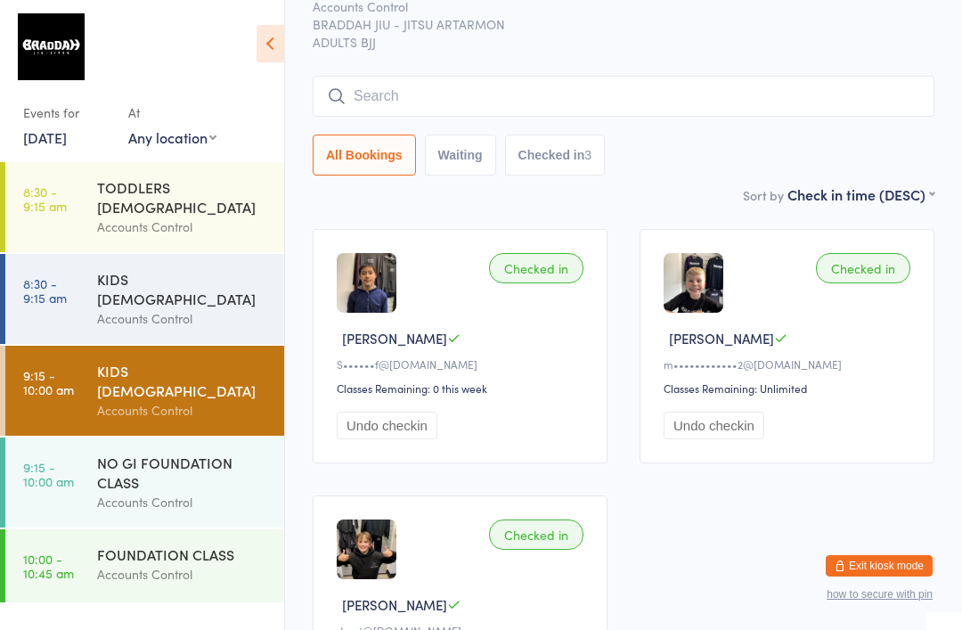
click at [149, 216] on div "Accounts Control" at bounding box center [183, 226] width 172 height 20
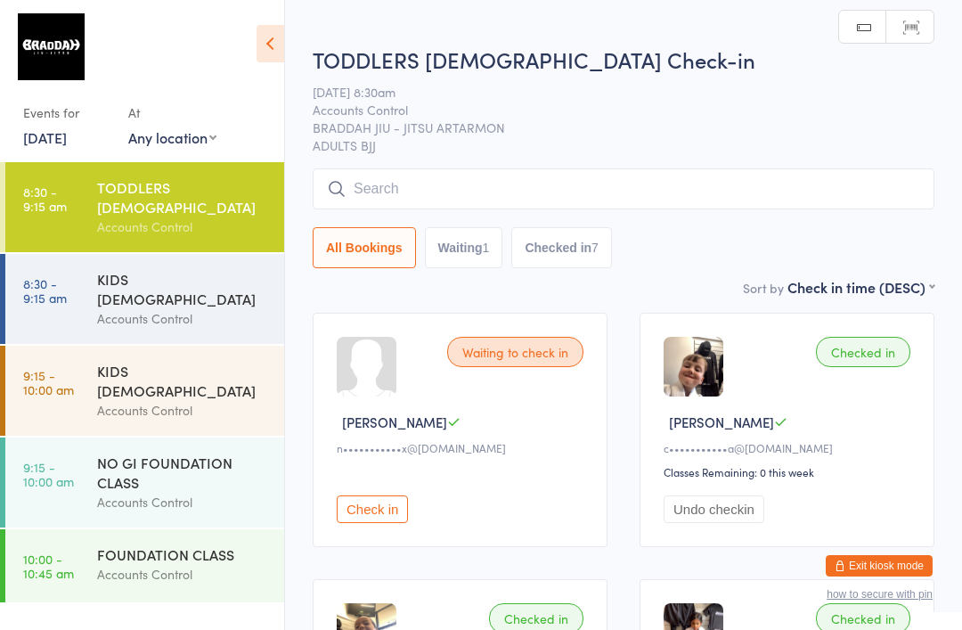
click at [416, 173] on input "search" at bounding box center [624, 188] width 622 height 41
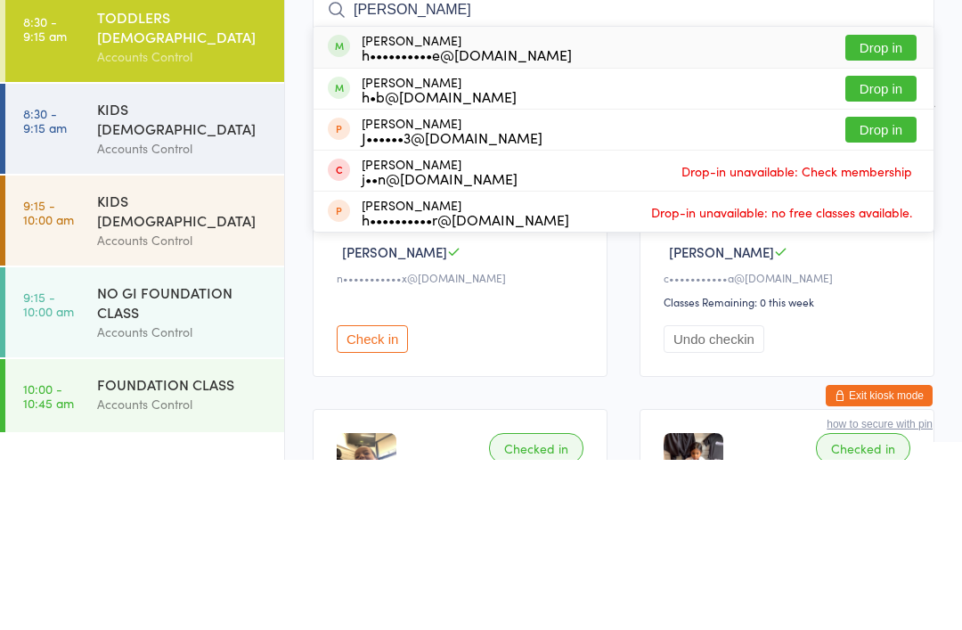
type input "[PERSON_NAME]"
click at [912, 246] on button "Drop in" at bounding box center [880, 259] width 71 height 26
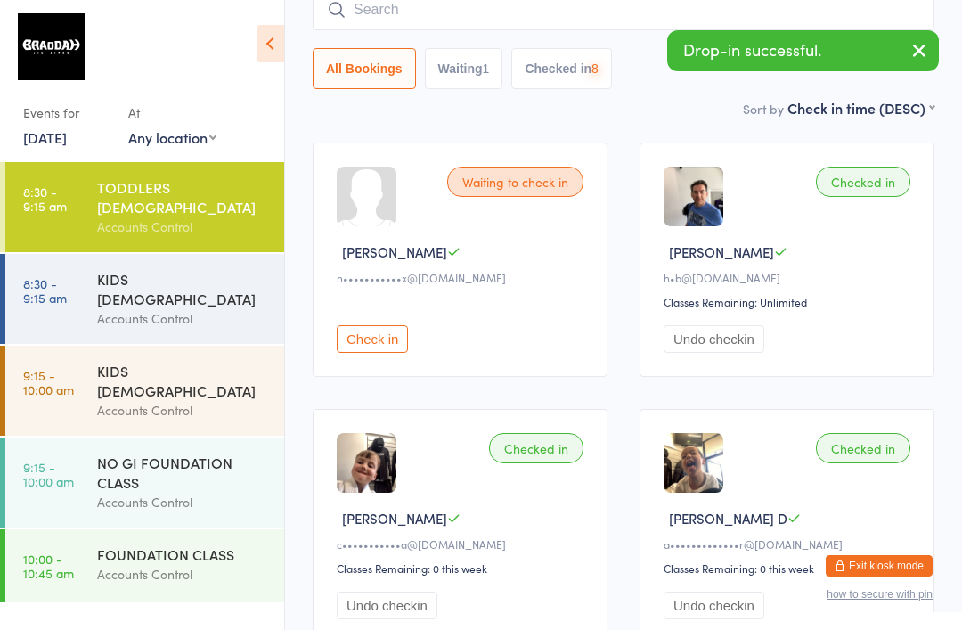
click at [455, 20] on input "search" at bounding box center [624, 9] width 622 height 41
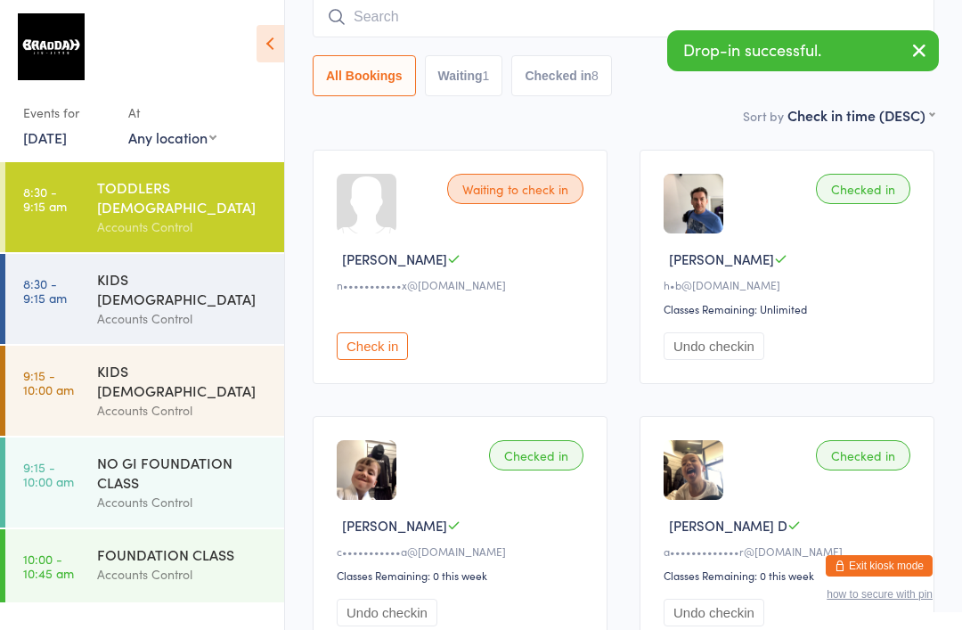
scroll to position [161, 0]
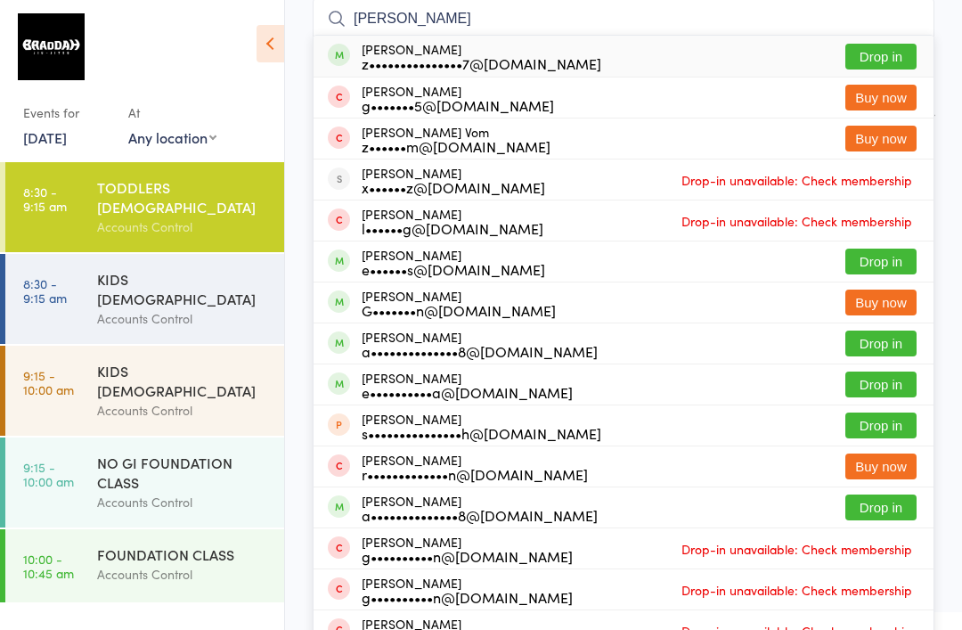
type input "[PERSON_NAME]"
click at [894, 59] on button "Drop in" at bounding box center [880, 57] width 71 height 26
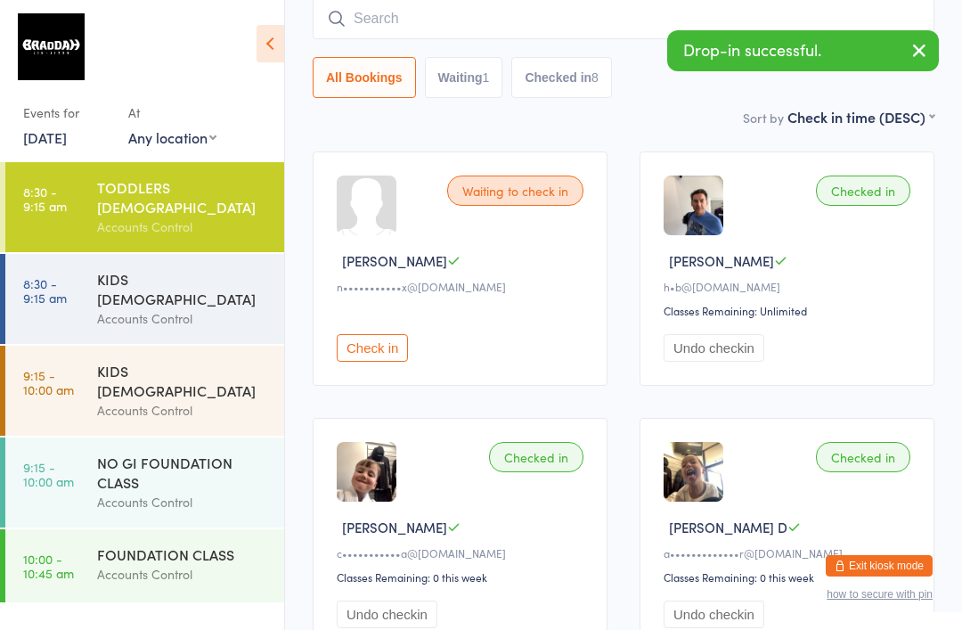
click at [407, 29] on input "search" at bounding box center [624, 18] width 622 height 41
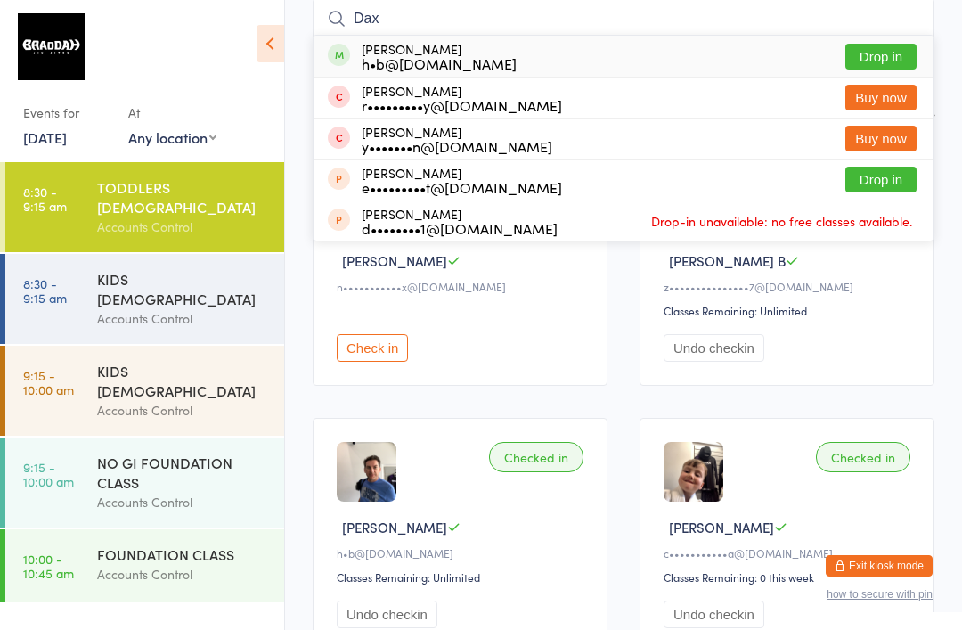
type input "Dax"
click at [900, 58] on button "Drop in" at bounding box center [880, 57] width 71 height 26
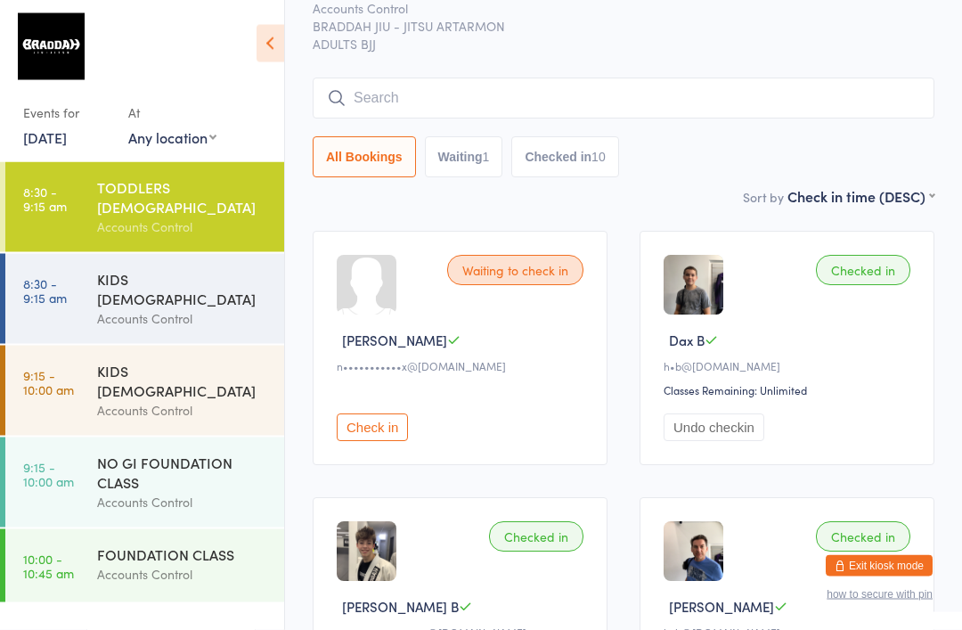
scroll to position [83, 0]
click at [379, 88] on input "search" at bounding box center [624, 97] width 622 height 41
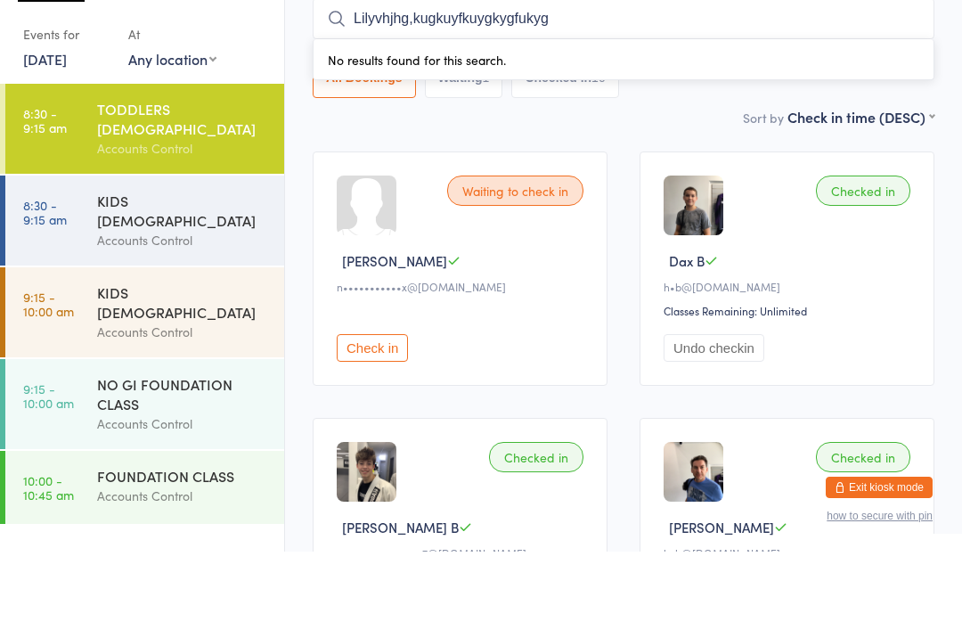
paste input "search"
type input "Lilyvhjhg,kugkuyfkuygkygfukyg"
click at [681, 330] on span "Dax B" at bounding box center [687, 339] width 36 height 19
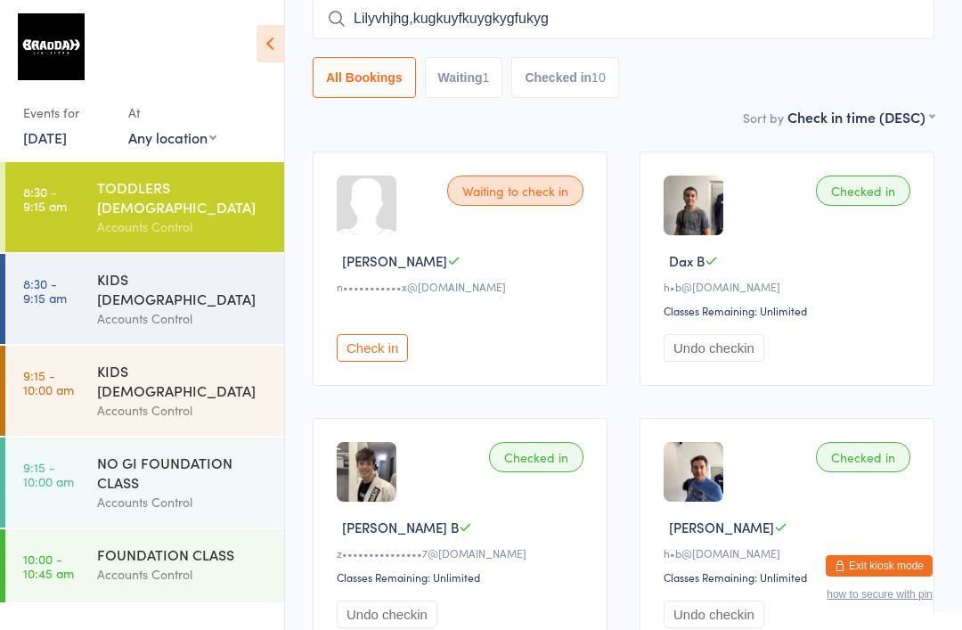
click at [833, 206] on div "Checked in" at bounding box center [863, 190] width 94 height 30
click at [881, 192] on div "Checked in" at bounding box center [863, 190] width 94 height 30
click at [485, 217] on div "Waiting to check in [PERSON_NAME] B n•••••••••••x@[DOMAIN_NAME] Check in" at bounding box center [460, 268] width 295 height 234
click at [509, 192] on div "Waiting to check in" at bounding box center [515, 190] width 136 height 30
click at [194, 308] on div "Accounts Control" at bounding box center [183, 318] width 172 height 20
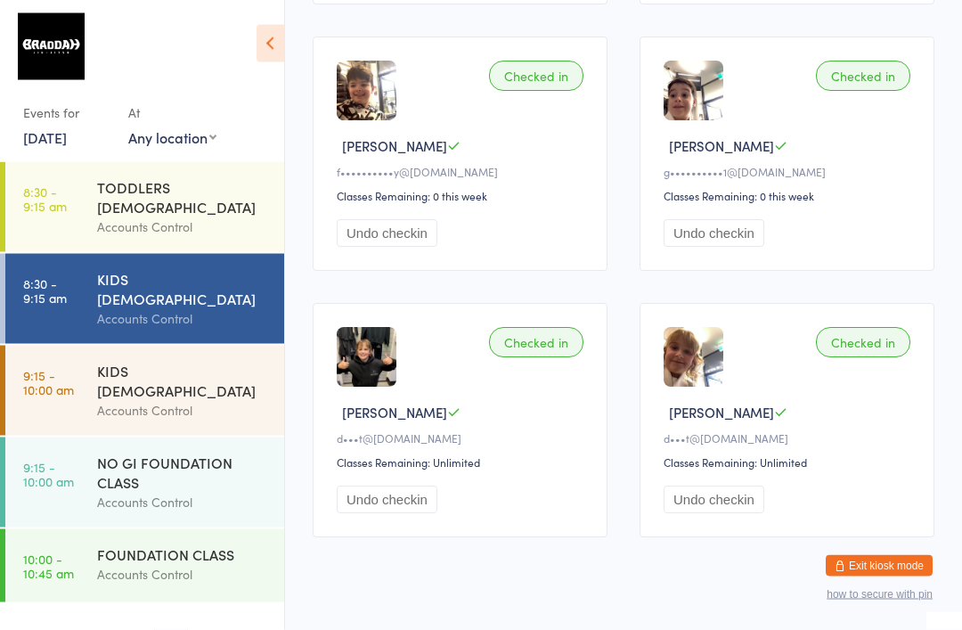
scroll to position [1354, 0]
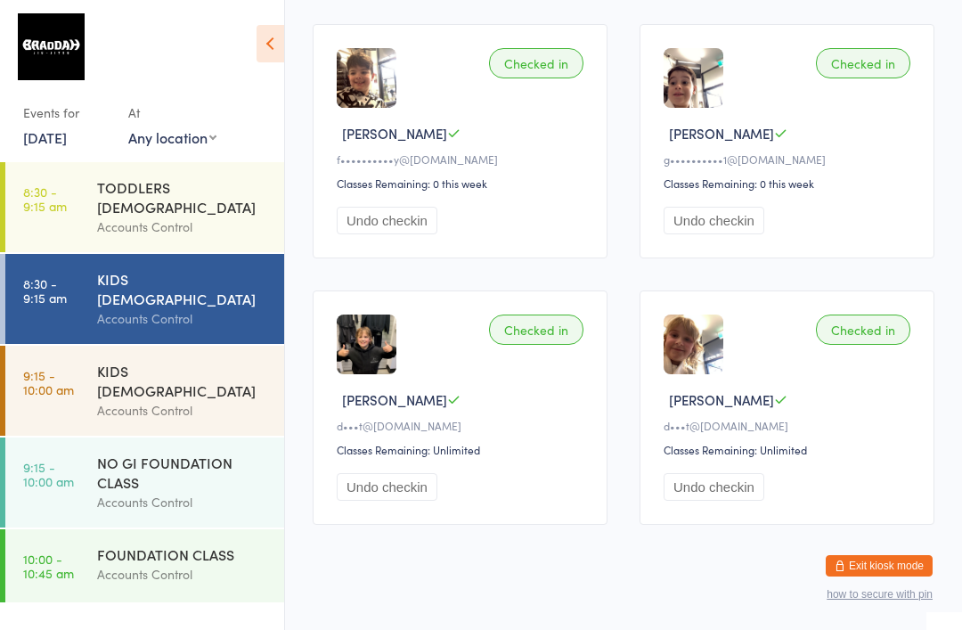
click at [98, 544] on div "FOUNDATION CLASS" at bounding box center [183, 554] width 172 height 20
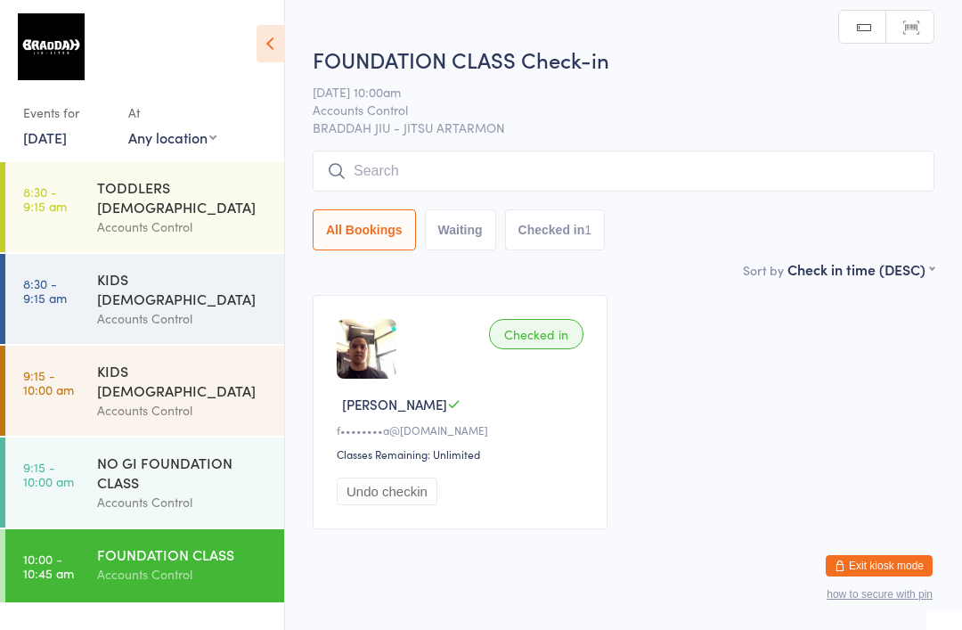
click at [363, 161] on input "search" at bounding box center [624, 171] width 622 height 41
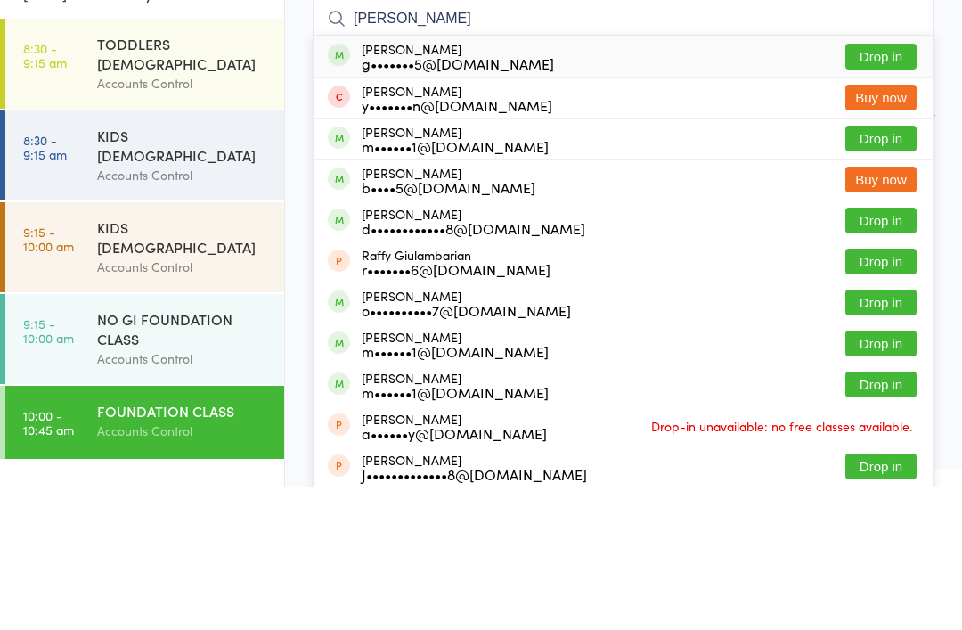
type input "[PERSON_NAME]"
click at [864, 187] on button "Drop in" at bounding box center [880, 200] width 71 height 26
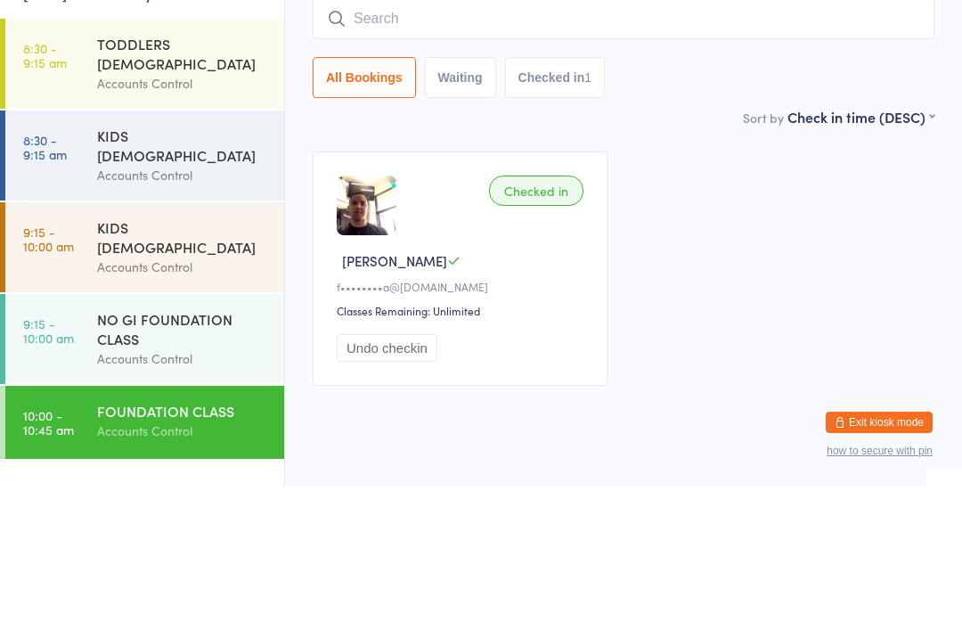
scroll to position [44, 0]
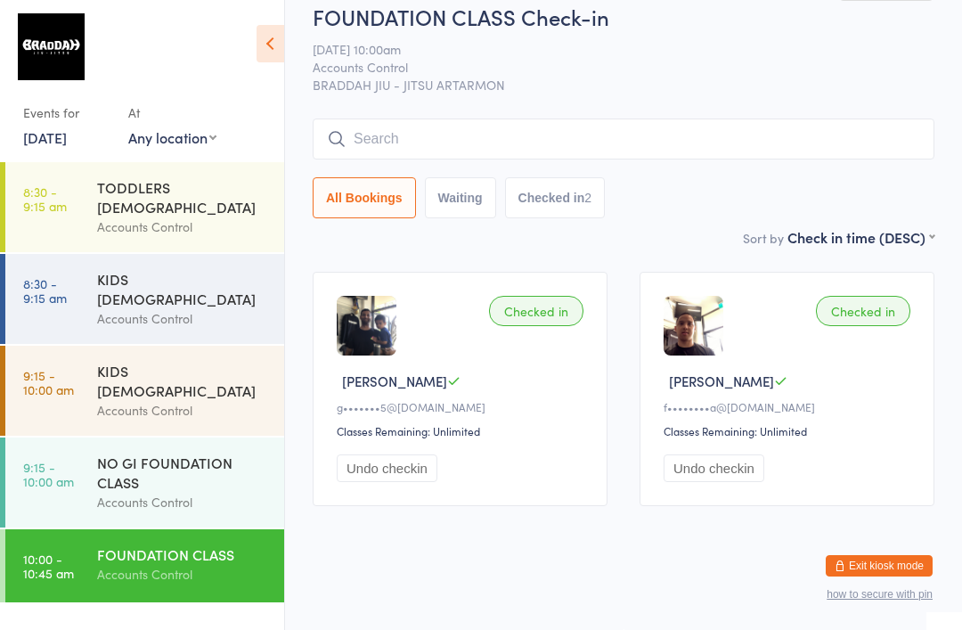
click at [203, 361] on div "KIDS [DEMOGRAPHIC_DATA]" at bounding box center [183, 380] width 172 height 39
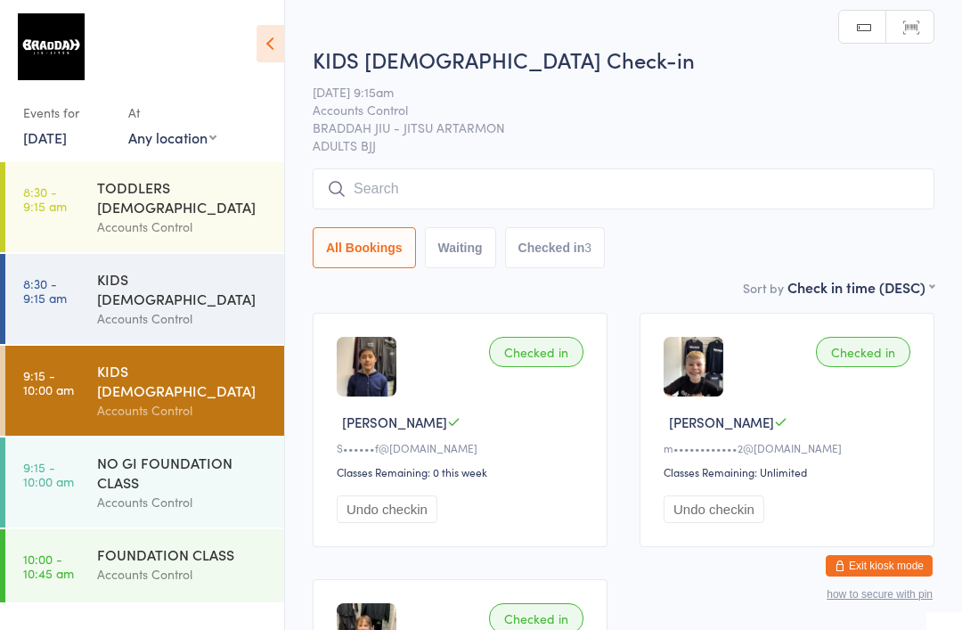
click at [192, 453] on div "NO GI FOUNDATION CLASS" at bounding box center [183, 472] width 172 height 39
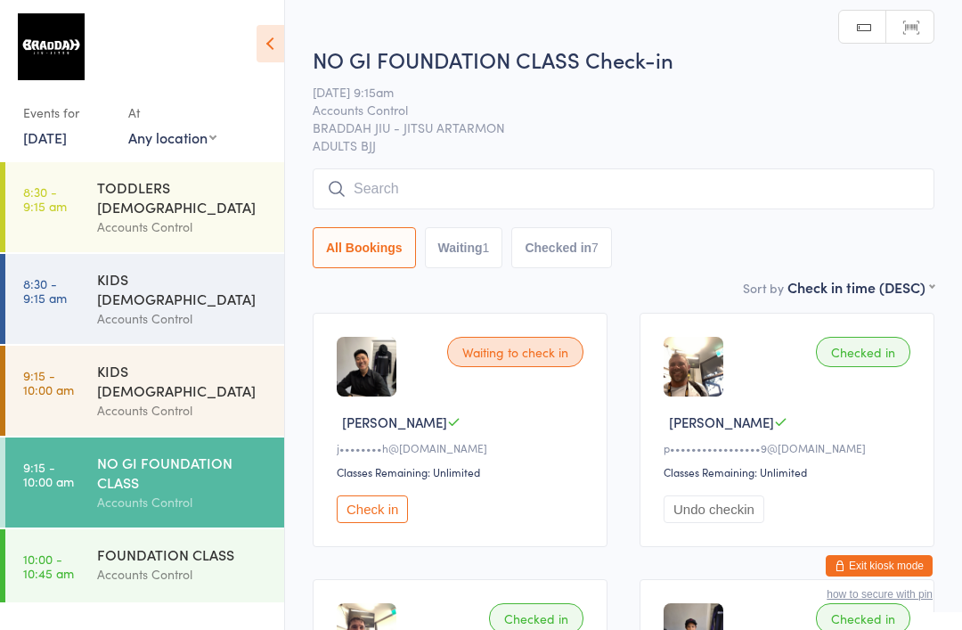
click at [184, 400] on div "Accounts Control" at bounding box center [183, 410] width 172 height 20
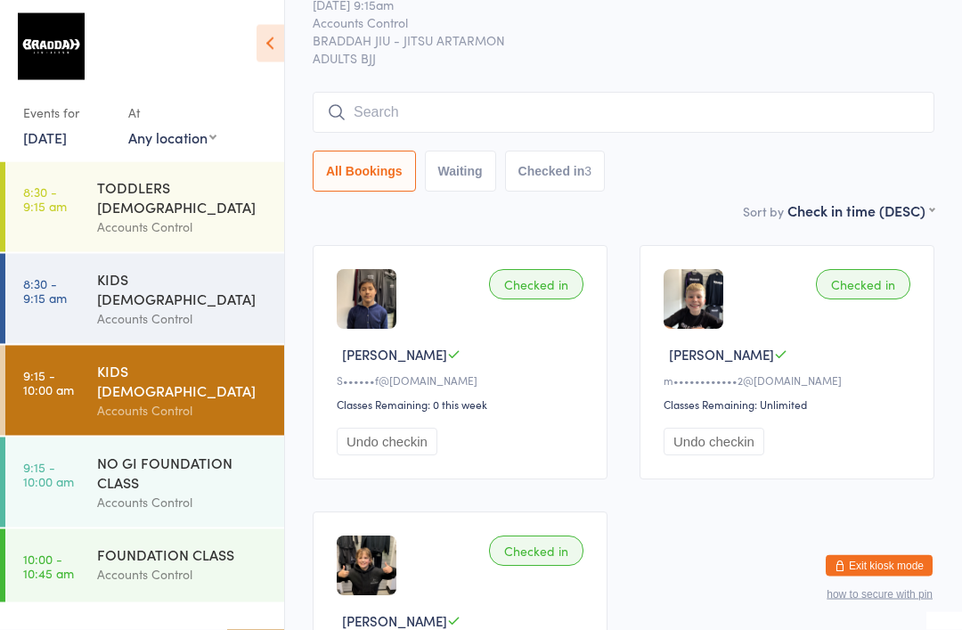
scroll to position [56, 0]
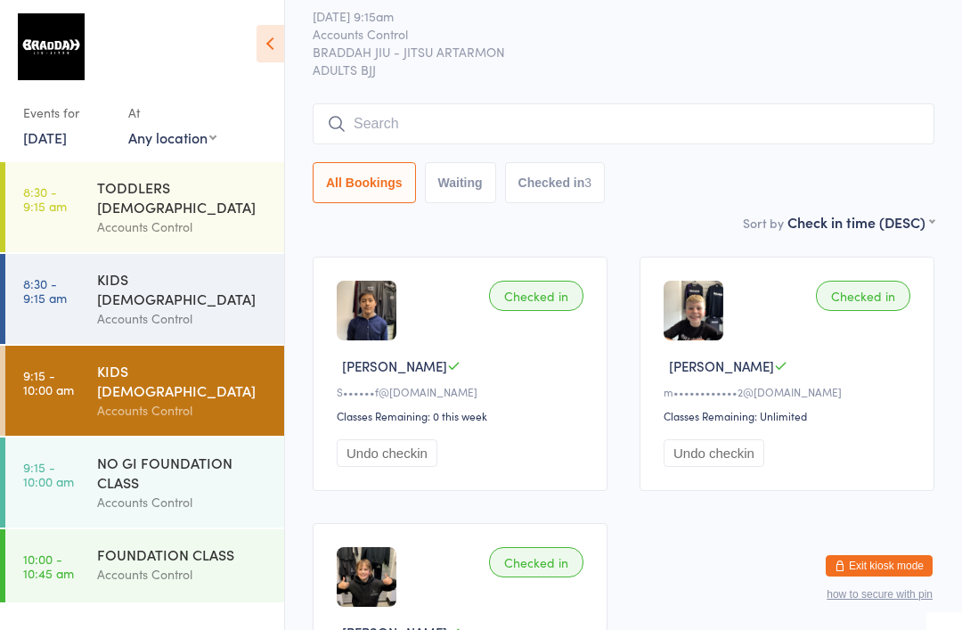
click at [216, 308] on div "Accounts Control" at bounding box center [183, 318] width 172 height 20
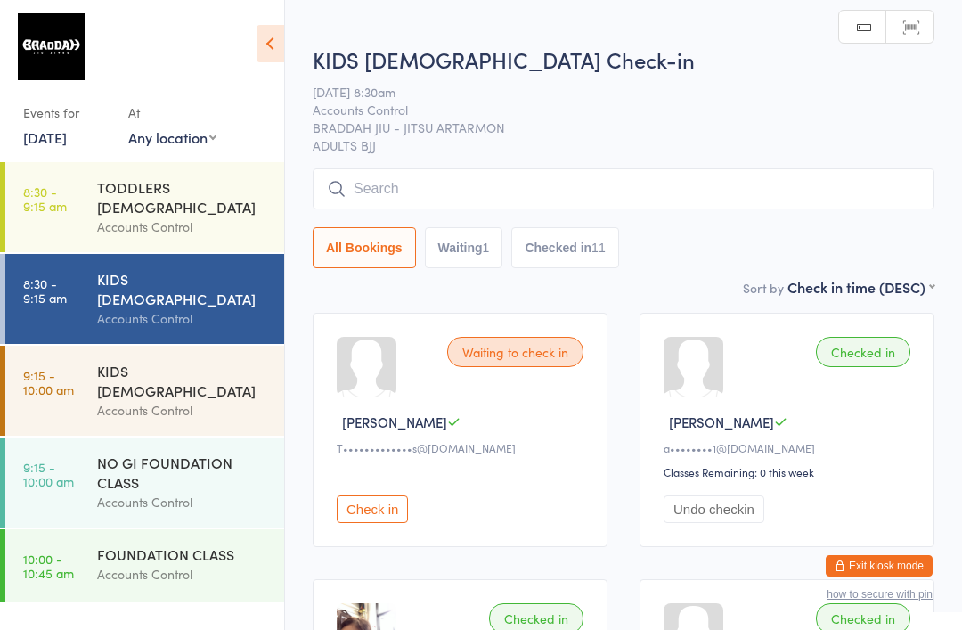
click at [203, 400] on div "Accounts Control" at bounding box center [183, 410] width 172 height 20
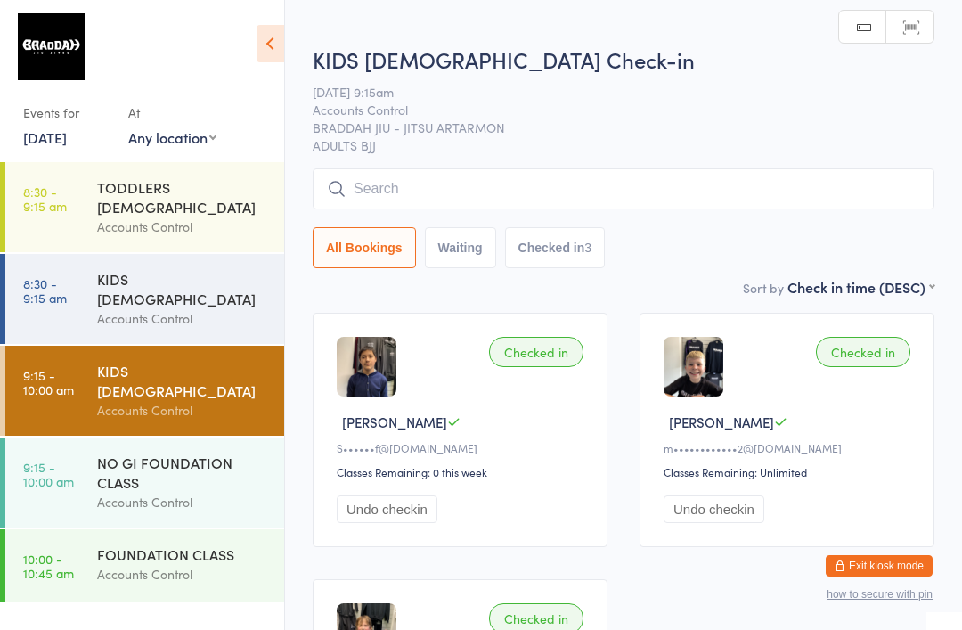
click at [216, 453] on div "NO GI FOUNDATION CLASS" at bounding box center [183, 472] width 172 height 39
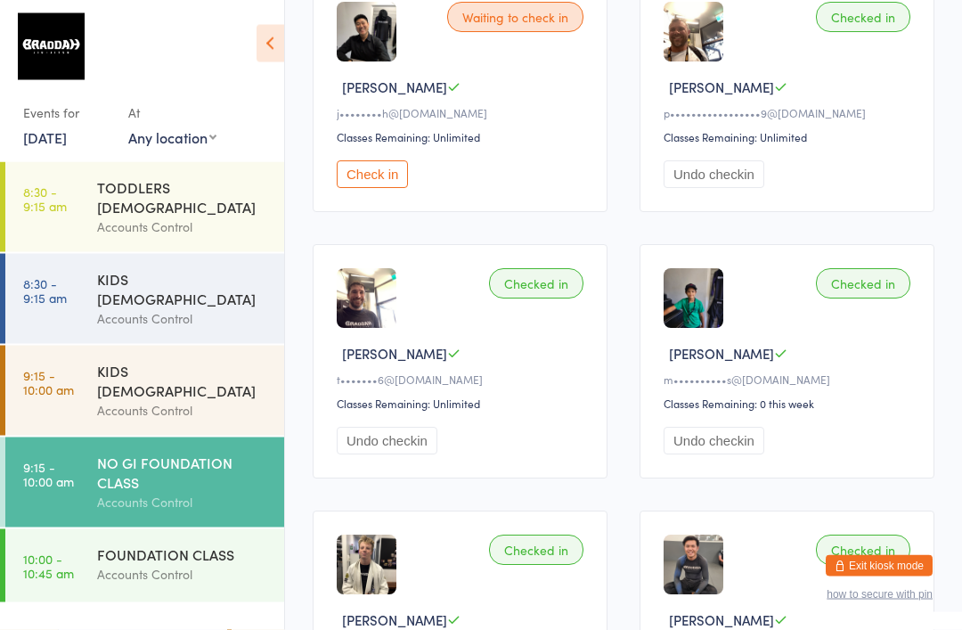
scroll to position [342, 0]
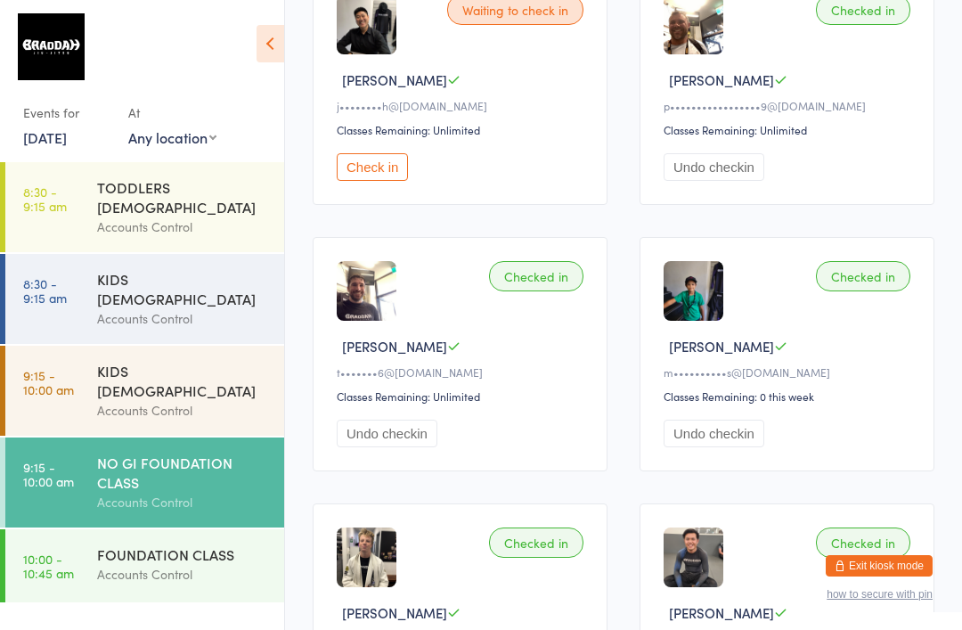
click at [229, 564] on div "Accounts Control" at bounding box center [183, 574] width 172 height 20
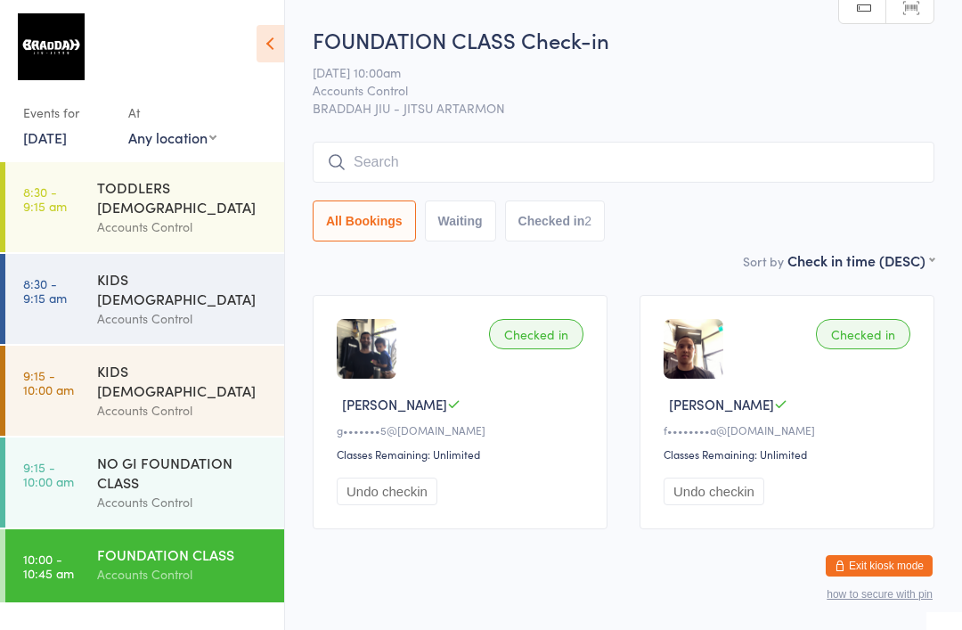
click at [174, 361] on div "KIDS [DEMOGRAPHIC_DATA]" at bounding box center [183, 380] width 172 height 39
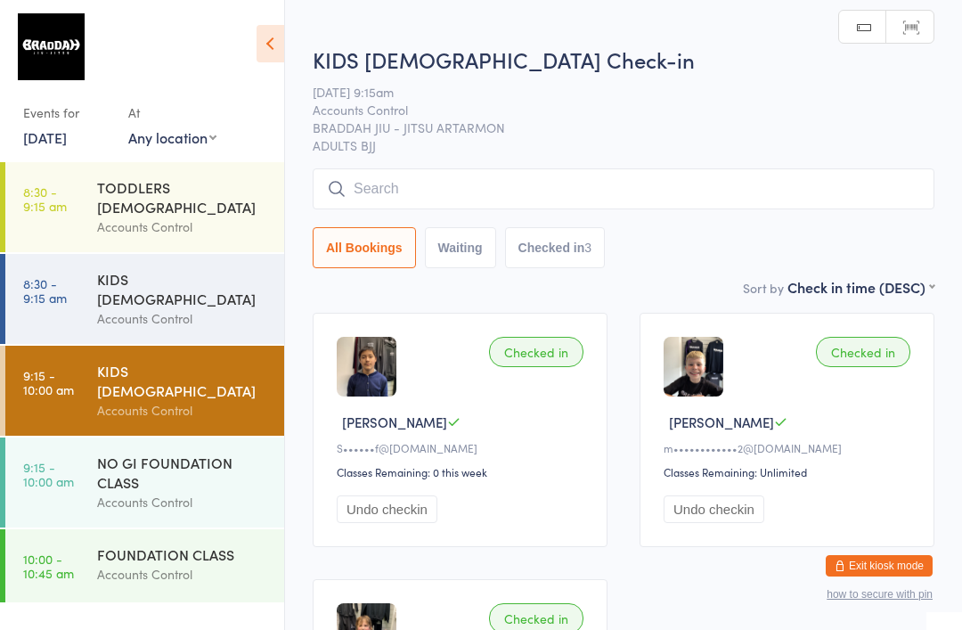
click at [404, 185] on input "search" at bounding box center [624, 188] width 622 height 41
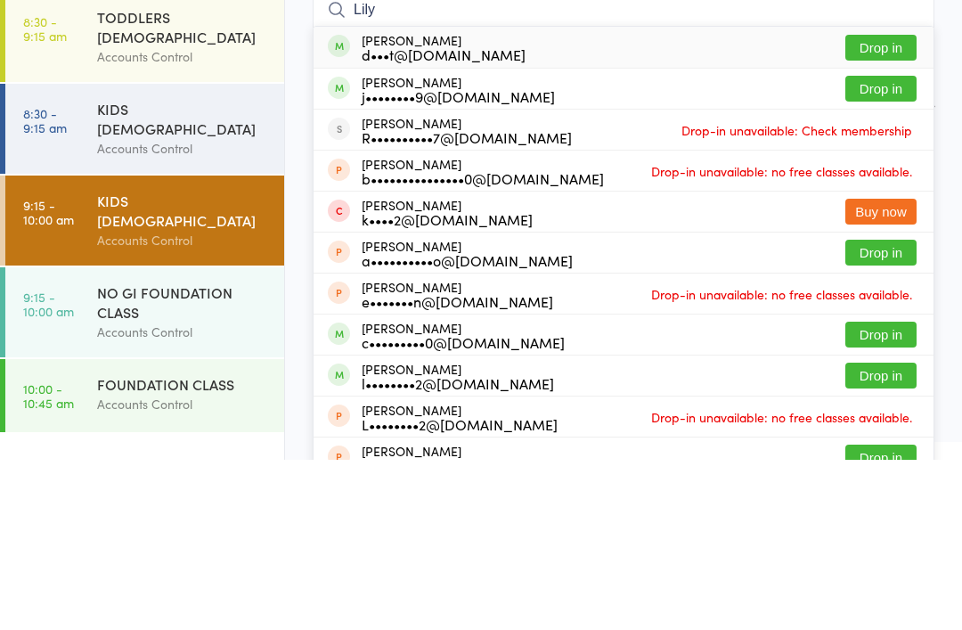
type input "Lily"
click at [887, 205] on button "Drop in" at bounding box center [880, 218] width 71 height 26
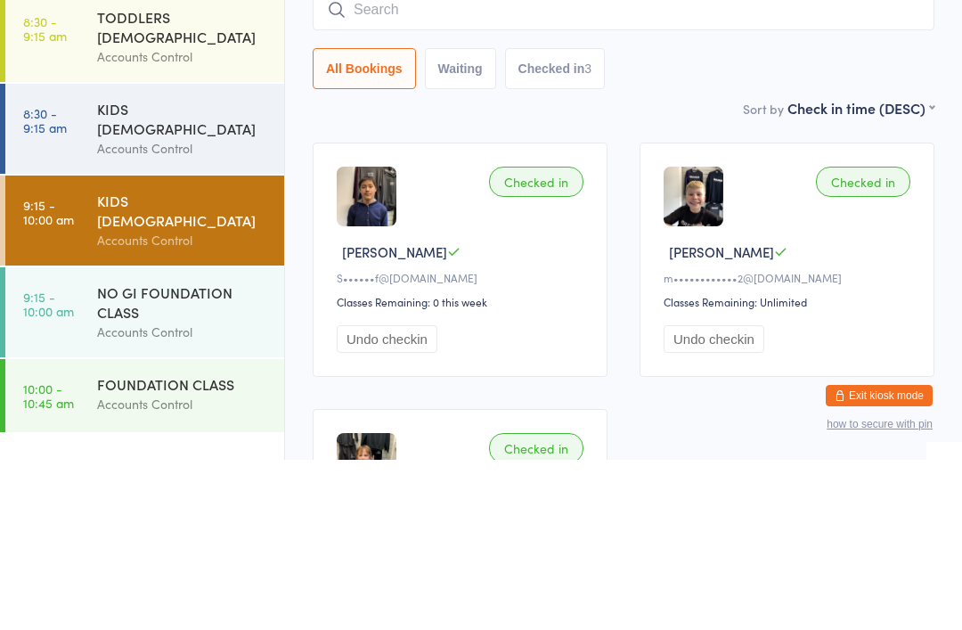
scroll to position [170, 0]
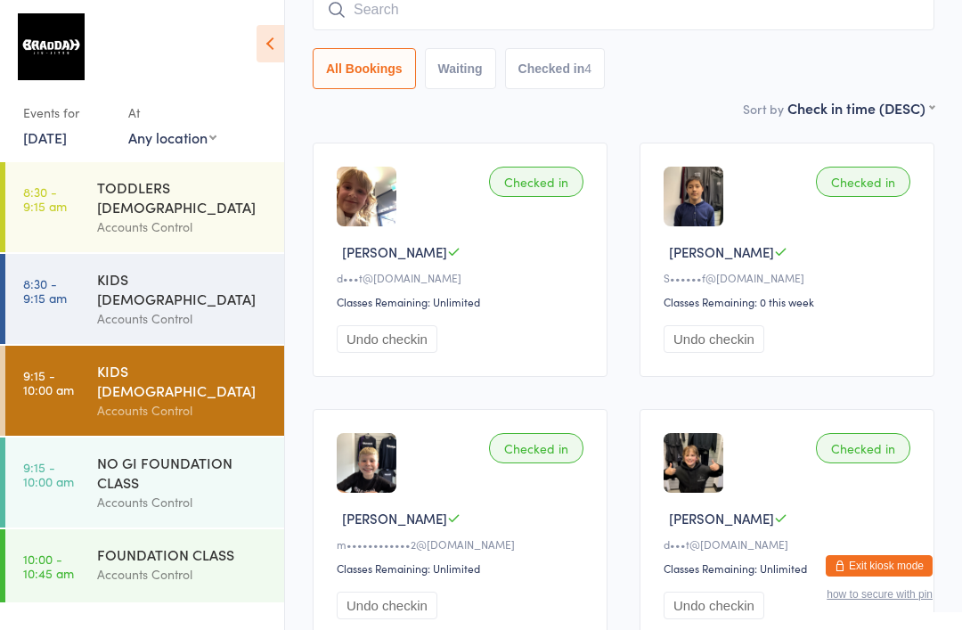
click at [249, 308] on div "Accounts Control" at bounding box center [183, 318] width 172 height 20
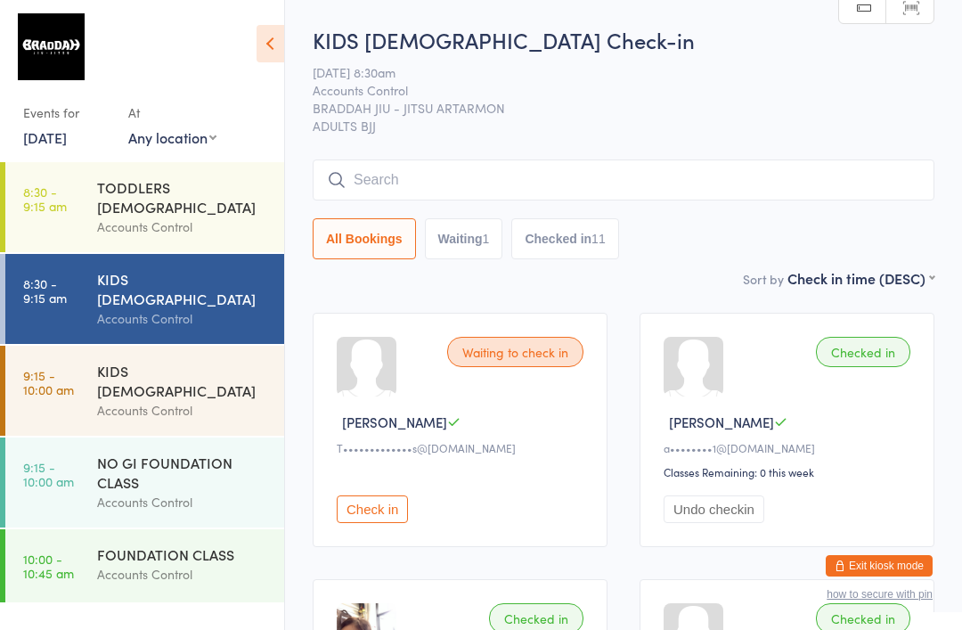
click at [396, 184] on input "search" at bounding box center [624, 179] width 622 height 41
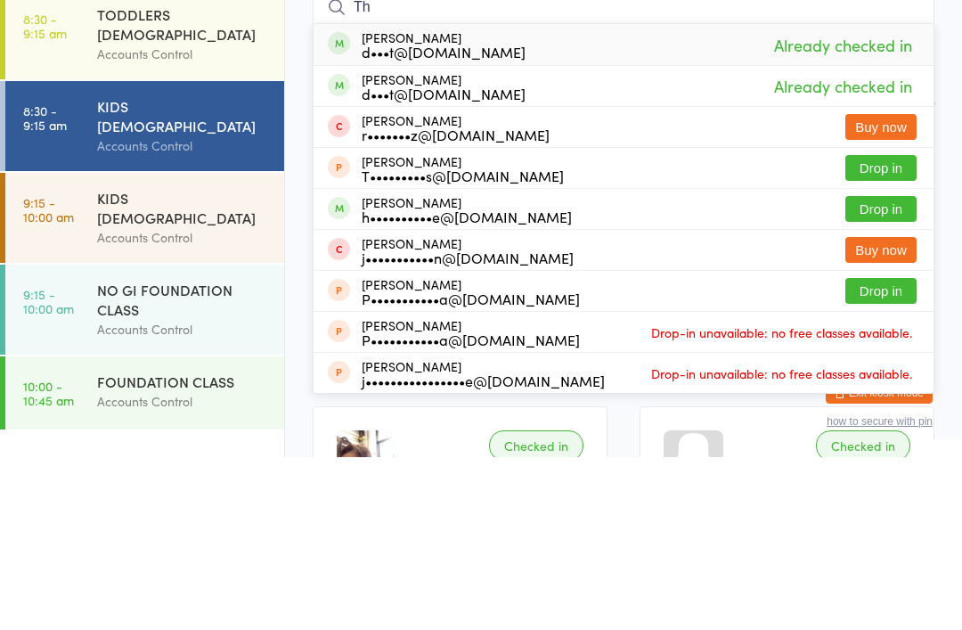
type input "T"
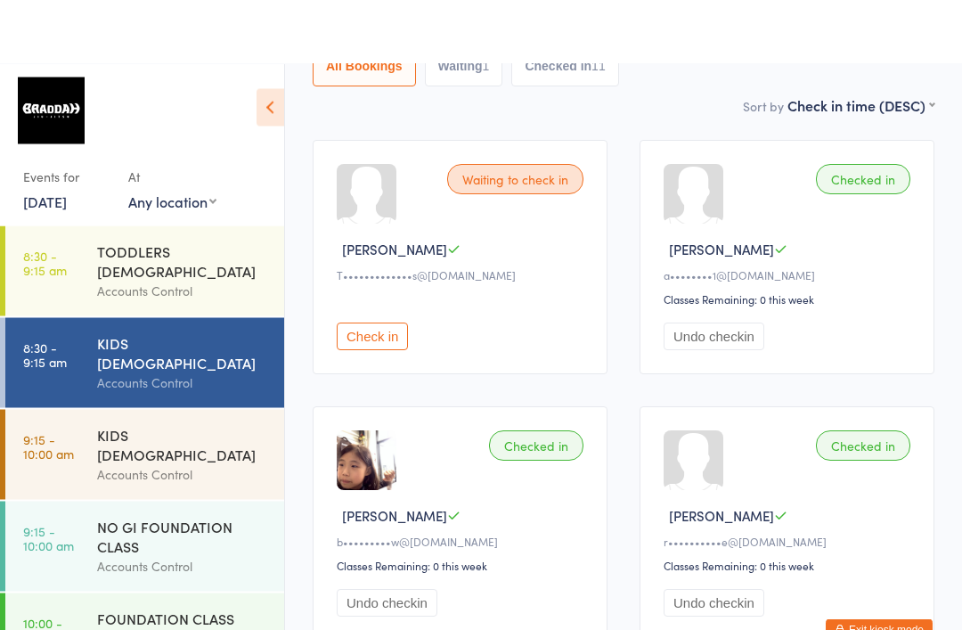
scroll to position [310, 0]
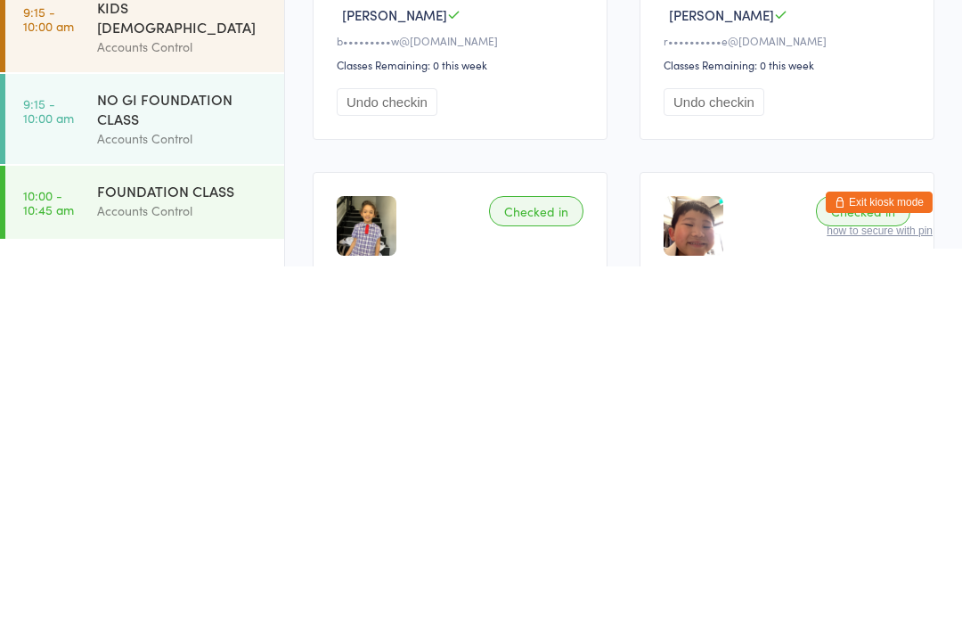
click at [118, 544] on div "FOUNDATION CLASS" at bounding box center [183, 554] width 172 height 20
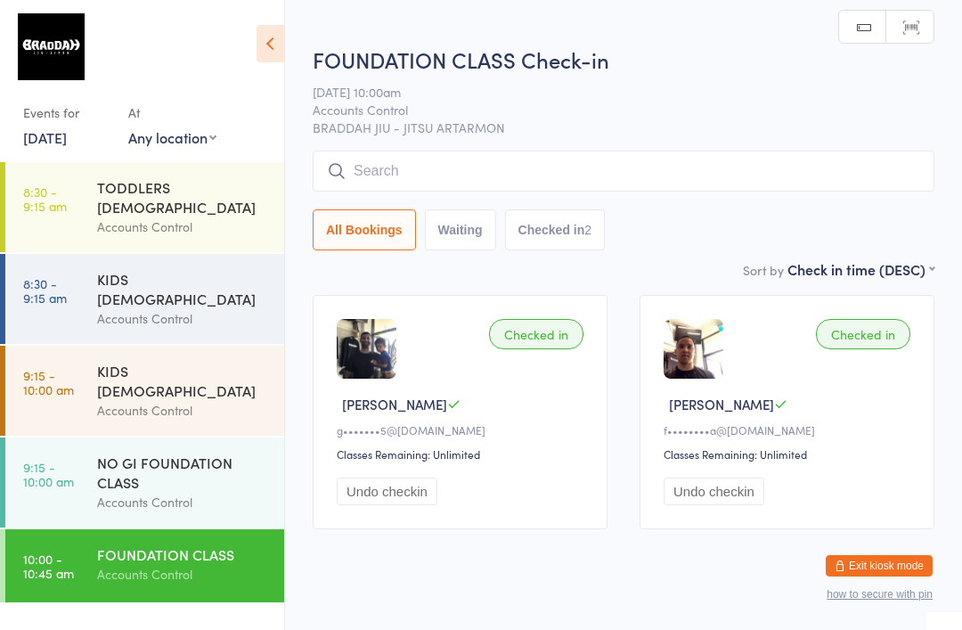
click at [766, 176] on input "search" at bounding box center [624, 171] width 622 height 41
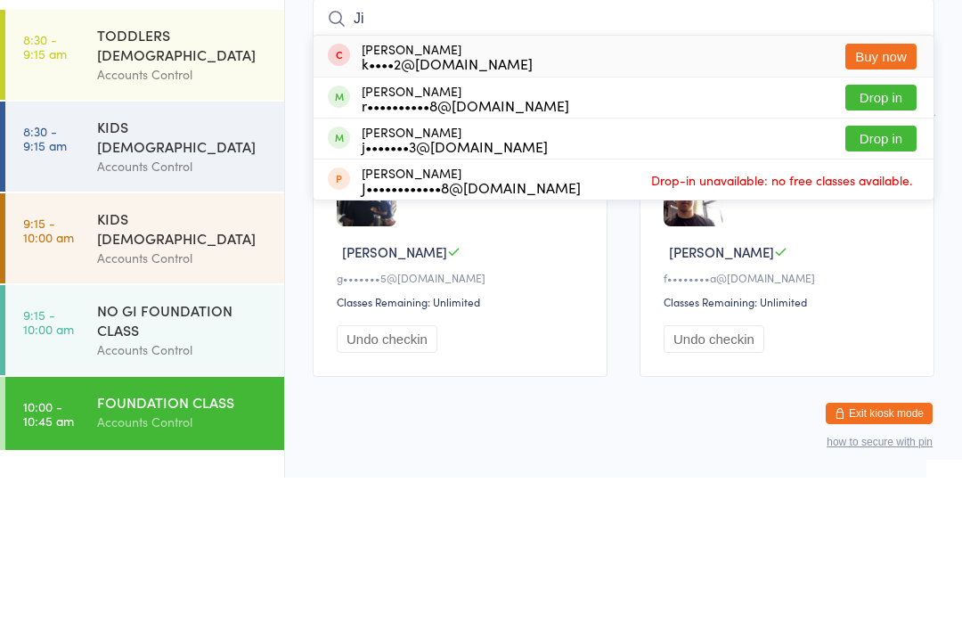
type input "Ji"
click at [893, 237] on button "Drop in" at bounding box center [880, 250] width 71 height 26
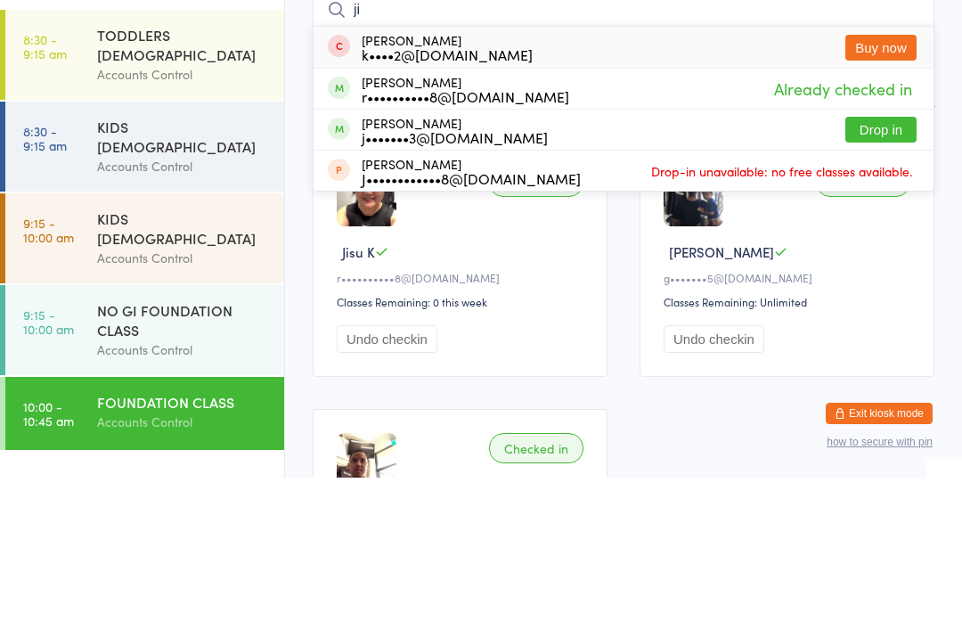
type input "ji"
click at [884, 269] on button "Drop in" at bounding box center [880, 282] width 71 height 26
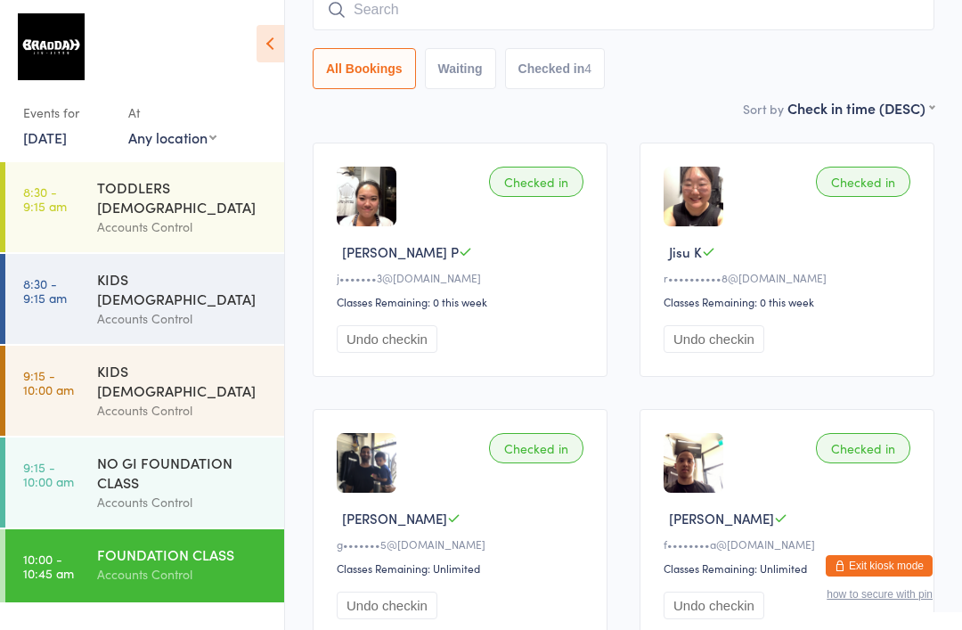
click at [687, 5] on input "search" at bounding box center [624, 9] width 622 height 41
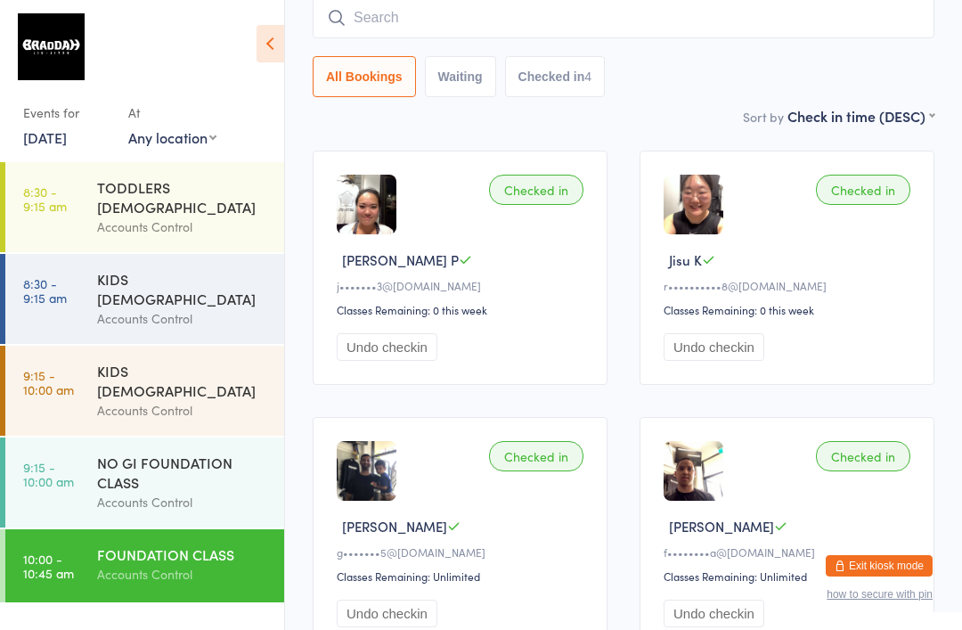
scroll to position [143, 0]
type input "Nan"
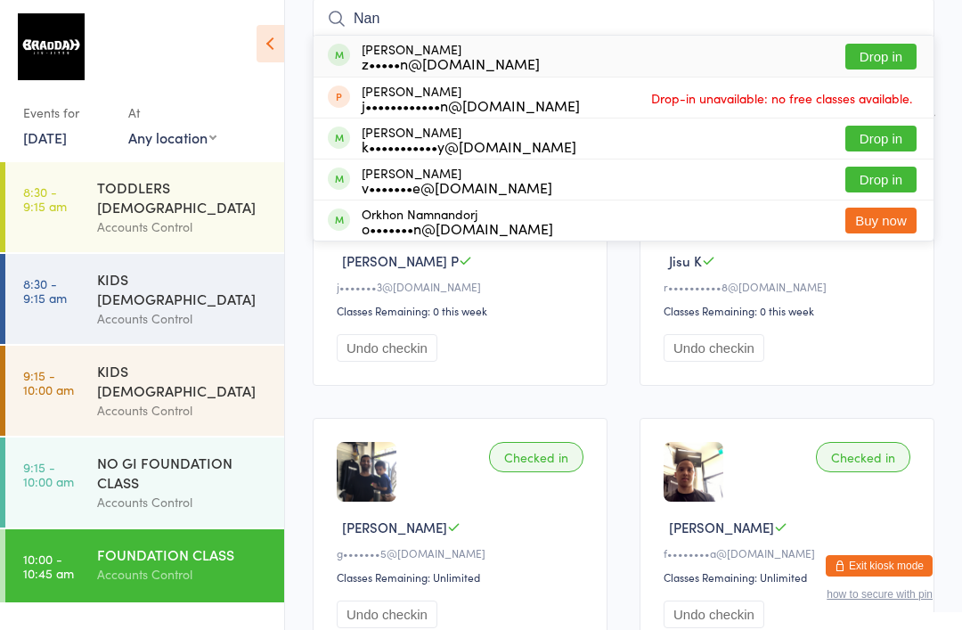
click at [901, 54] on button "Drop in" at bounding box center [880, 57] width 71 height 26
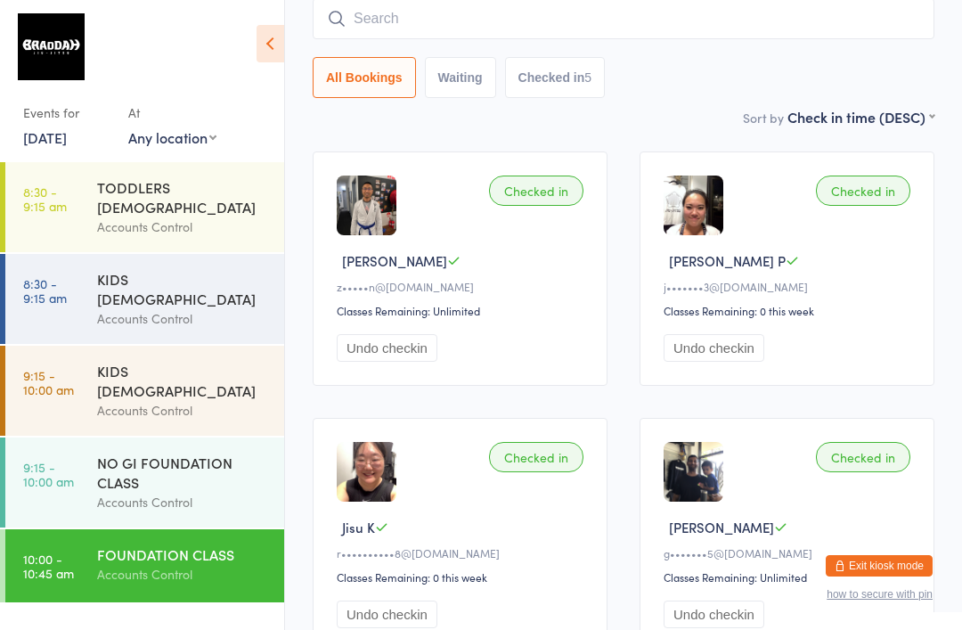
click at [660, 29] on input "search" at bounding box center [624, 18] width 622 height 41
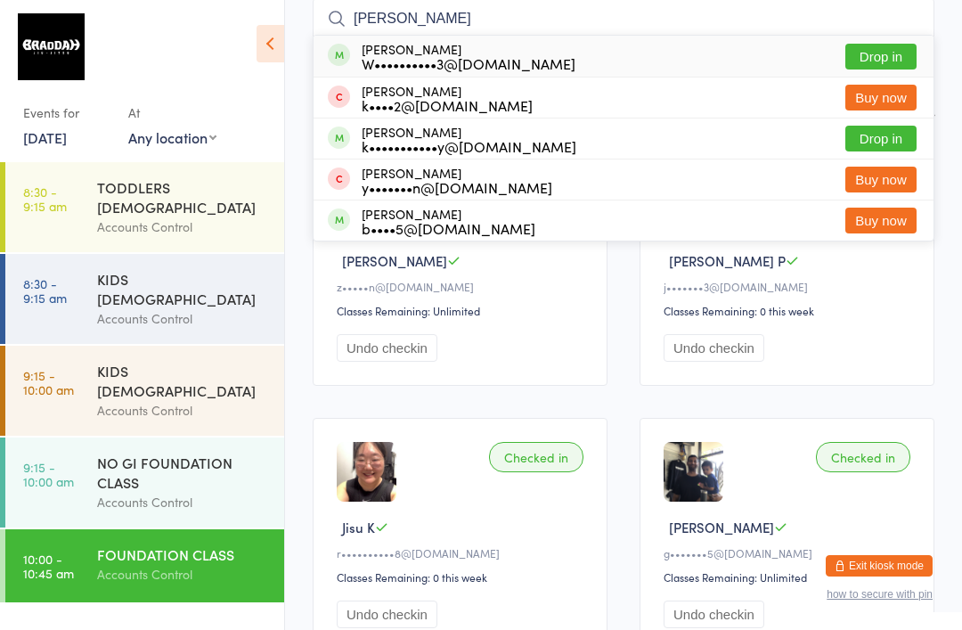
click at [905, 34] on input "[PERSON_NAME]" at bounding box center [624, 18] width 622 height 41
type input "[PERSON_NAME]"
click at [885, 67] on button "Drop in" at bounding box center [880, 57] width 71 height 26
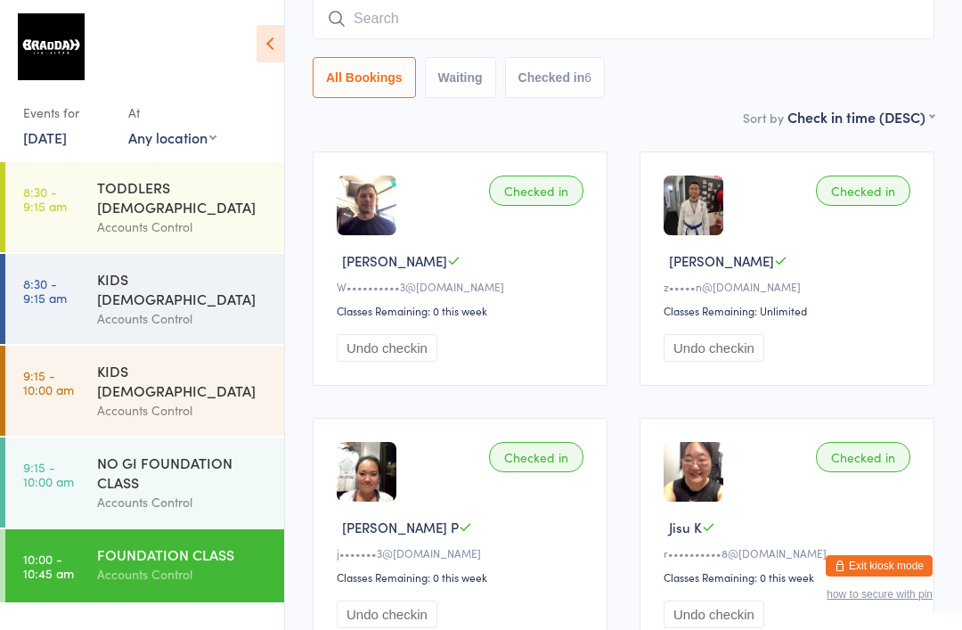
click at [390, 37] on input "search" at bounding box center [624, 18] width 622 height 41
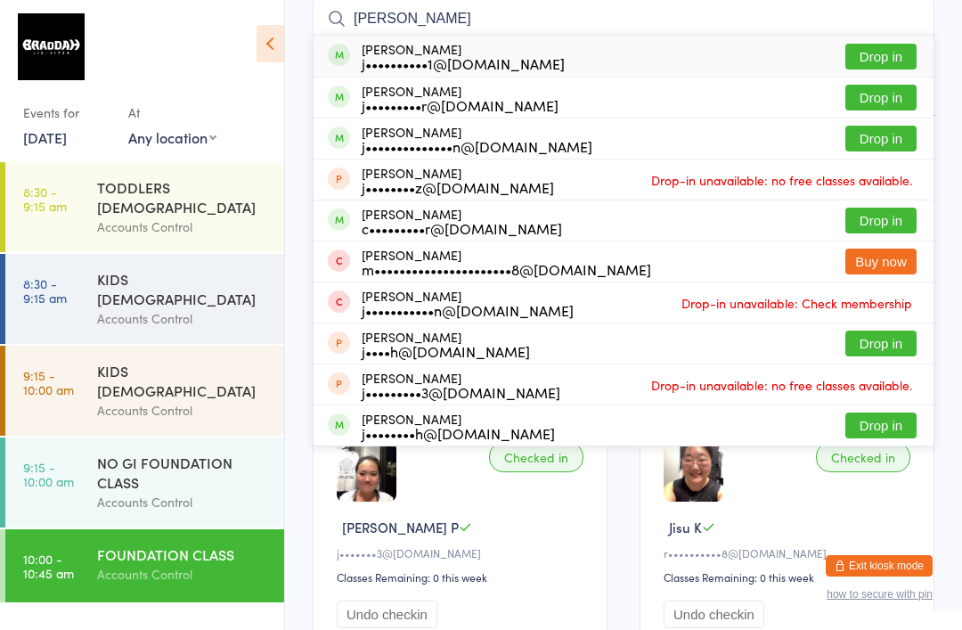
type input "[PERSON_NAME]"
click at [889, 140] on button "Drop in" at bounding box center [880, 139] width 71 height 26
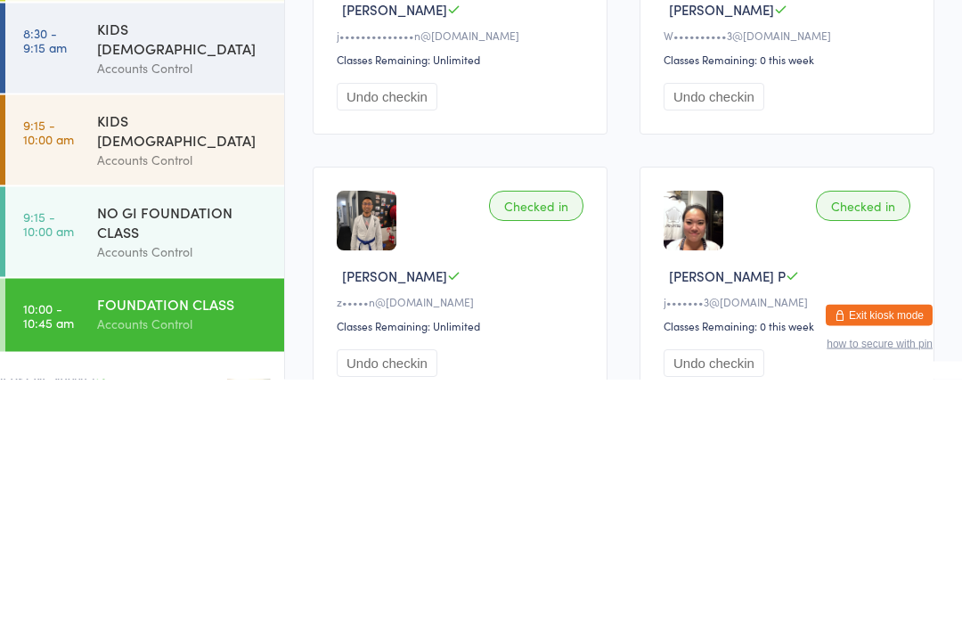
click at [127, 453] on div "NO GI FOUNDATION CLASS" at bounding box center [183, 472] width 172 height 39
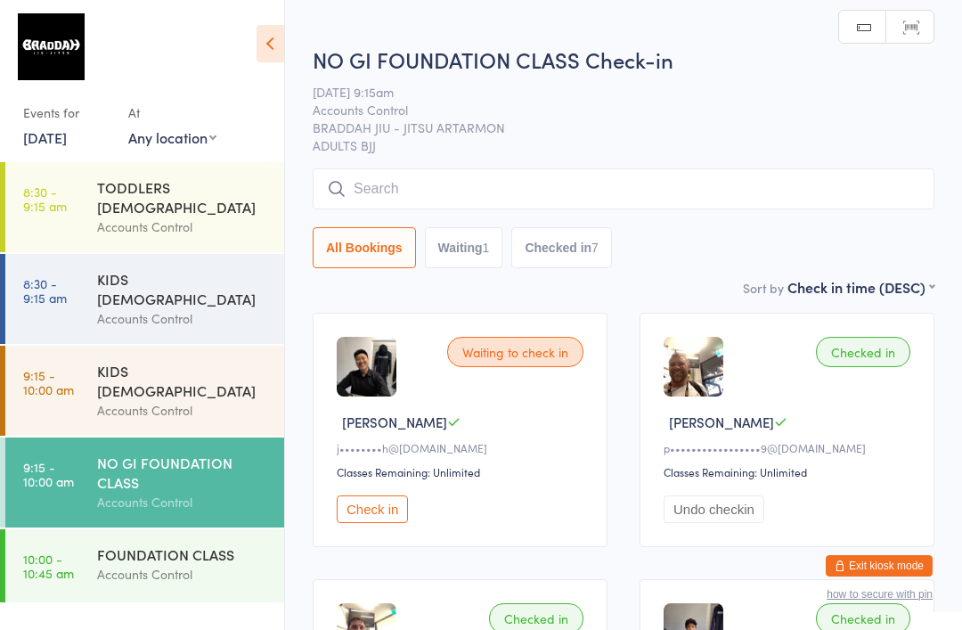
click at [399, 207] on input "search" at bounding box center [624, 188] width 622 height 41
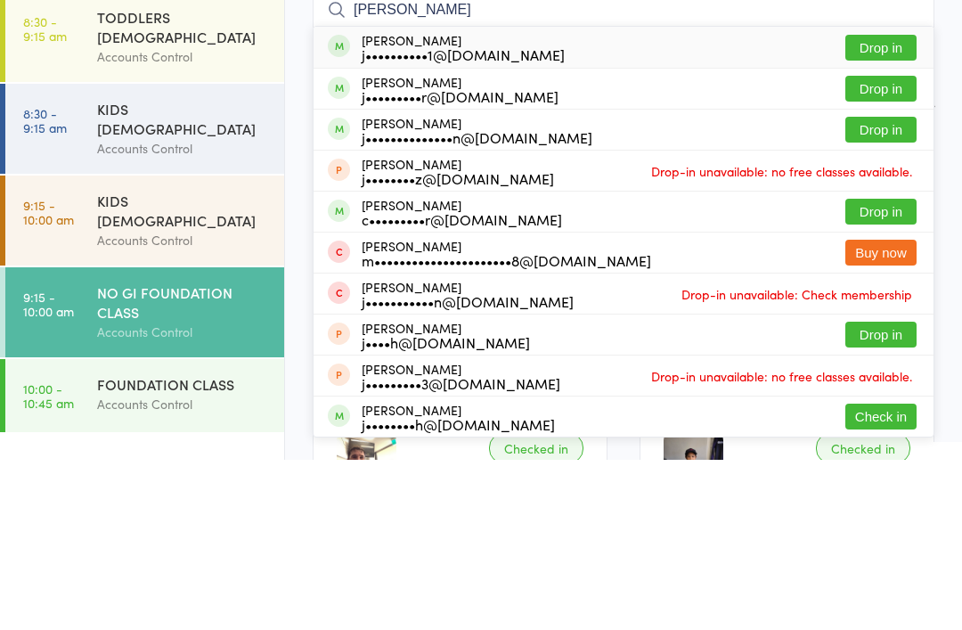
type input "[PERSON_NAME]"
click at [872, 287] on button "Drop in" at bounding box center [880, 300] width 71 height 26
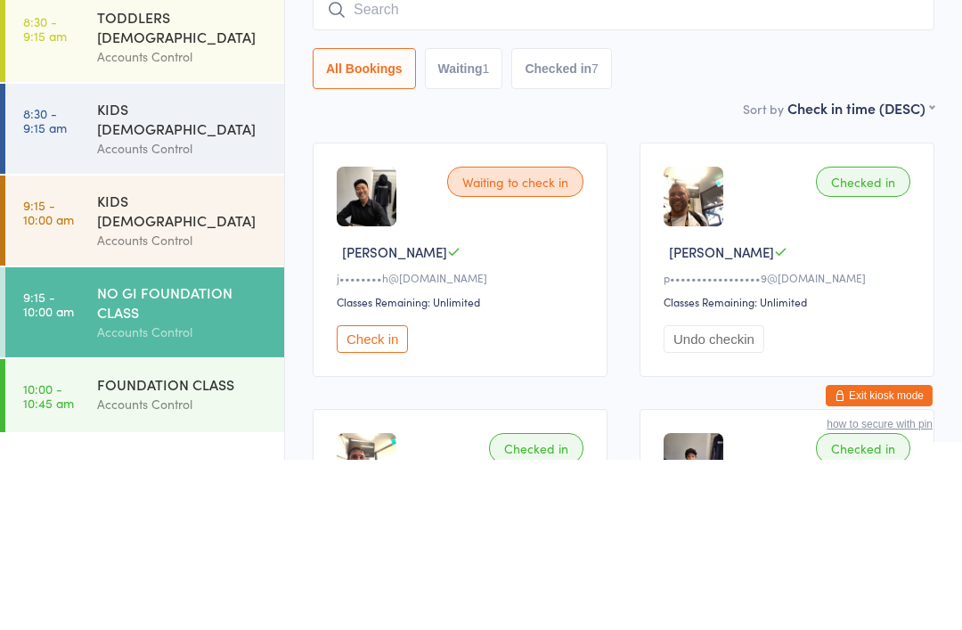
scroll to position [170, 0]
